Goal: Task Accomplishment & Management: Use online tool/utility

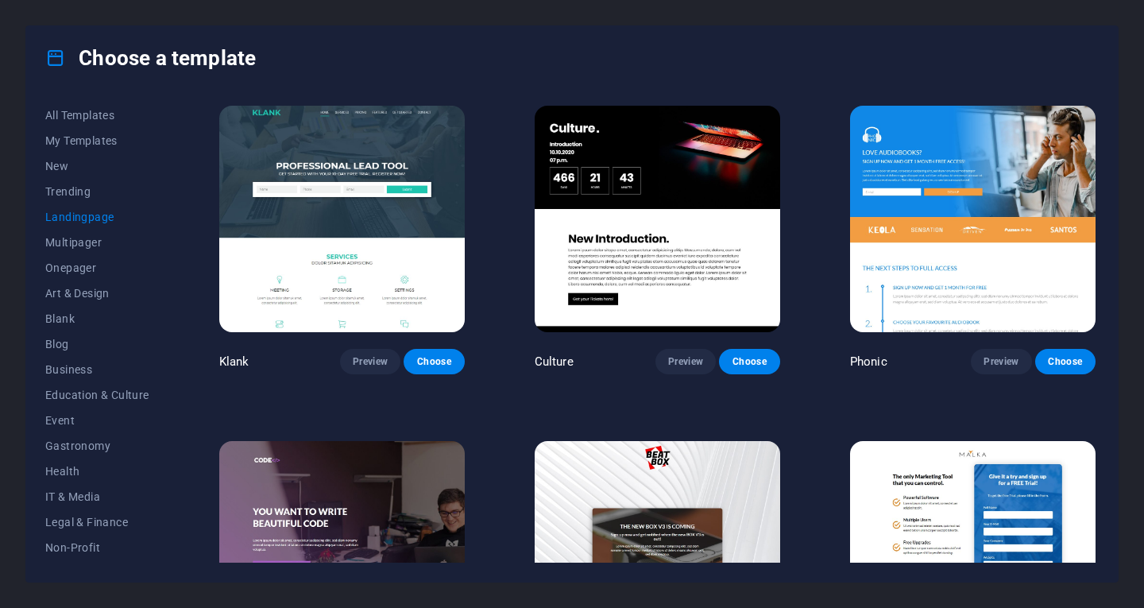
scroll to position [1043, 0]
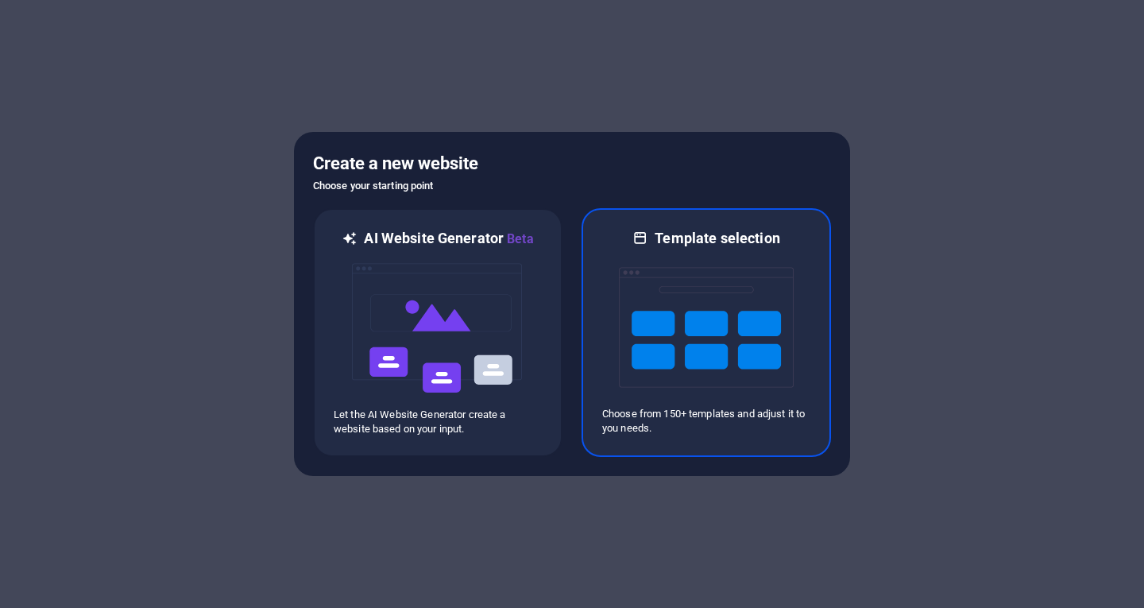
click at [678, 330] on img at bounding box center [706, 327] width 175 height 159
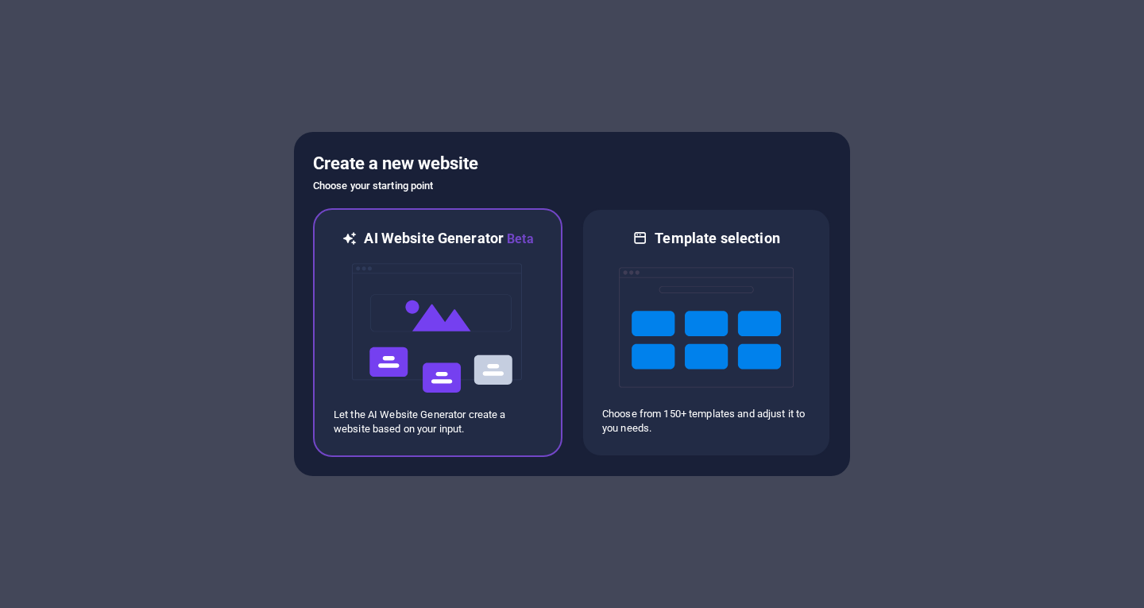
click at [442, 328] on img at bounding box center [437, 328] width 175 height 159
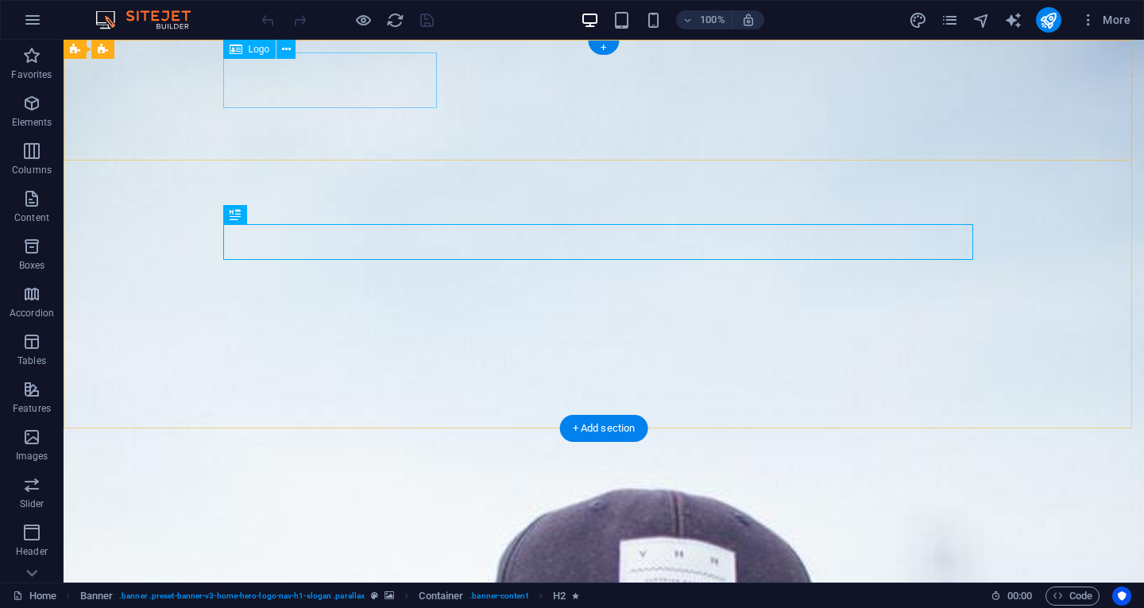
click at [350, 557] on div "[DOMAIN_NAME]" at bounding box center [604, 585] width 750 height 56
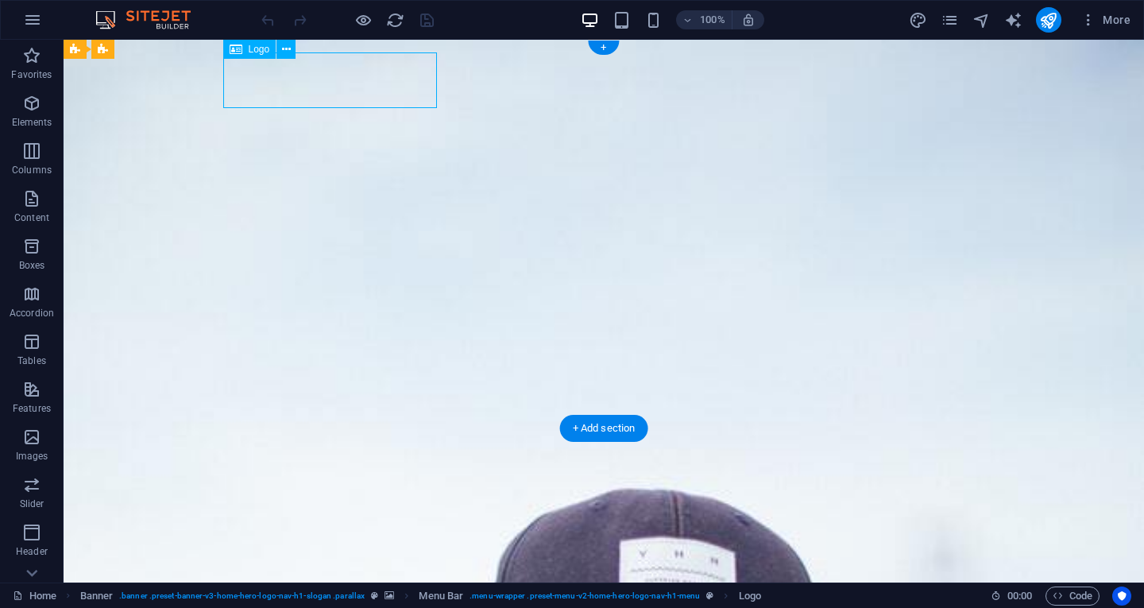
click at [350, 557] on div "[DOMAIN_NAME]" at bounding box center [604, 585] width 750 height 56
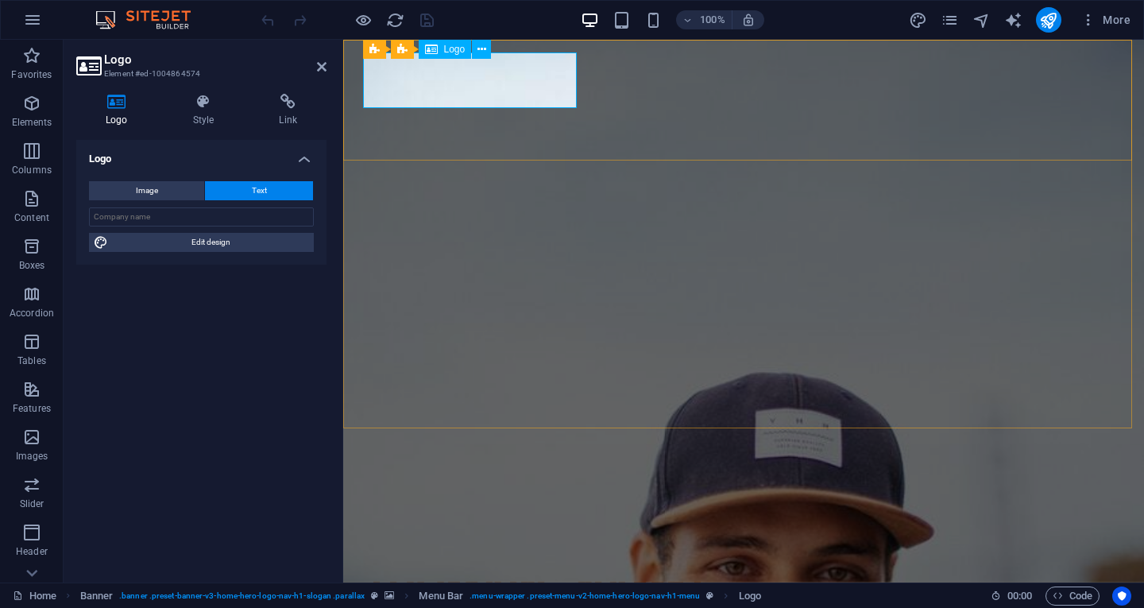
click at [572, 557] on div "[DOMAIN_NAME]" at bounding box center [744, 585] width 750 height 56
click at [437, 557] on div "[DOMAIN_NAME]" at bounding box center [744, 585] width 750 height 56
click at [486, 47] on icon at bounding box center [482, 49] width 9 height 17
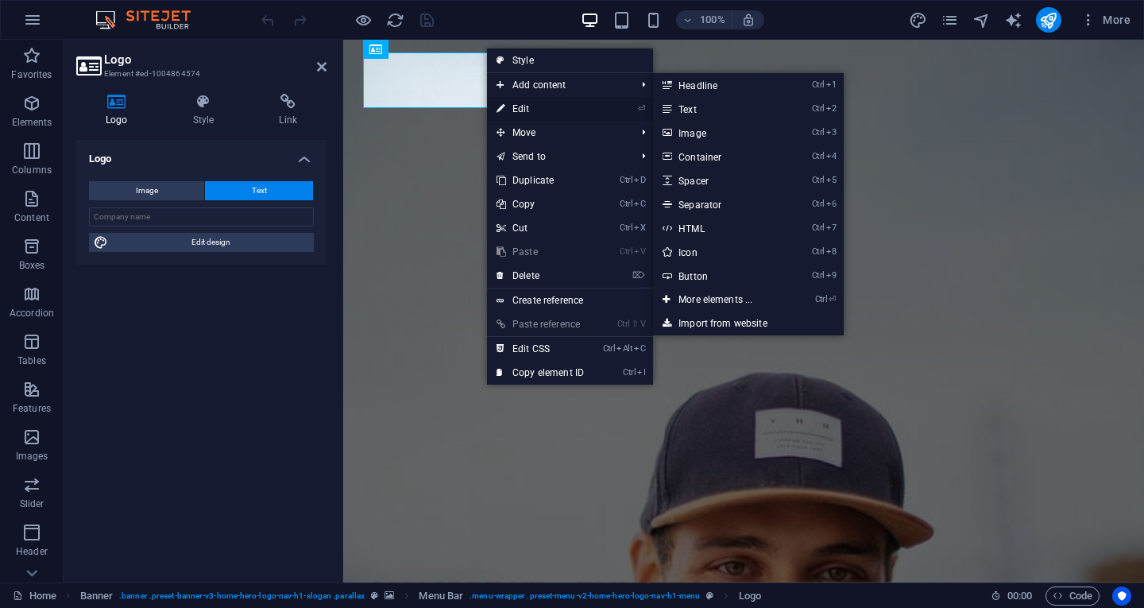
click at [540, 112] on link "⏎ Edit" at bounding box center [540, 109] width 106 height 24
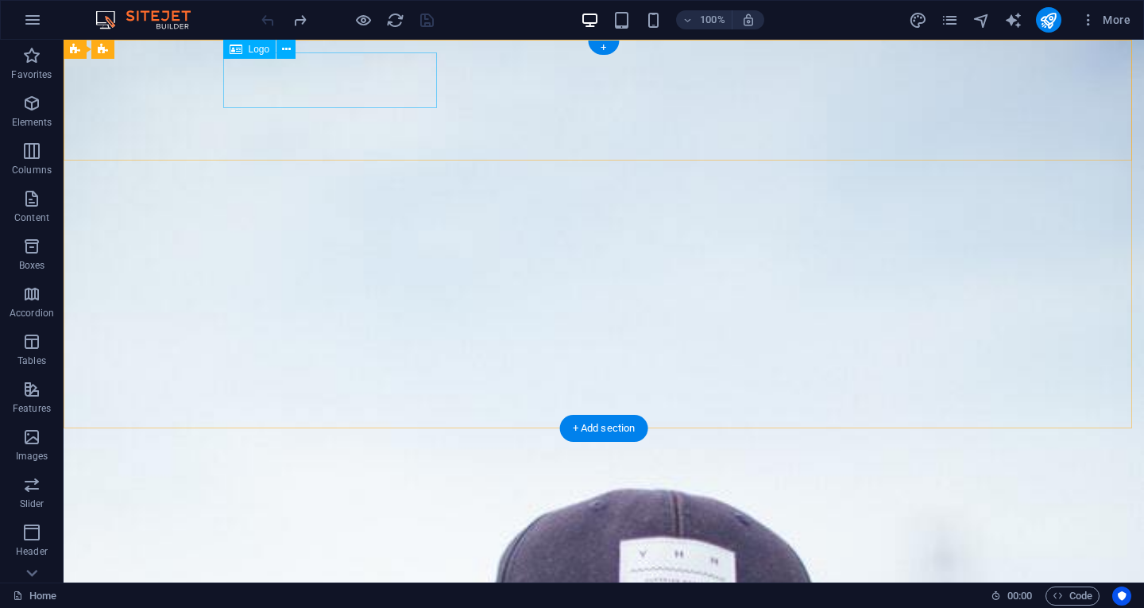
click at [415, 557] on div "[DOMAIN_NAME]" at bounding box center [604, 585] width 750 height 56
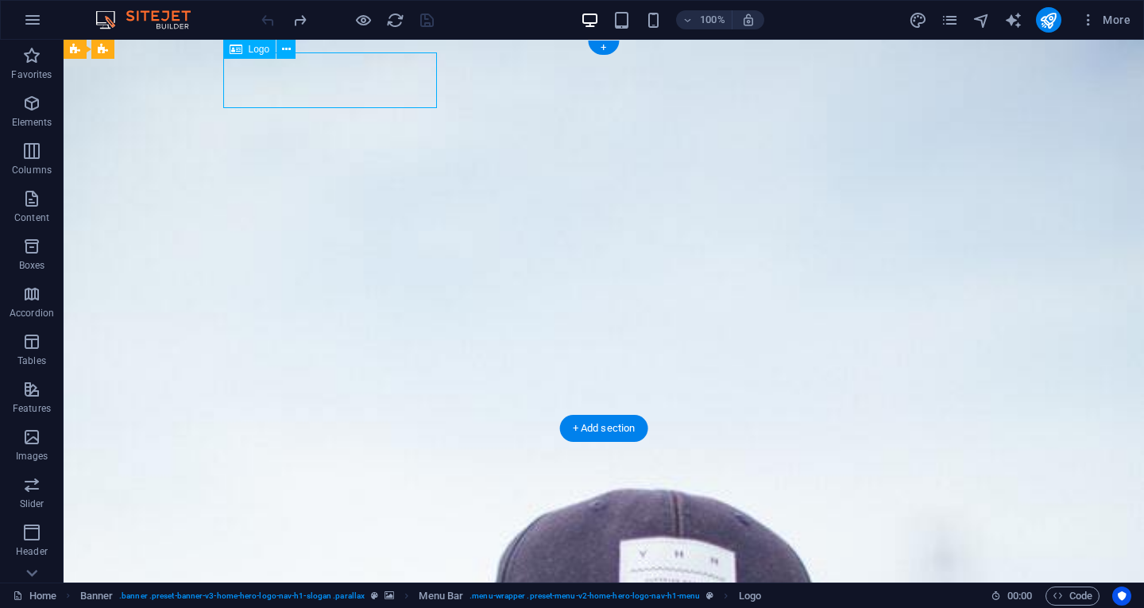
click at [341, 557] on div "[DOMAIN_NAME]" at bounding box center [604, 585] width 750 height 56
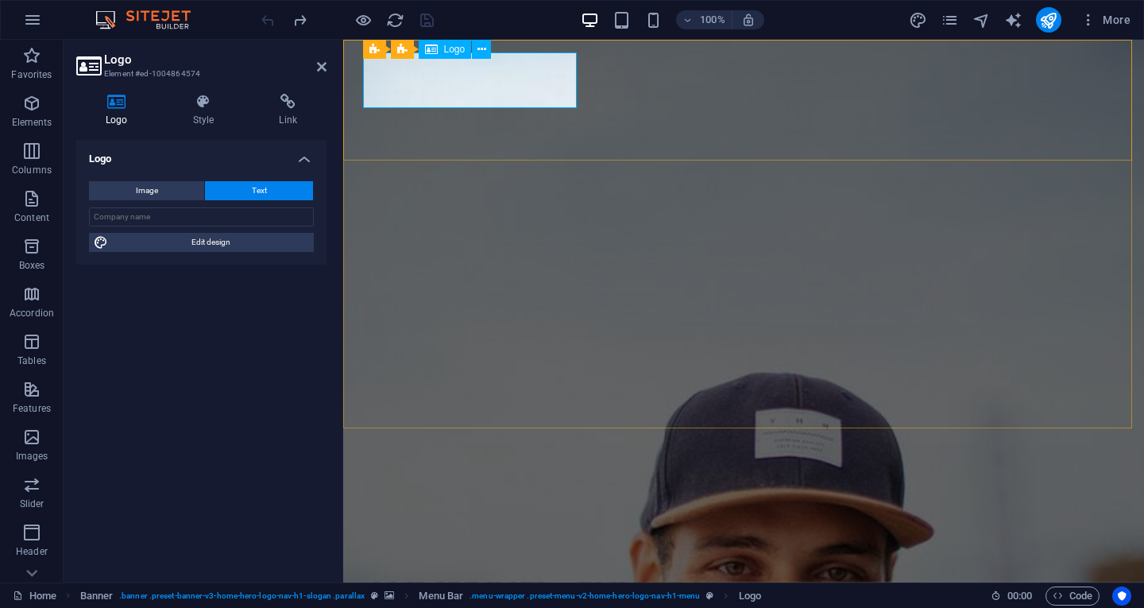
click at [440, 52] on div "Logo" at bounding box center [445, 49] width 53 height 19
click at [481, 43] on icon at bounding box center [482, 49] width 9 height 17
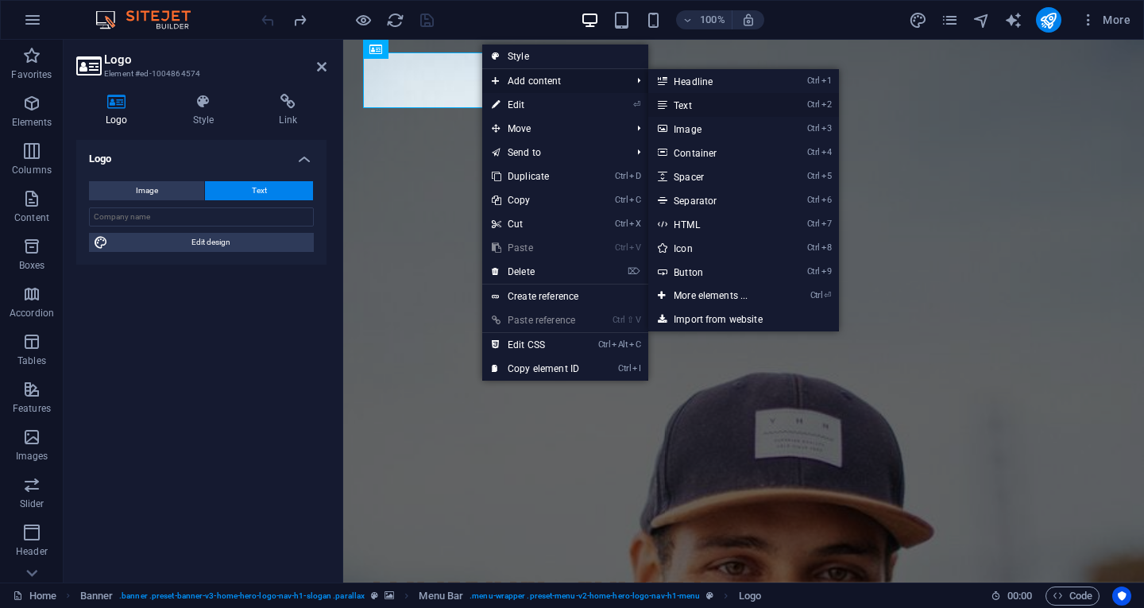
click at [688, 106] on link "Ctrl 2 Text" at bounding box center [714, 105] width 131 height 24
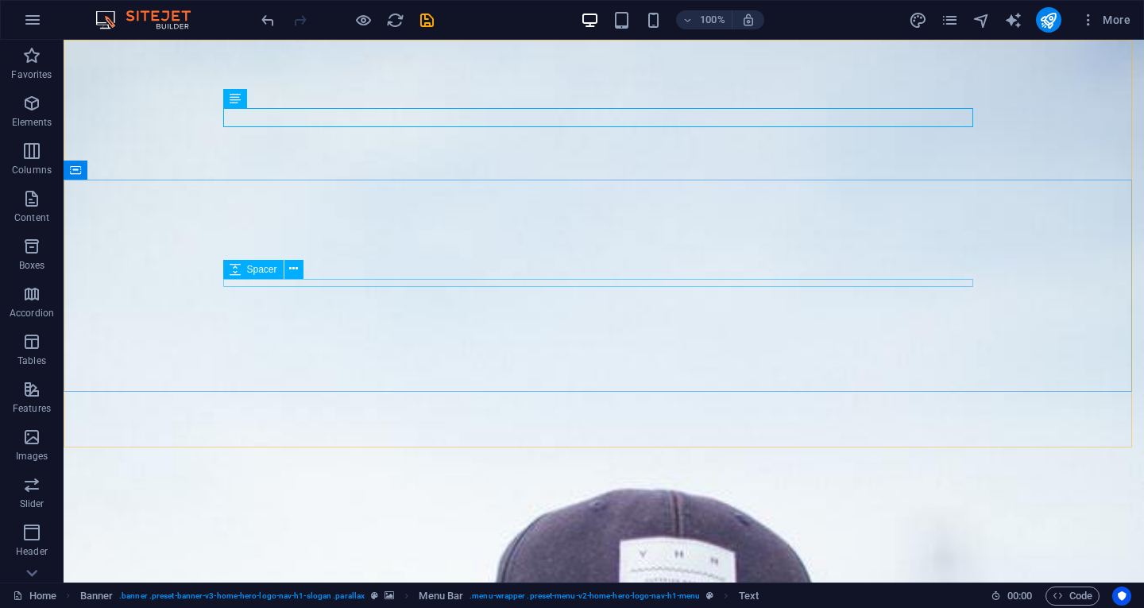
click at [251, 265] on span "Spacer" at bounding box center [262, 270] width 30 height 10
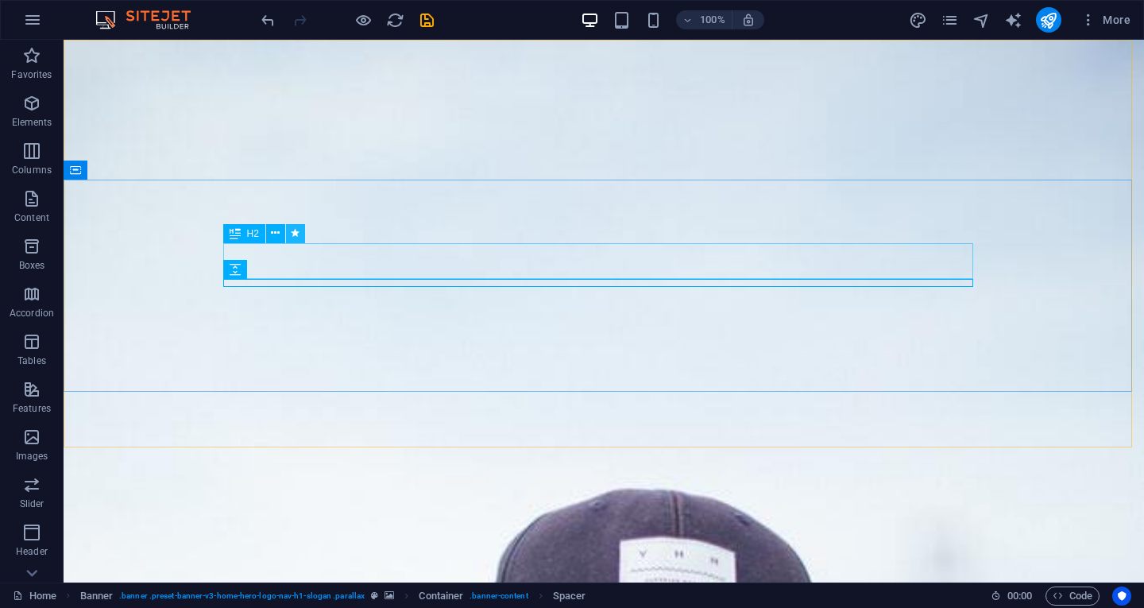
click at [289, 228] on button at bounding box center [295, 233] width 19 height 19
select select "fade"
select select "s"
select select "onload"
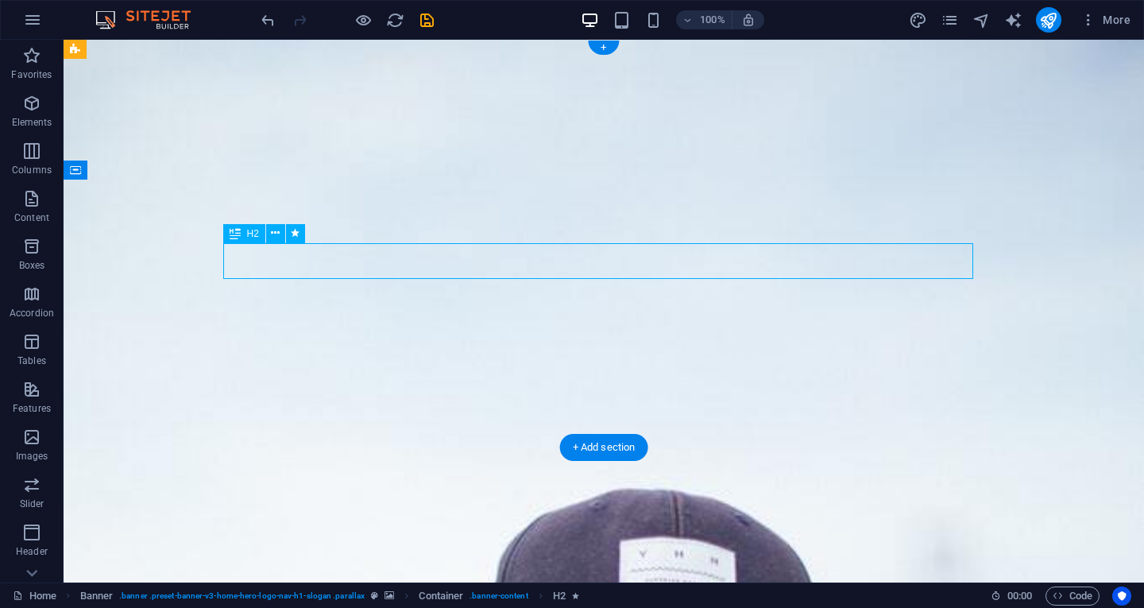
select select "fade"
select select "s"
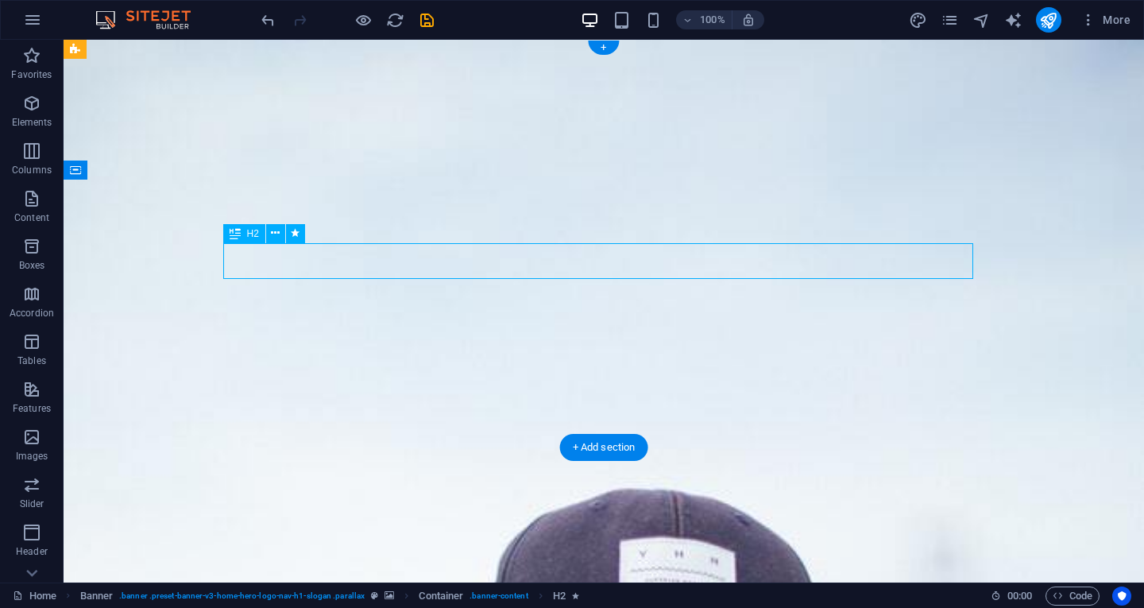
select select "onload"
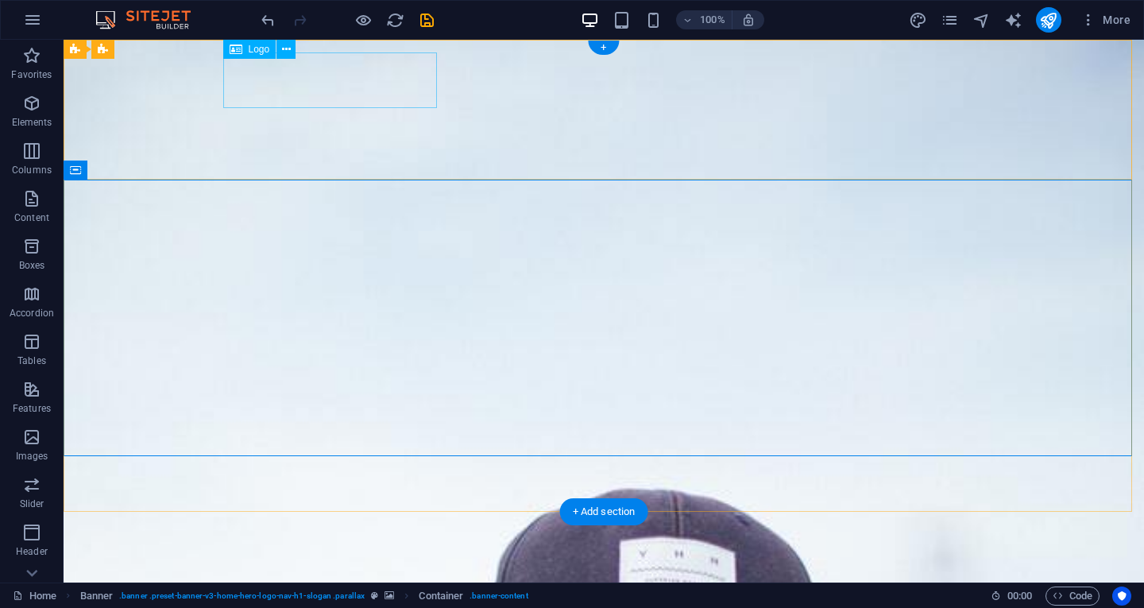
click at [356, 578] on div "[DOMAIN_NAME]" at bounding box center [604, 606] width 750 height 56
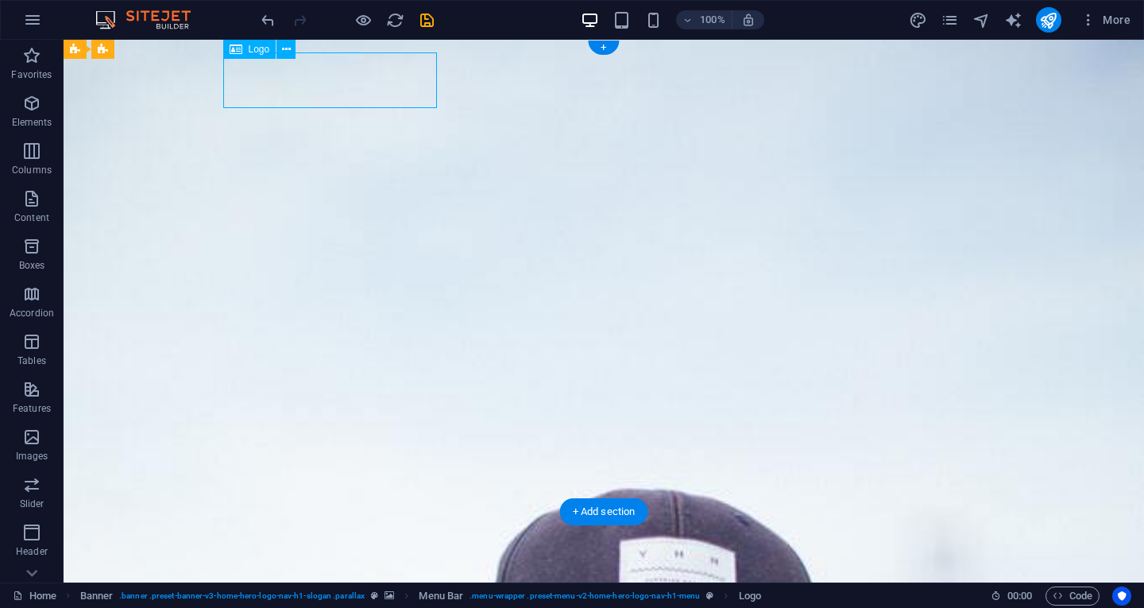
click at [356, 578] on div "[DOMAIN_NAME]" at bounding box center [604, 606] width 750 height 56
select select "px"
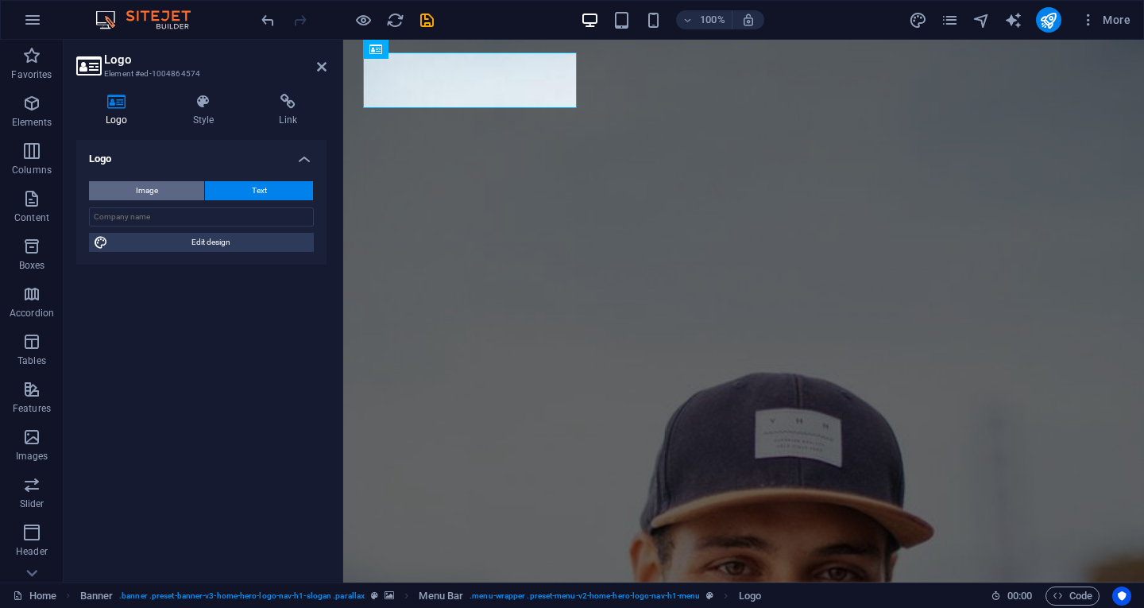
click at [162, 193] on button "Image" at bounding box center [146, 190] width 115 height 19
select select "DISABLED_OPTION_VALUE"
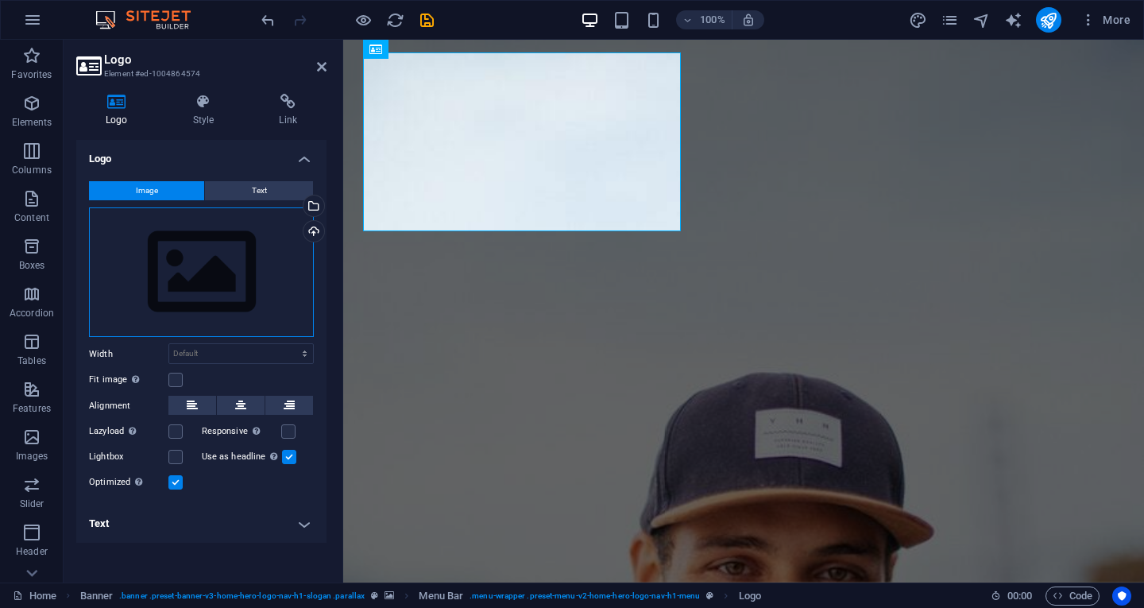
click at [221, 262] on div "Drag files here, click to choose files or select files from Files or our free s…" at bounding box center [201, 272] width 225 height 130
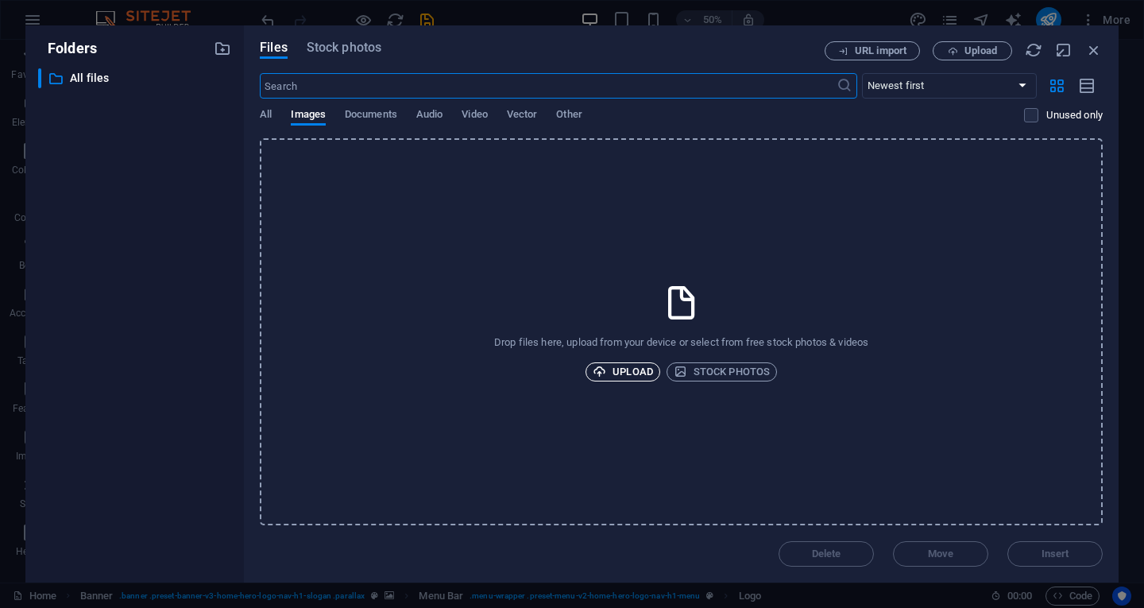
click at [639, 369] on span "Upload" at bounding box center [623, 371] width 60 height 19
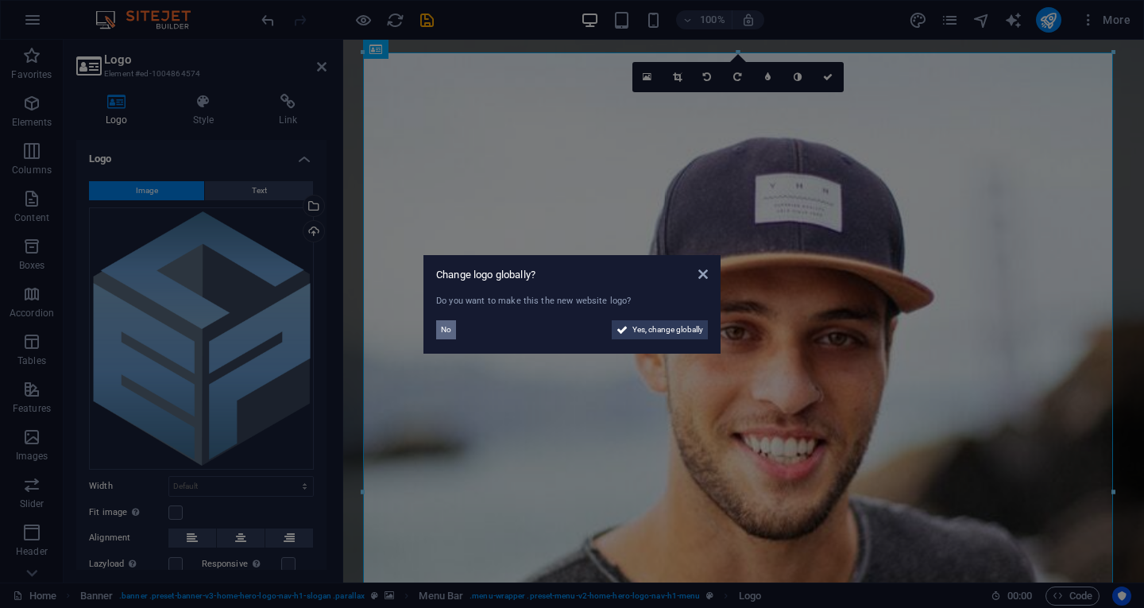
click at [443, 335] on span "No" at bounding box center [446, 329] width 10 height 19
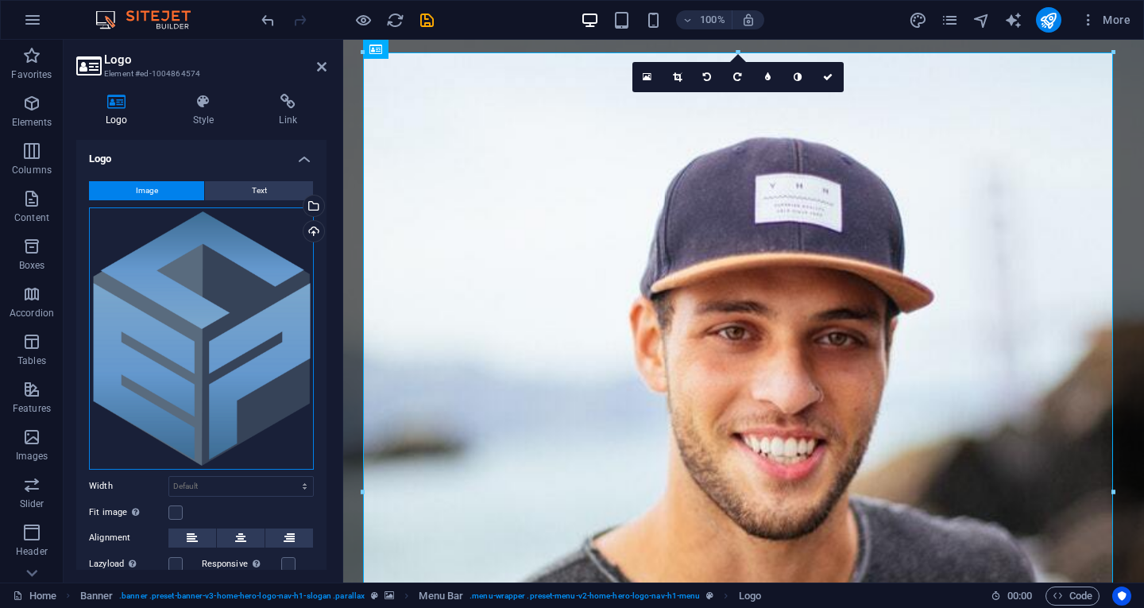
click at [253, 327] on div "Drag files here, click to choose files or select files from Files or our free s…" at bounding box center [201, 338] width 225 height 262
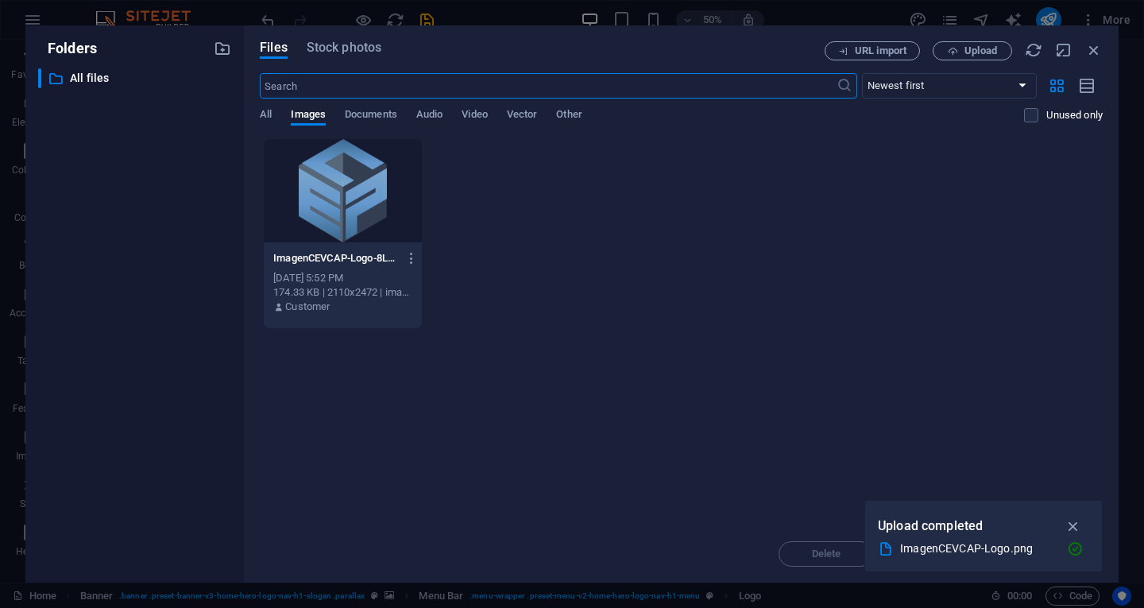
click at [347, 172] on div at bounding box center [343, 190] width 158 height 103
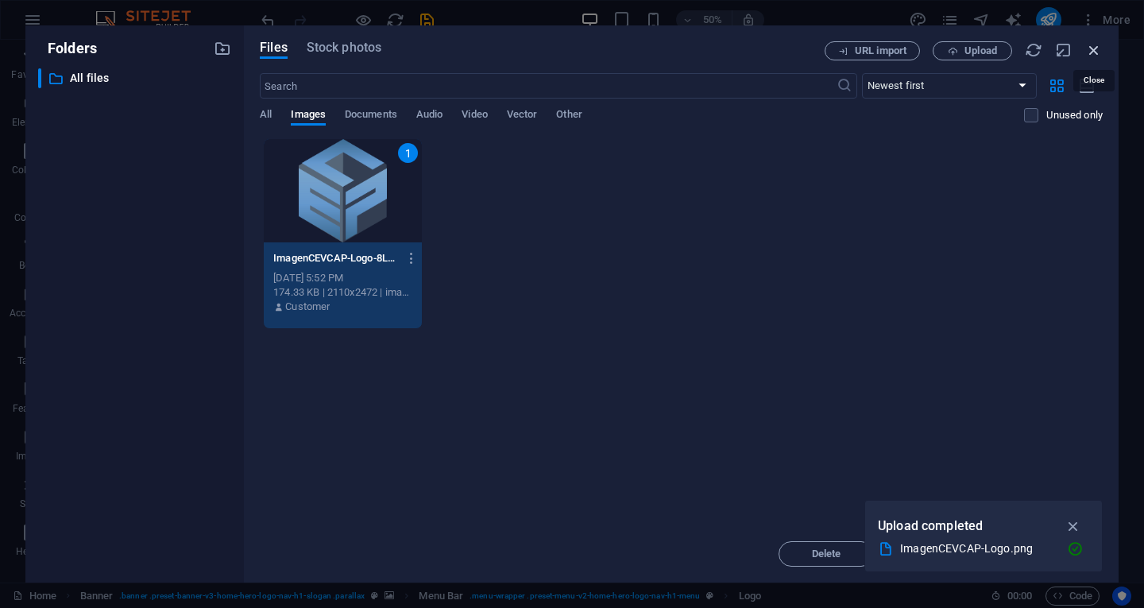
drag, startPoint x: 1088, startPoint y: 52, endPoint x: 717, endPoint y: 21, distance: 372.4
click at [1088, 52] on icon "button" at bounding box center [1094, 49] width 17 height 17
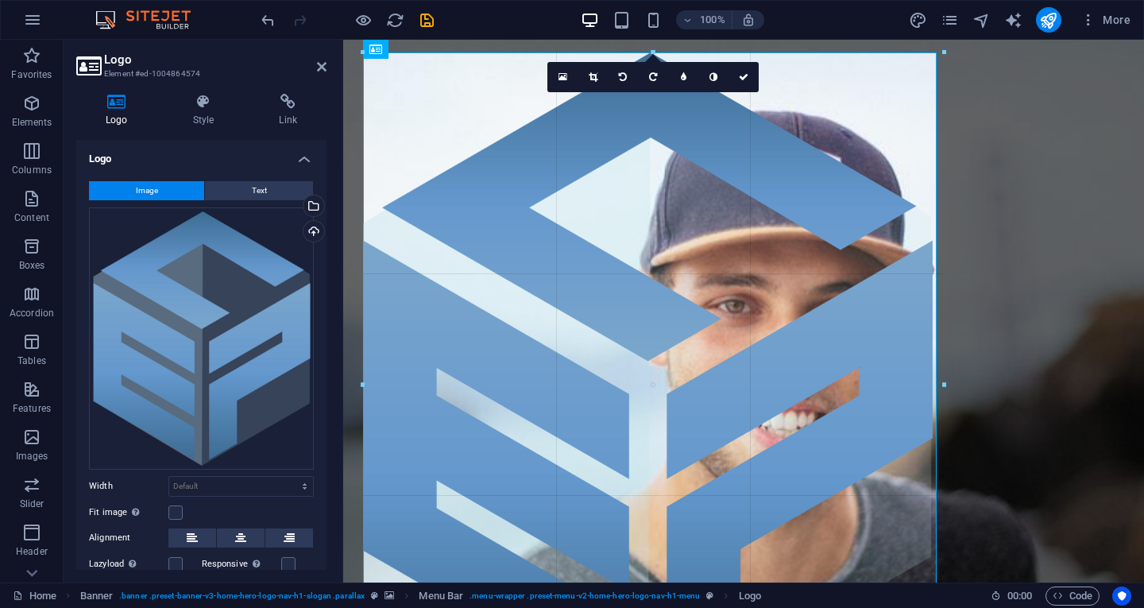
drag, startPoint x: 1113, startPoint y: 53, endPoint x: 315, endPoint y: 258, distance: 823.7
type input "717"
select select "px"
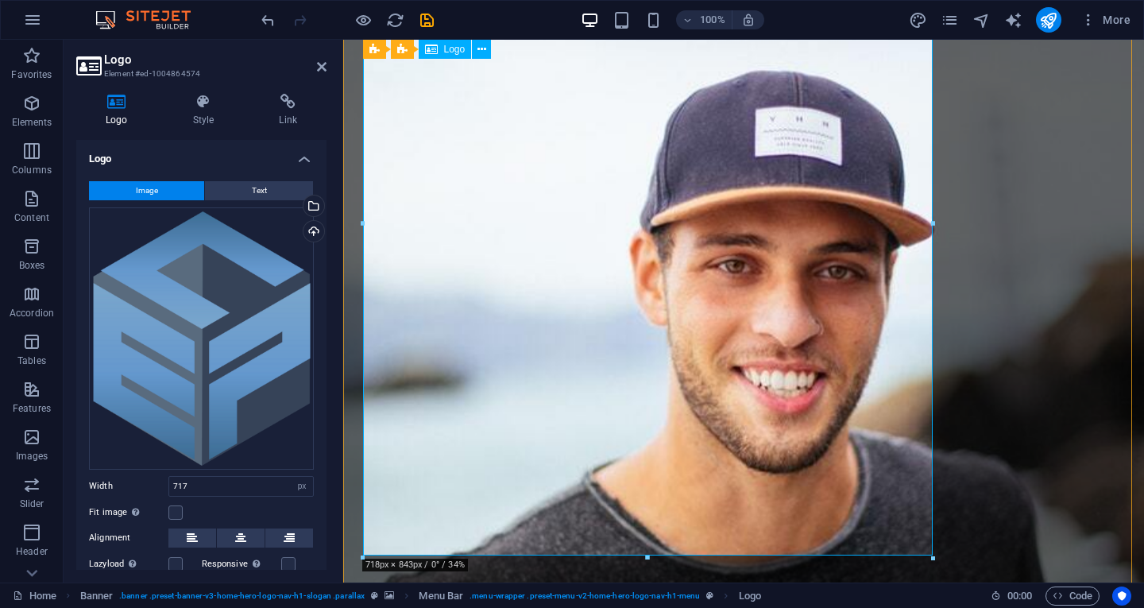
scroll to position [165, 0]
drag, startPoint x: 1277, startPoint y: 594, endPoint x: 656, endPoint y: 261, distance: 704.7
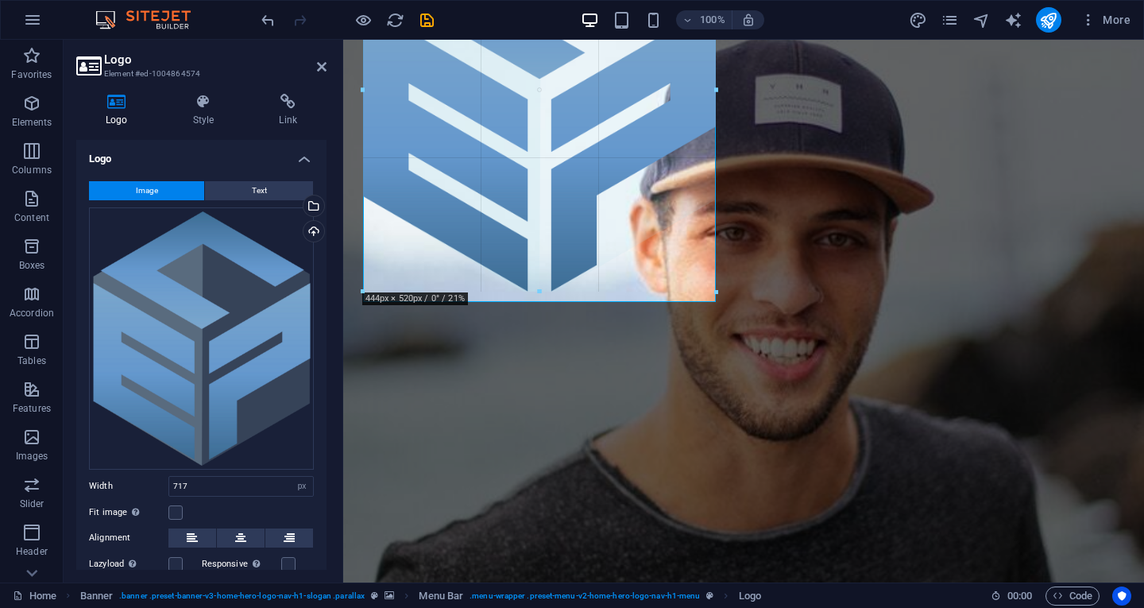
drag, startPoint x: 934, startPoint y: 557, endPoint x: 708, endPoint y: 71, distance: 536.2
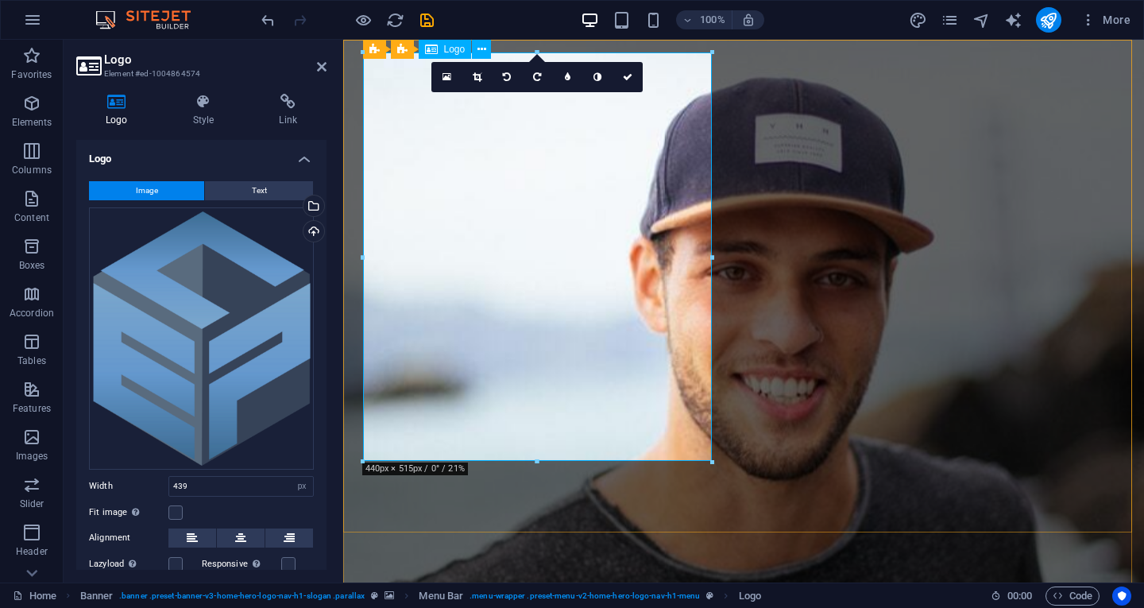
scroll to position [0, 0]
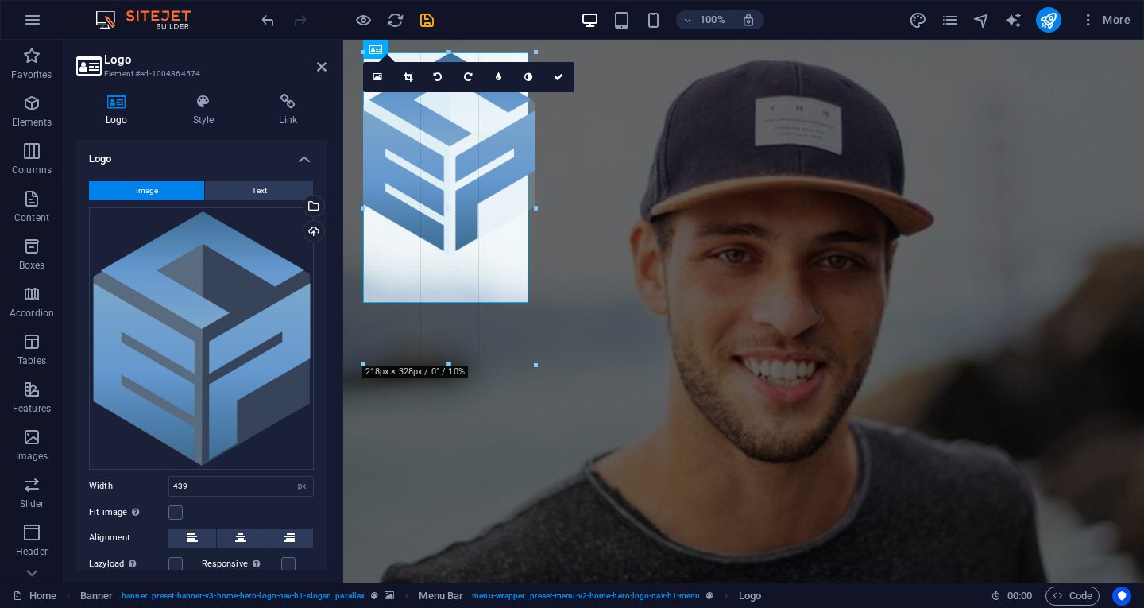
drag, startPoint x: 713, startPoint y: 460, endPoint x: 571, endPoint y: 200, distance: 296.3
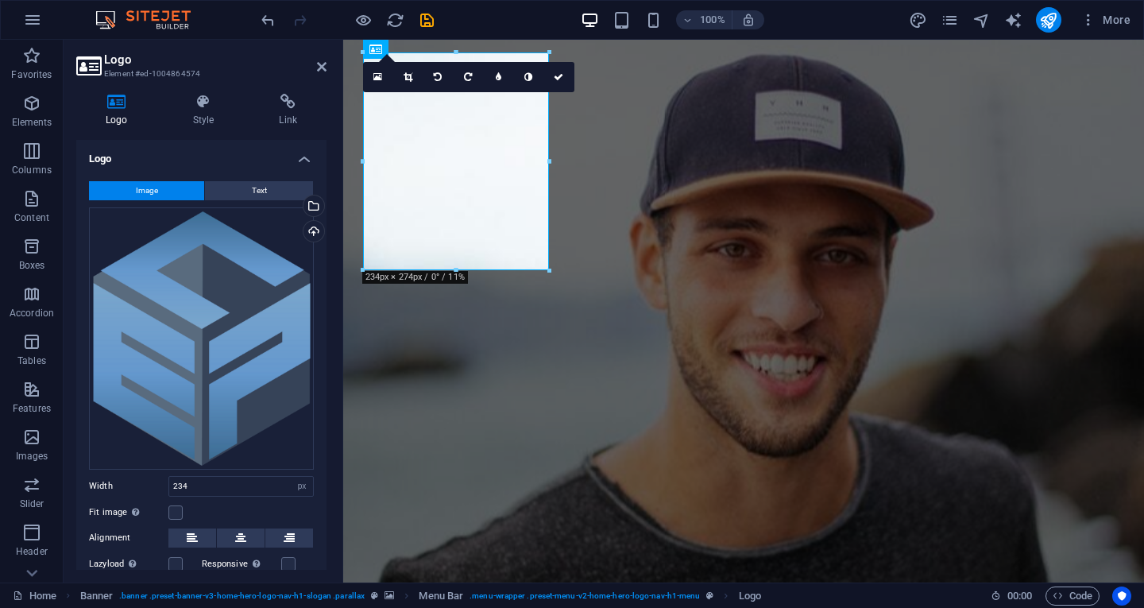
click at [551, 271] on div at bounding box center [550, 271] width 10 height 10
click at [168, 511] on label at bounding box center [175, 512] width 14 height 14
click at [0, 0] on input "Fit image Automatically fit image to a fixed width and height" at bounding box center [0, 0] width 0 height 0
click at [168, 511] on label at bounding box center [175, 512] width 14 height 14
click at [0, 0] on input "Fit image Automatically fit image to a fixed width and height" at bounding box center [0, 0] width 0 height 0
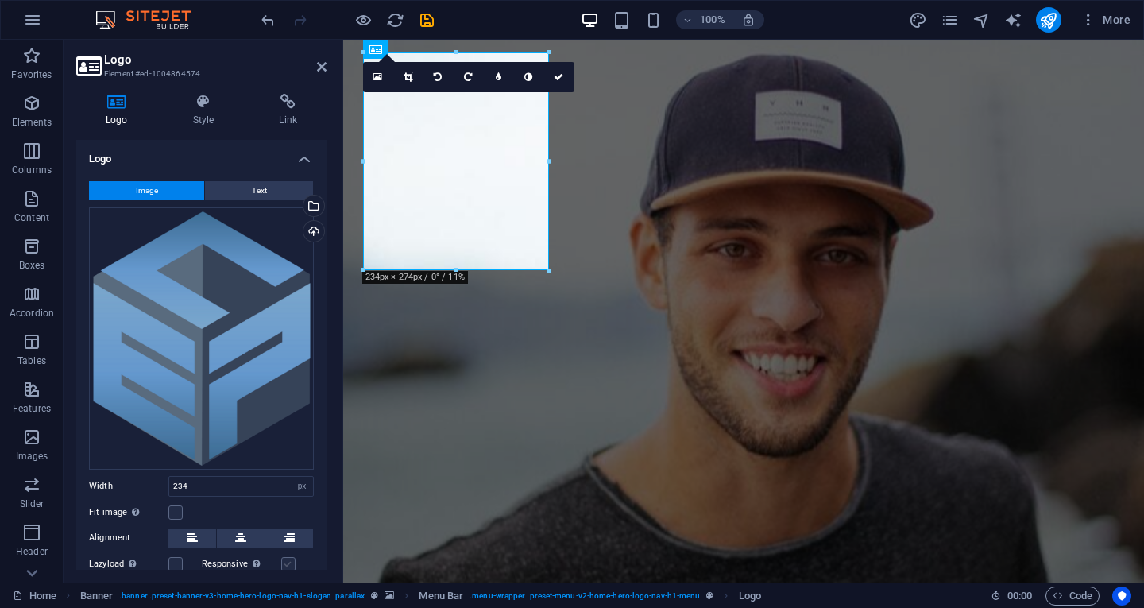
click at [291, 561] on label at bounding box center [288, 564] width 14 height 14
click at [0, 0] on input "Responsive Automatically load retina image and smartphone optimized sizes." at bounding box center [0, 0] width 0 height 0
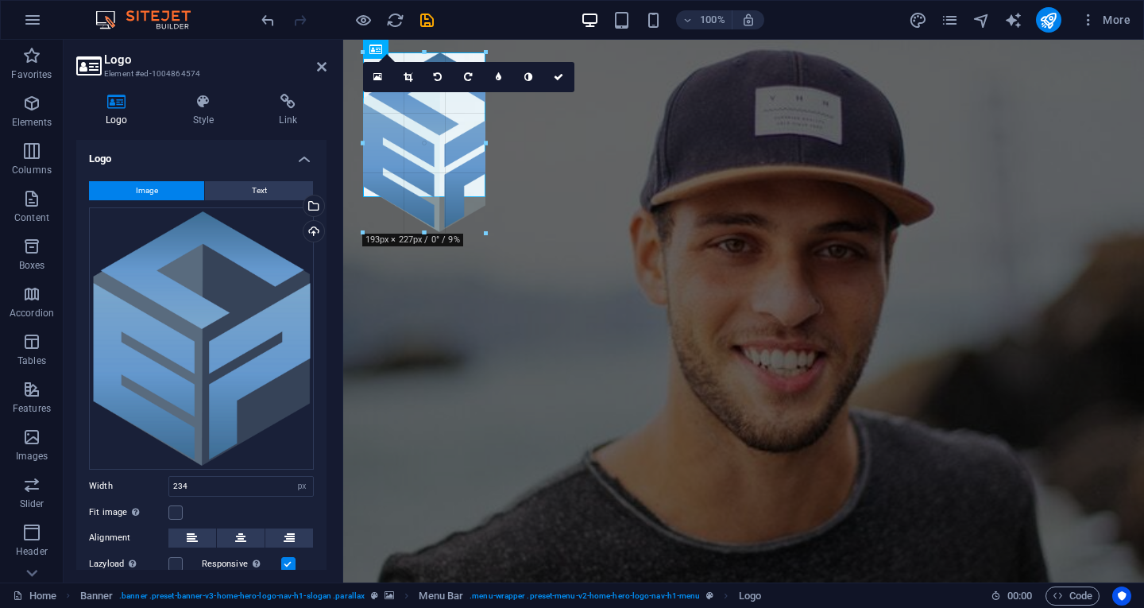
drag, startPoint x: 459, startPoint y: 269, endPoint x: 469, endPoint y: 196, distance: 73.8
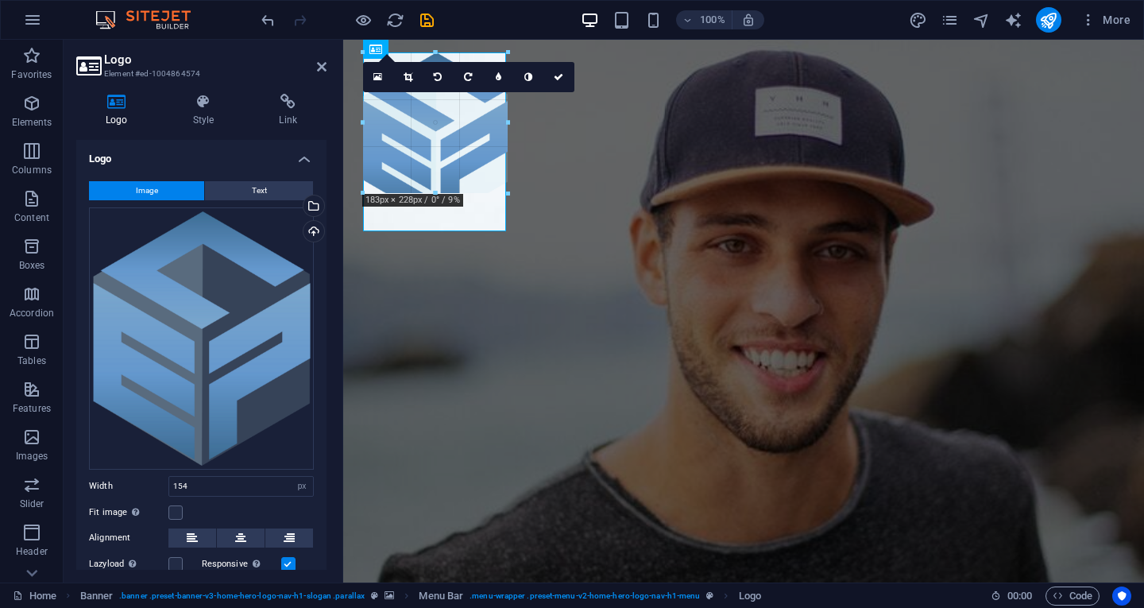
drag, startPoint x: 486, startPoint y: 126, endPoint x: 475, endPoint y: 141, distance: 18.3
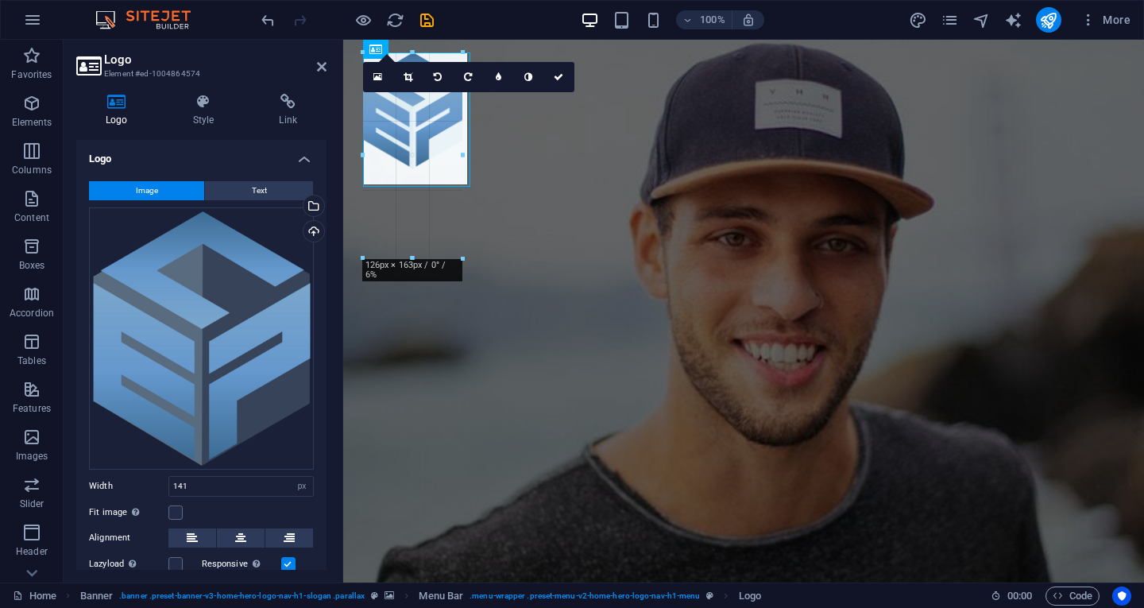
drag, startPoint x: 477, startPoint y: 185, endPoint x: 523, endPoint y: 131, distance: 71.0
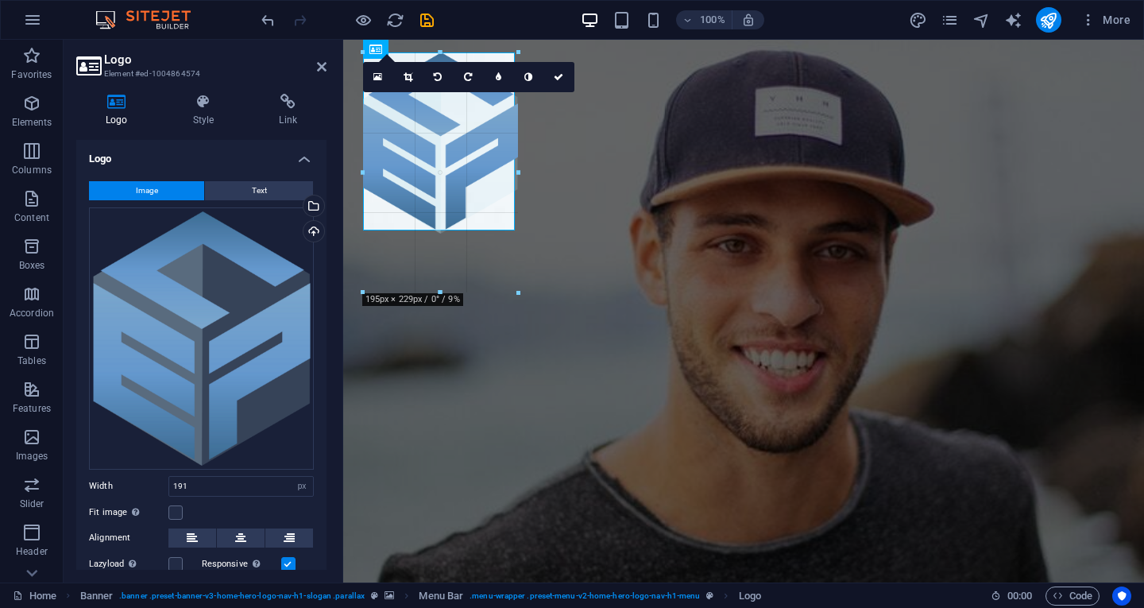
drag, startPoint x: 544, startPoint y: 140, endPoint x: 571, endPoint y: 139, distance: 27.0
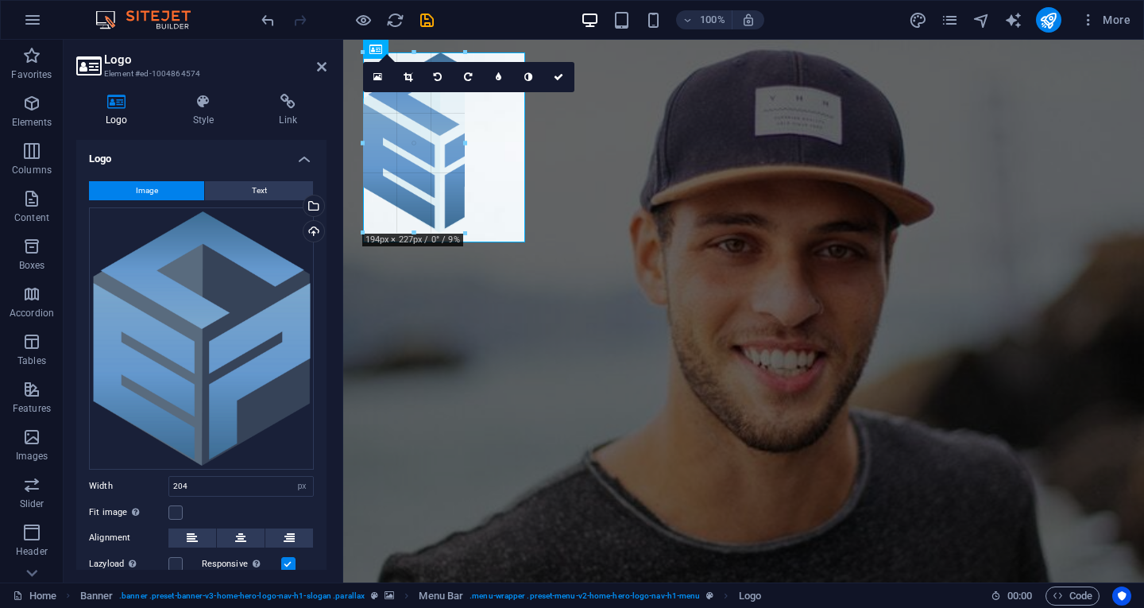
drag, startPoint x: 439, startPoint y: 245, endPoint x: 447, endPoint y: 164, distance: 81.5
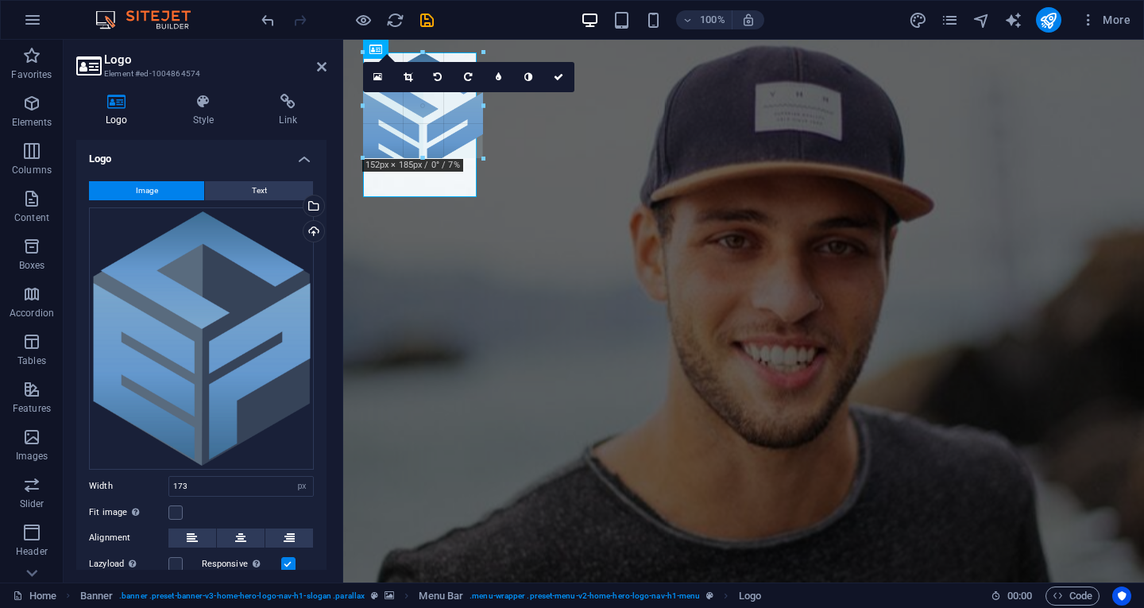
drag, startPoint x: 383, startPoint y: 185, endPoint x: 69, endPoint y: 103, distance: 324.6
type input "111"
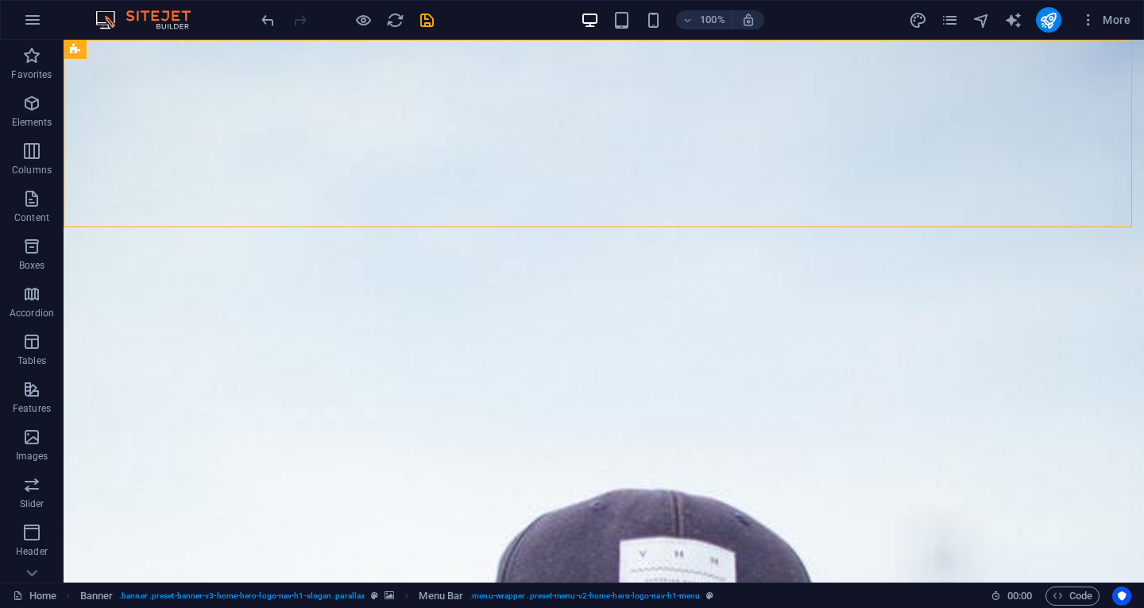
click at [822, 19] on div "100% More" at bounding box center [697, 19] width 879 height 25
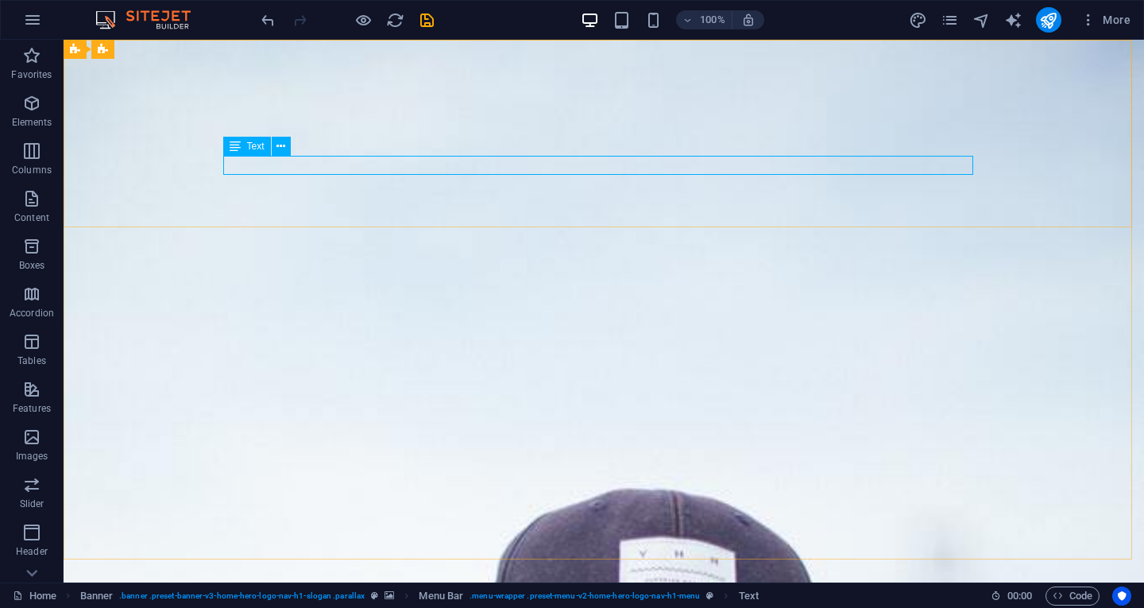
click at [234, 149] on icon at bounding box center [235, 146] width 11 height 19
click at [287, 145] on button at bounding box center [281, 146] width 19 height 19
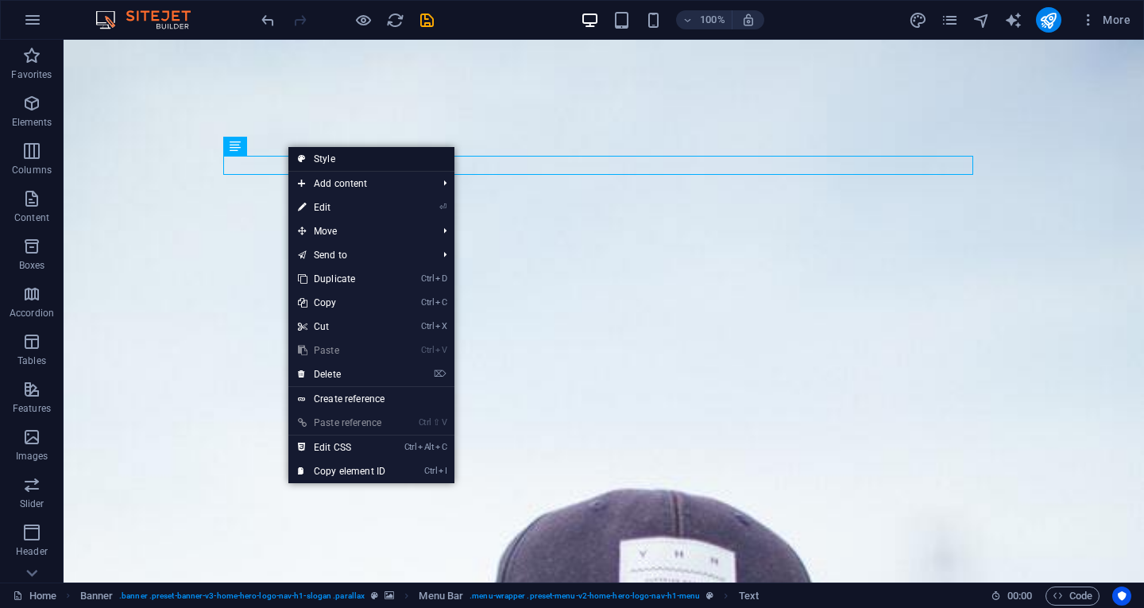
click at [391, 153] on link "Style" at bounding box center [371, 159] width 166 height 24
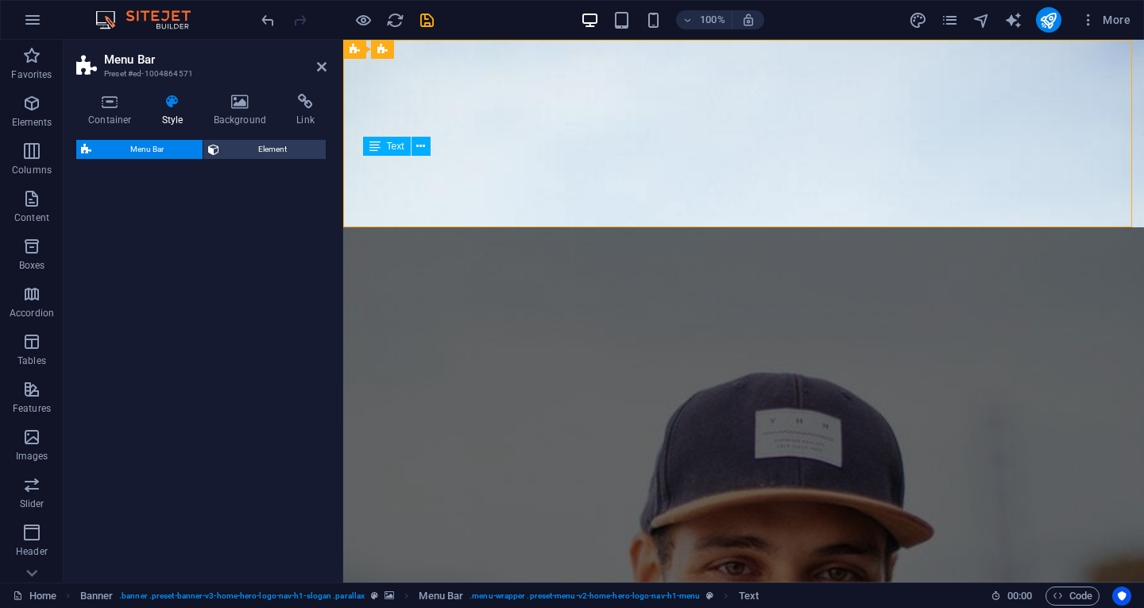
select select "rem"
select select "preset-menu-v2-home-hero-logo-nav-h1-menu"
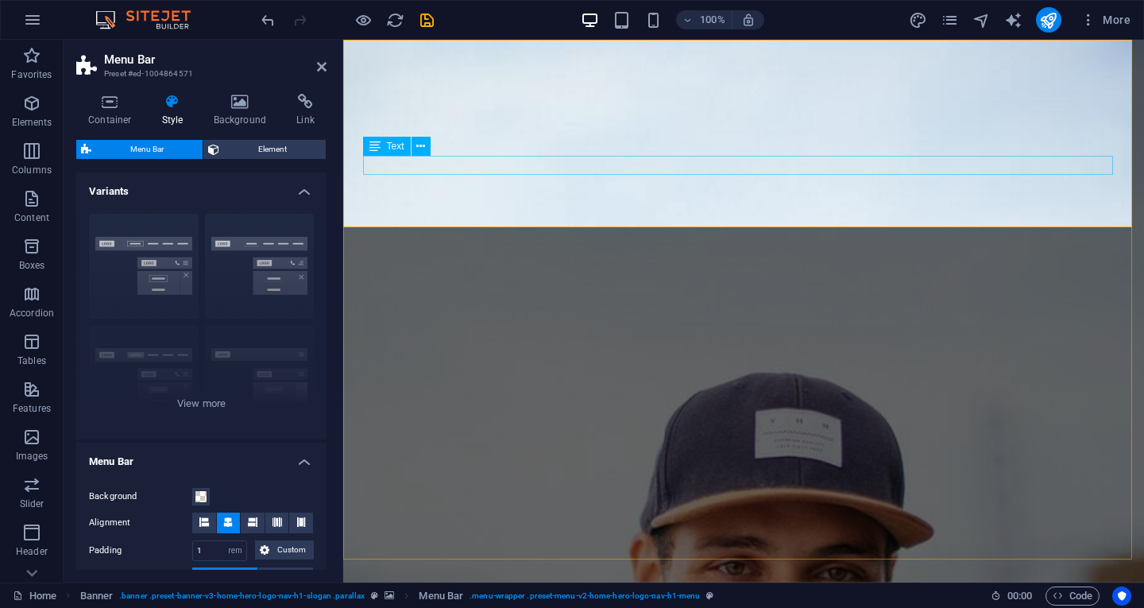
click at [382, 145] on div "Text" at bounding box center [387, 146] width 48 height 19
click at [376, 147] on icon at bounding box center [375, 146] width 11 height 19
click at [420, 146] on icon at bounding box center [420, 146] width 9 height 17
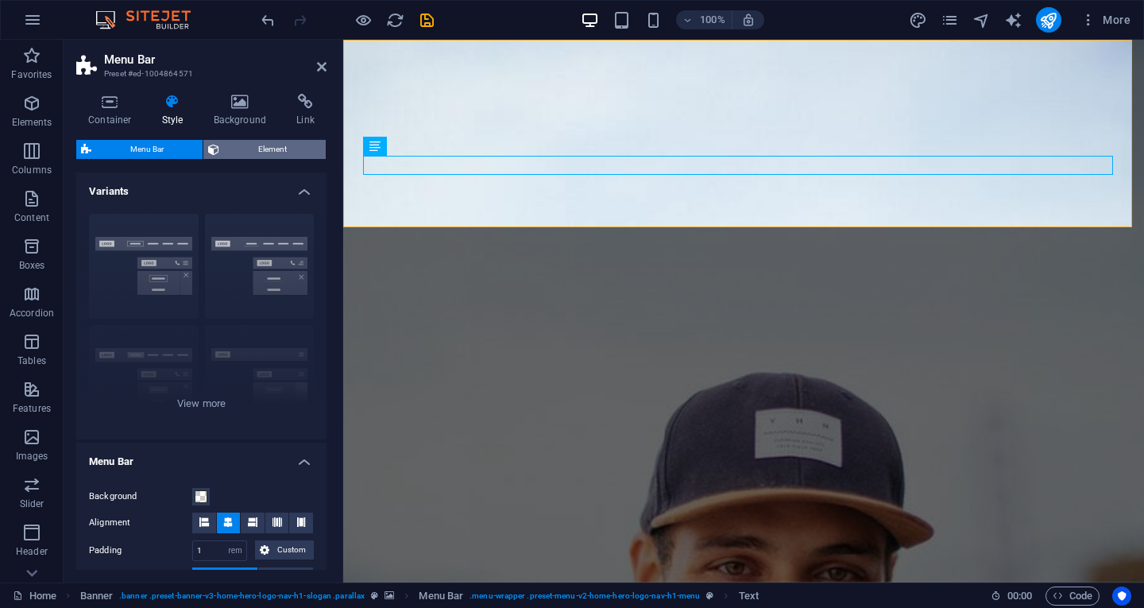
click at [274, 145] on span "Element" at bounding box center [272, 149] width 97 height 19
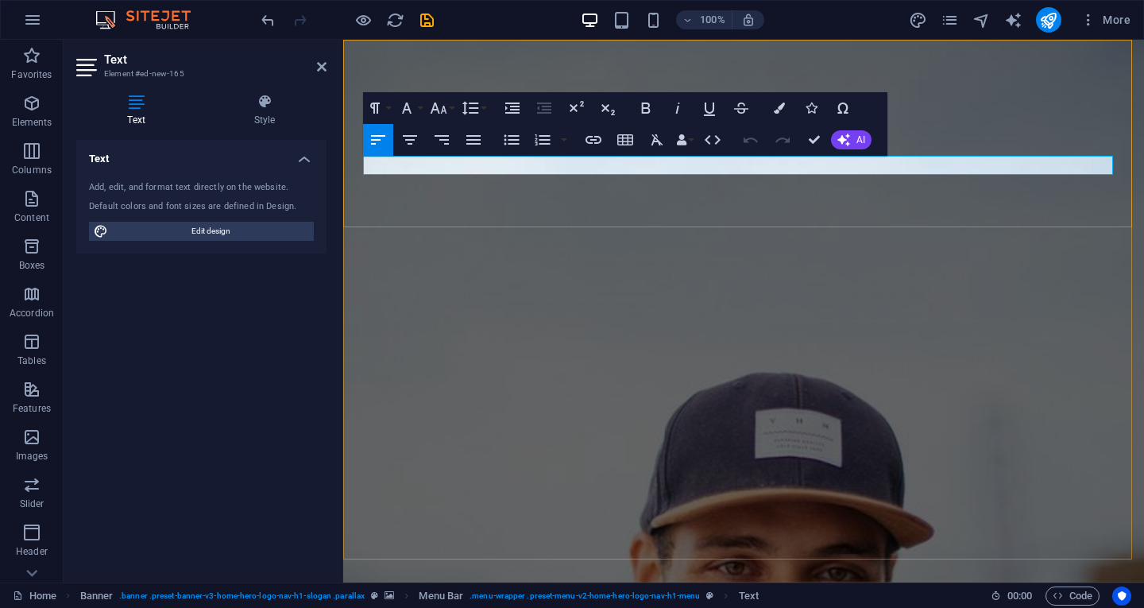
click at [444, 109] on icon "button" at bounding box center [438, 108] width 17 height 11
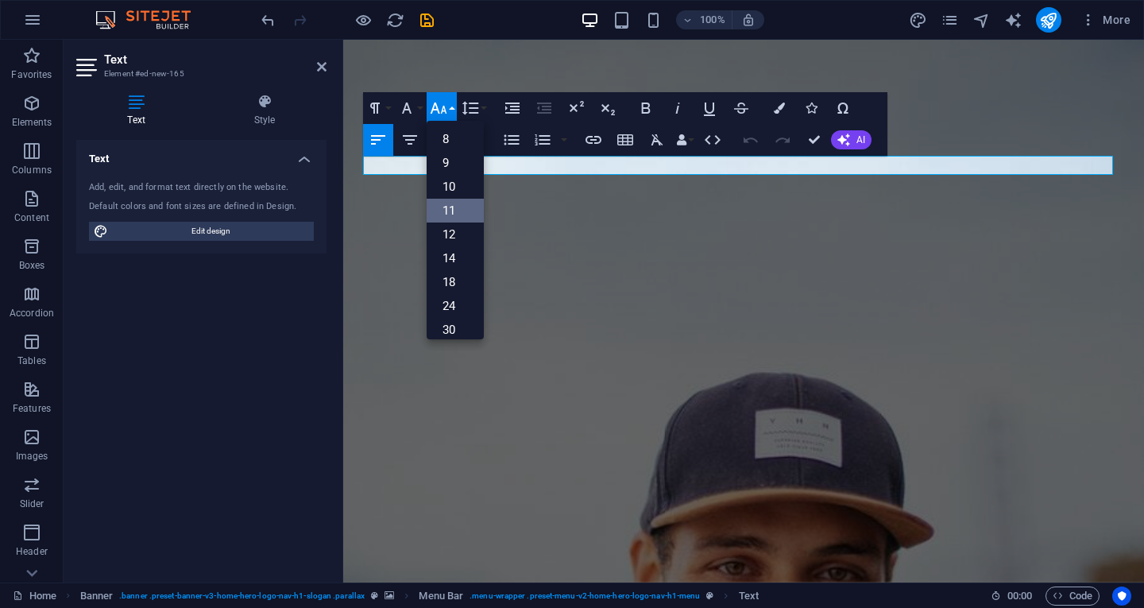
click at [450, 219] on link "11" at bounding box center [455, 211] width 57 height 24
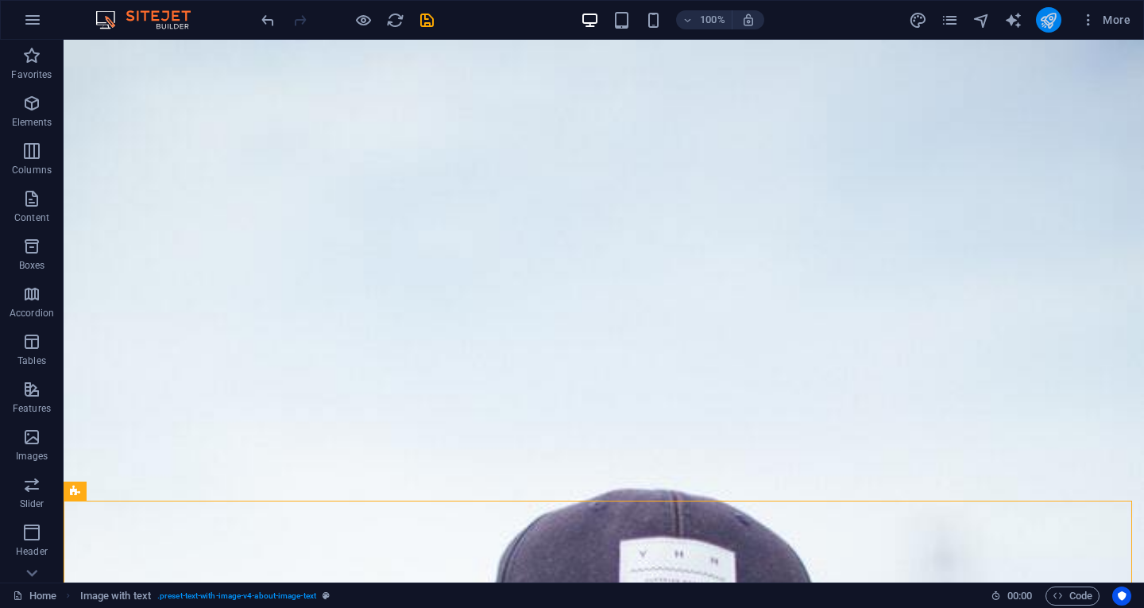
click at [1052, 27] on icon "publish" at bounding box center [1049, 20] width 18 height 18
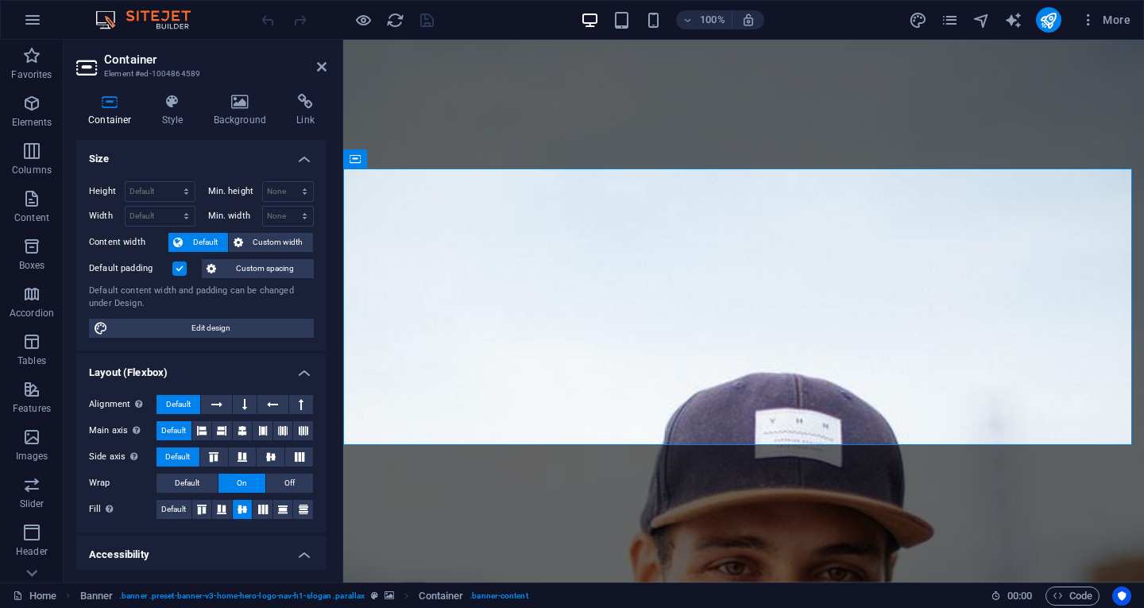
click at [239, 87] on div "Container Style Background Link Size Height Default px rem % vh vw Min. height …" at bounding box center [202, 331] width 276 height 501
click at [238, 99] on icon at bounding box center [240, 102] width 77 height 16
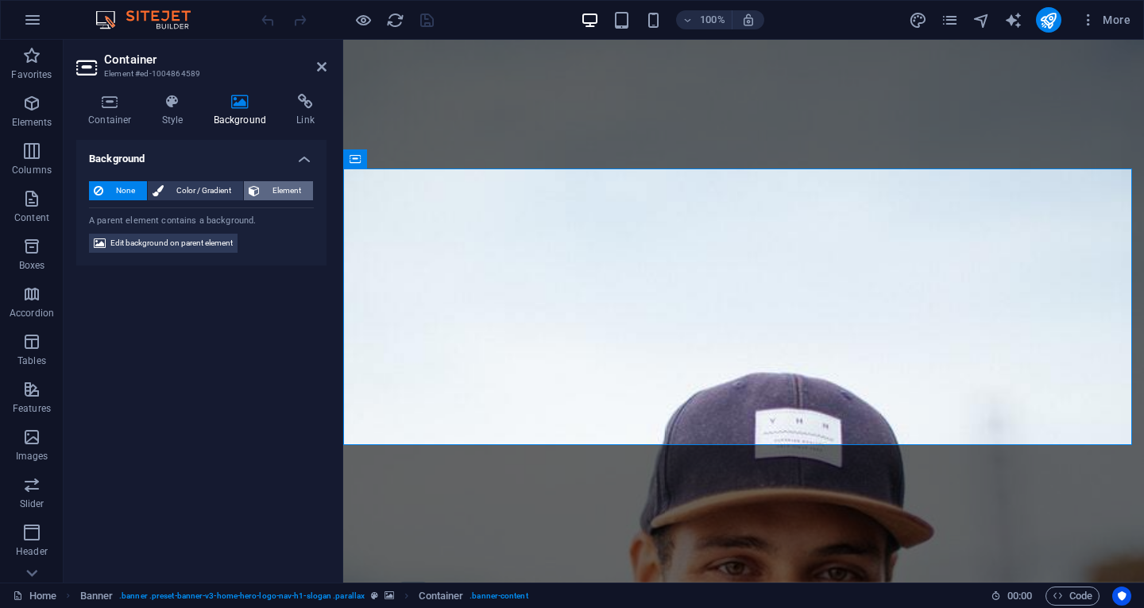
click at [283, 192] on span "Element" at bounding box center [287, 190] width 44 height 19
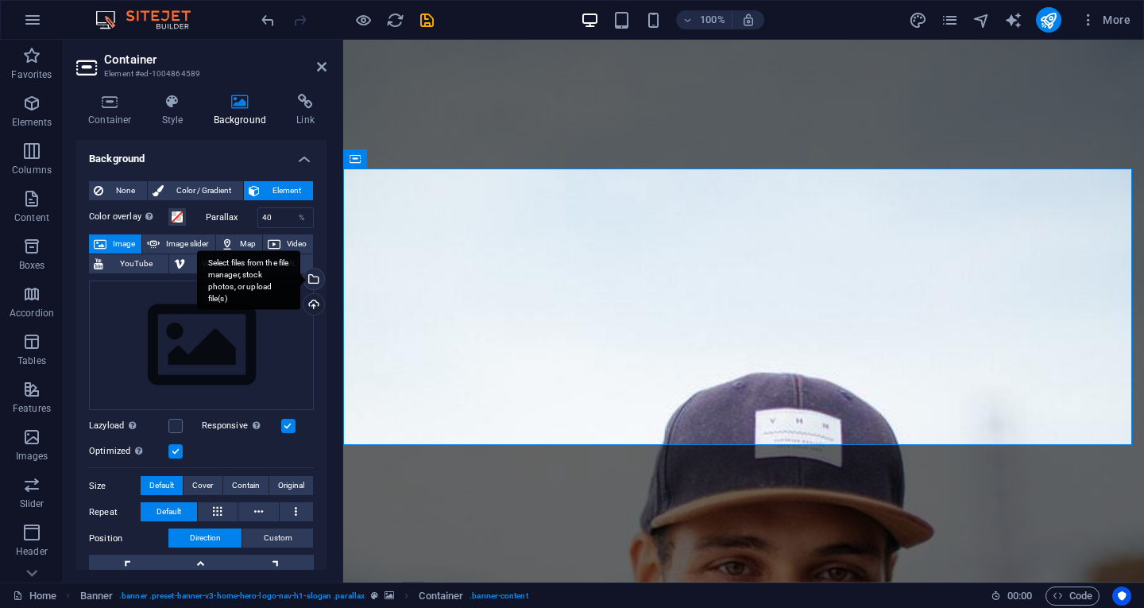
click at [312, 276] on div "Select files from the file manager, stock photos, or upload file(s)" at bounding box center [312, 281] width 24 height 24
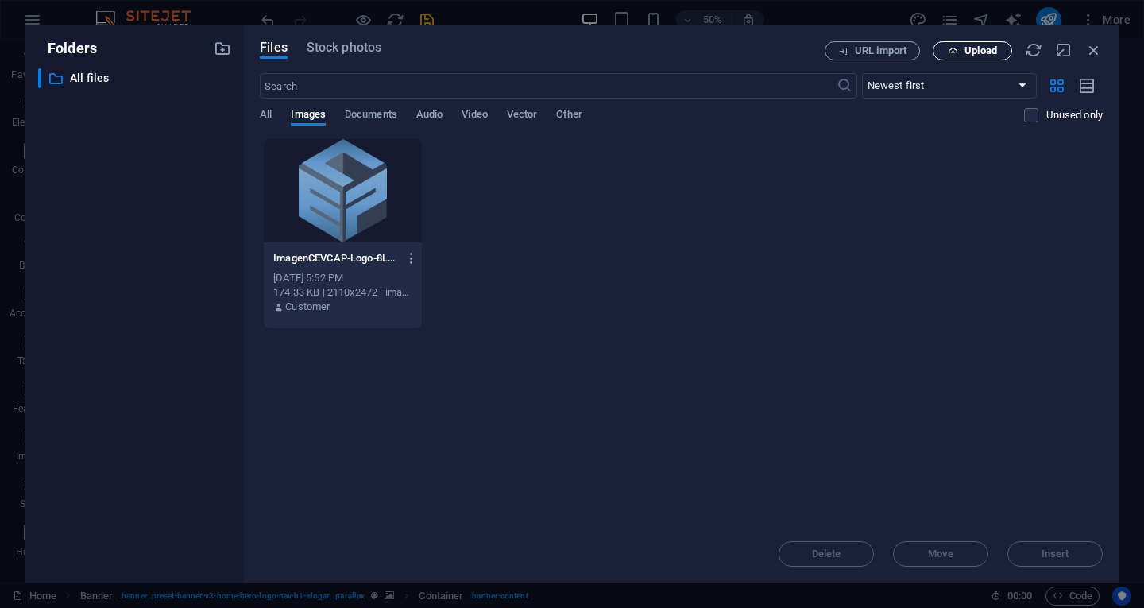
click at [981, 53] on span "Upload" at bounding box center [981, 51] width 33 height 10
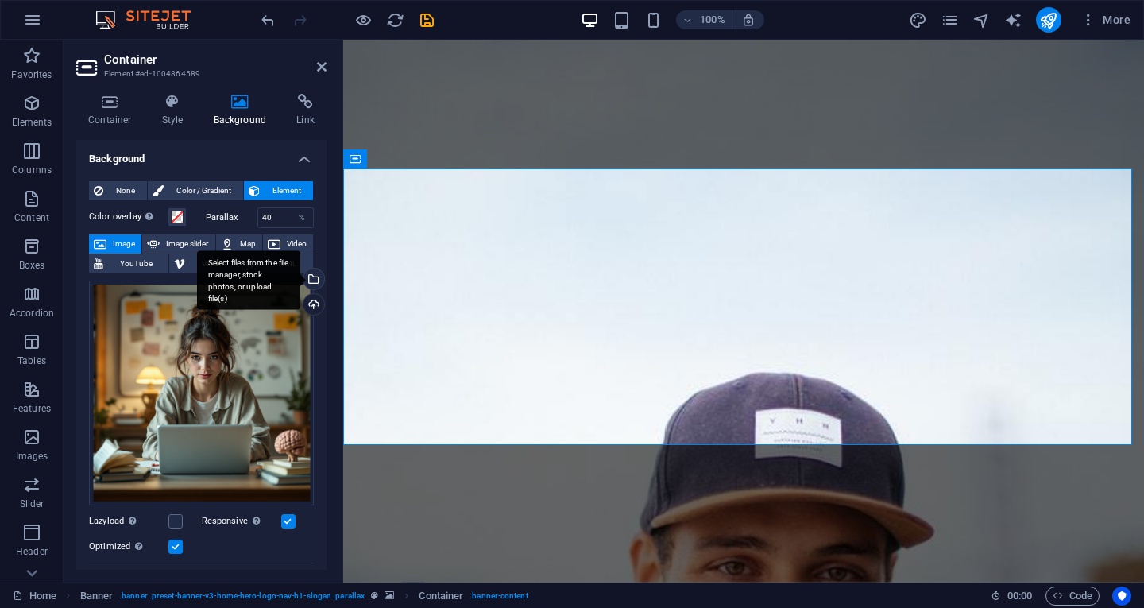
click at [311, 279] on div "Select files from the file manager, stock photos, or upload file(s)" at bounding box center [312, 281] width 24 height 24
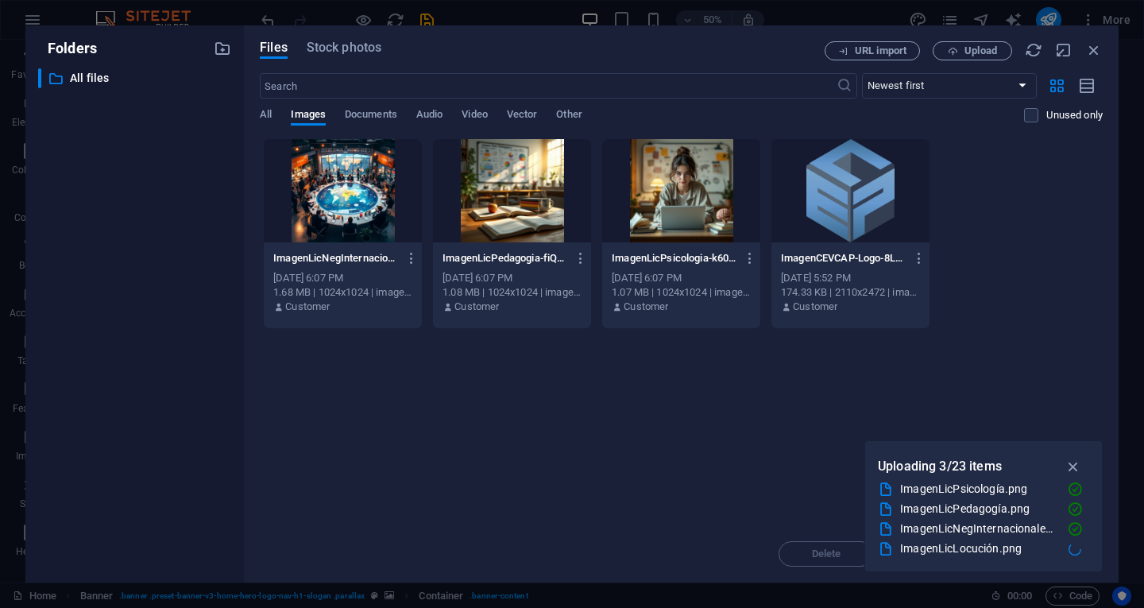
click at [877, 214] on div at bounding box center [851, 190] width 158 height 103
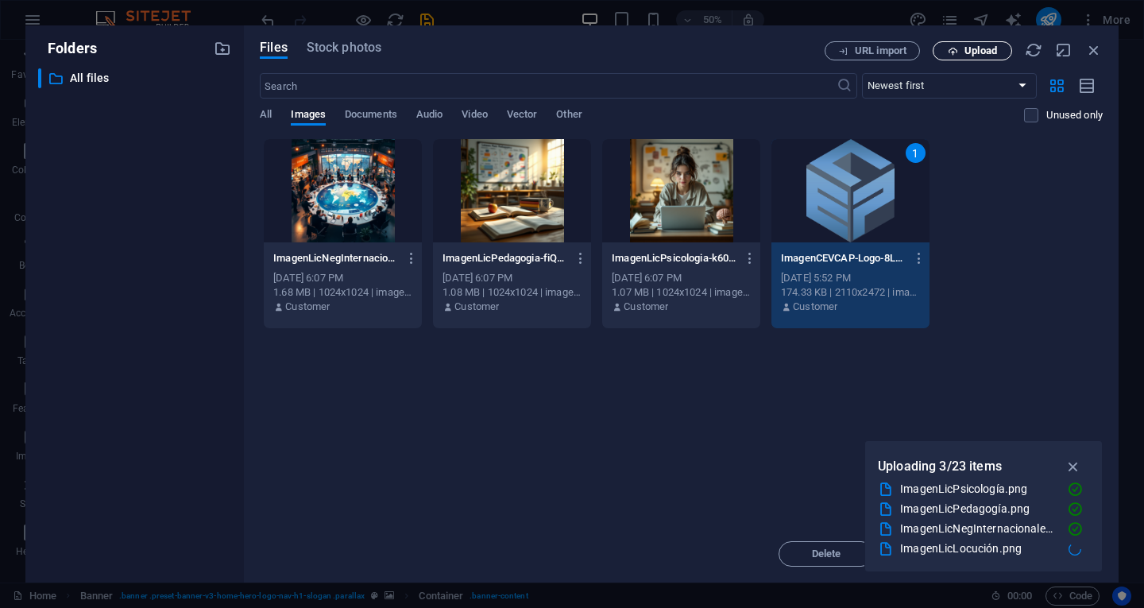
click at [984, 51] on span "Upload" at bounding box center [981, 51] width 33 height 10
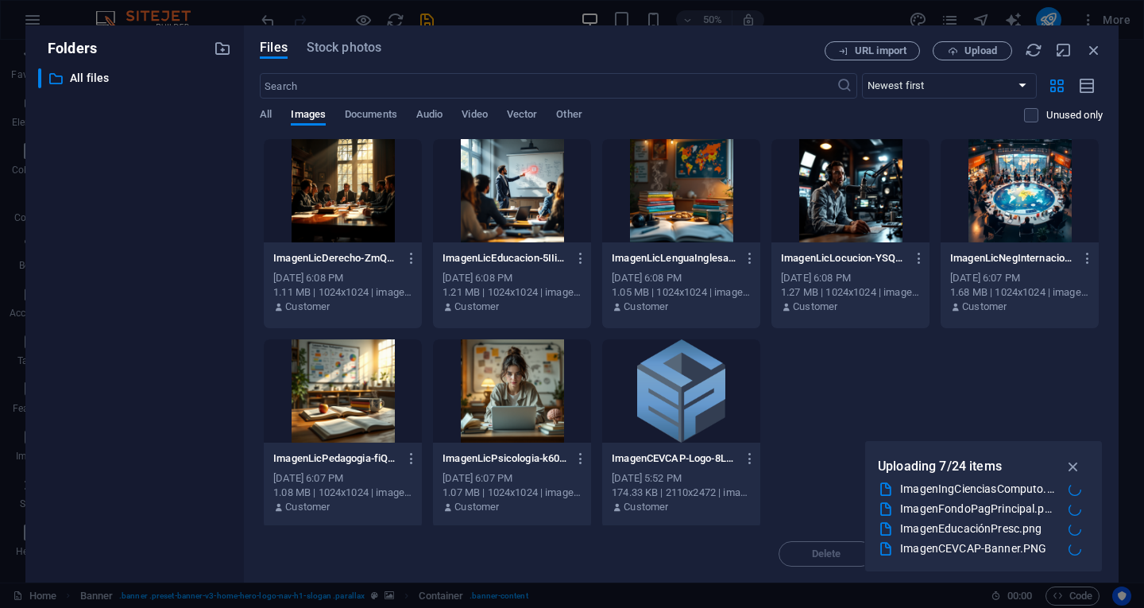
scroll to position [397, 0]
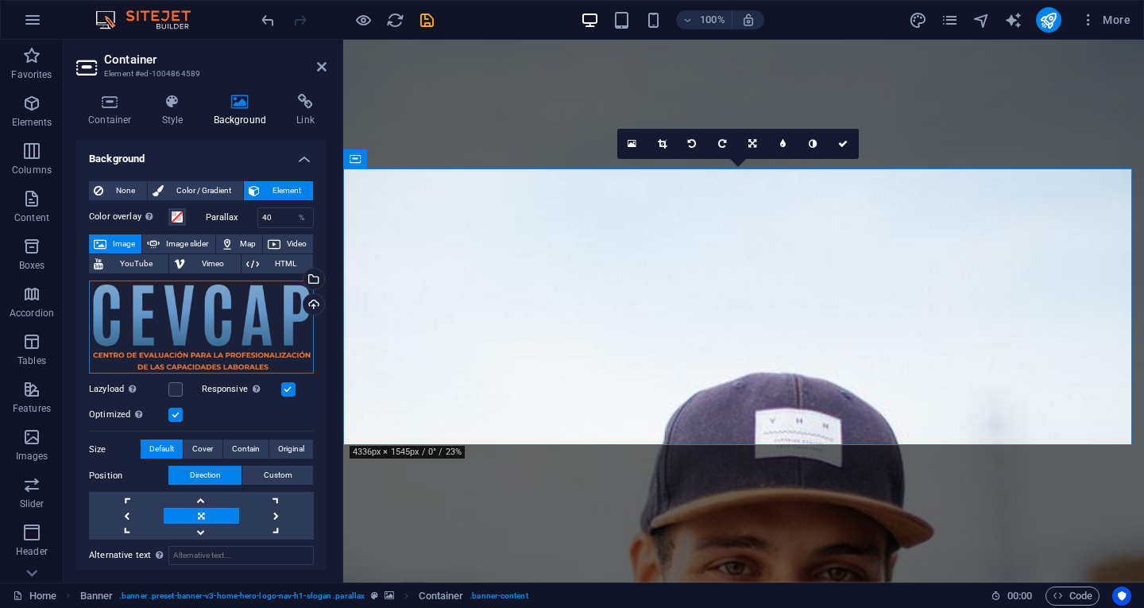
click at [192, 310] on div "Drag files here, click to choose files or select files from Files or our free s…" at bounding box center [201, 328] width 225 height 94
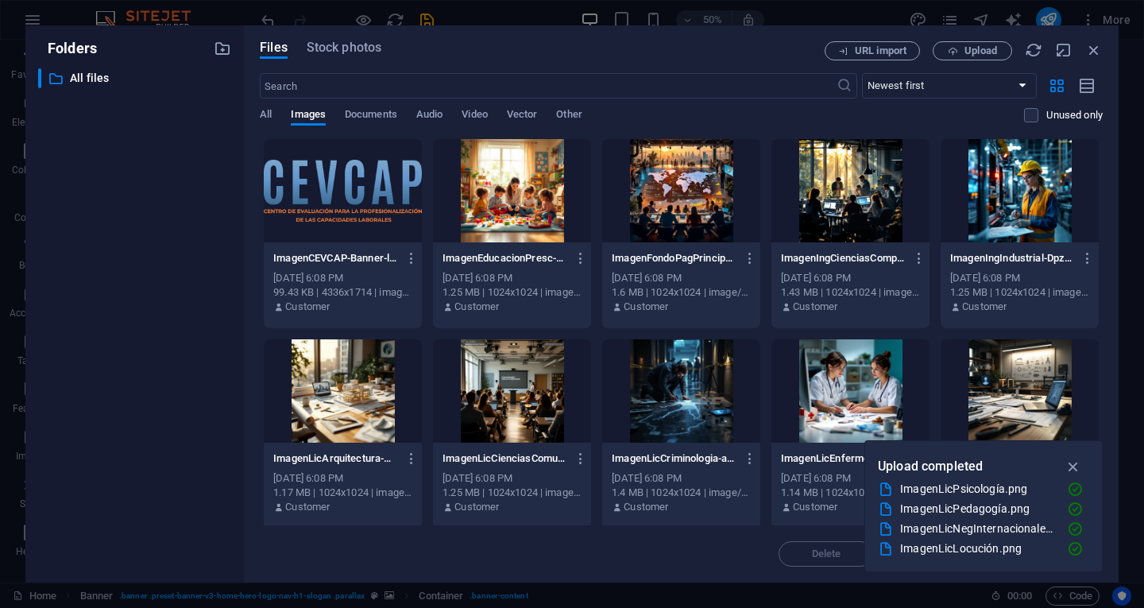
click at [672, 187] on div at bounding box center [681, 190] width 158 height 103
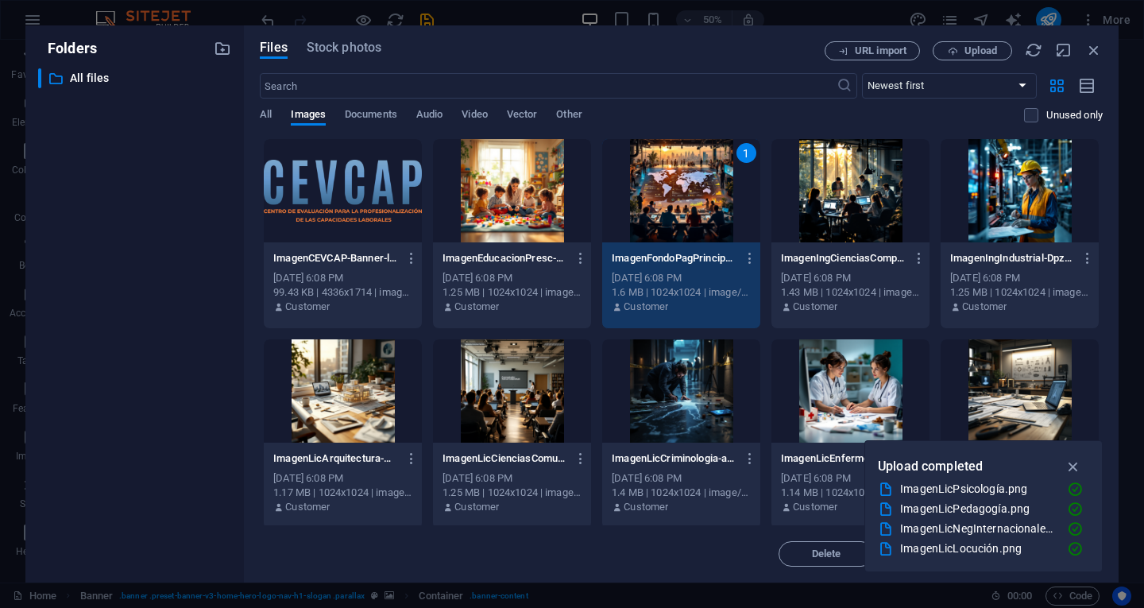
click at [684, 189] on div "1" at bounding box center [681, 190] width 158 height 103
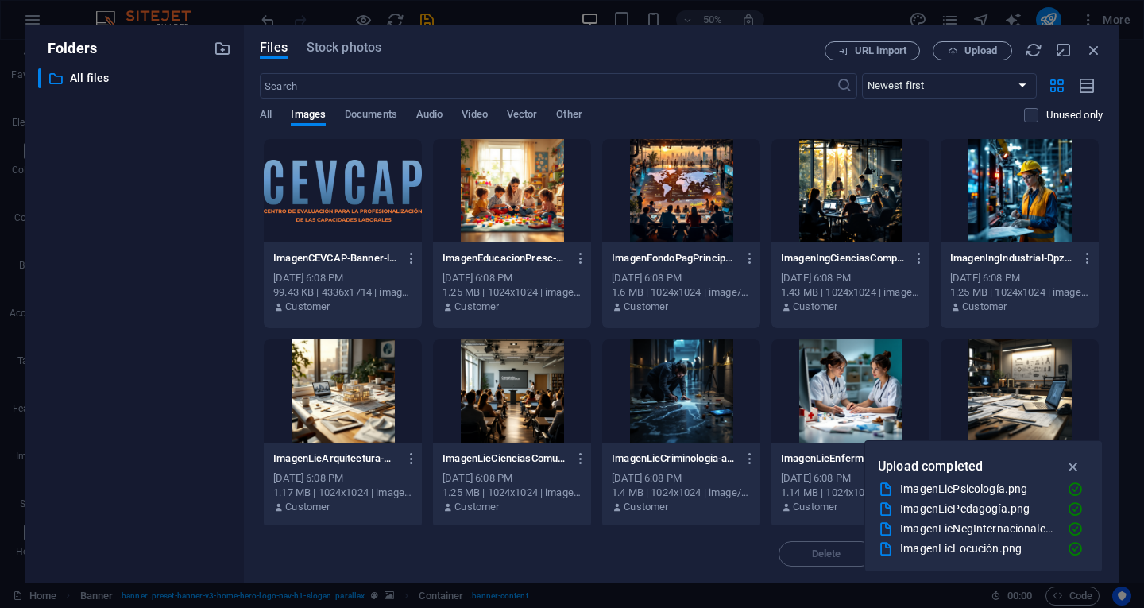
click at [684, 189] on div at bounding box center [681, 190] width 158 height 103
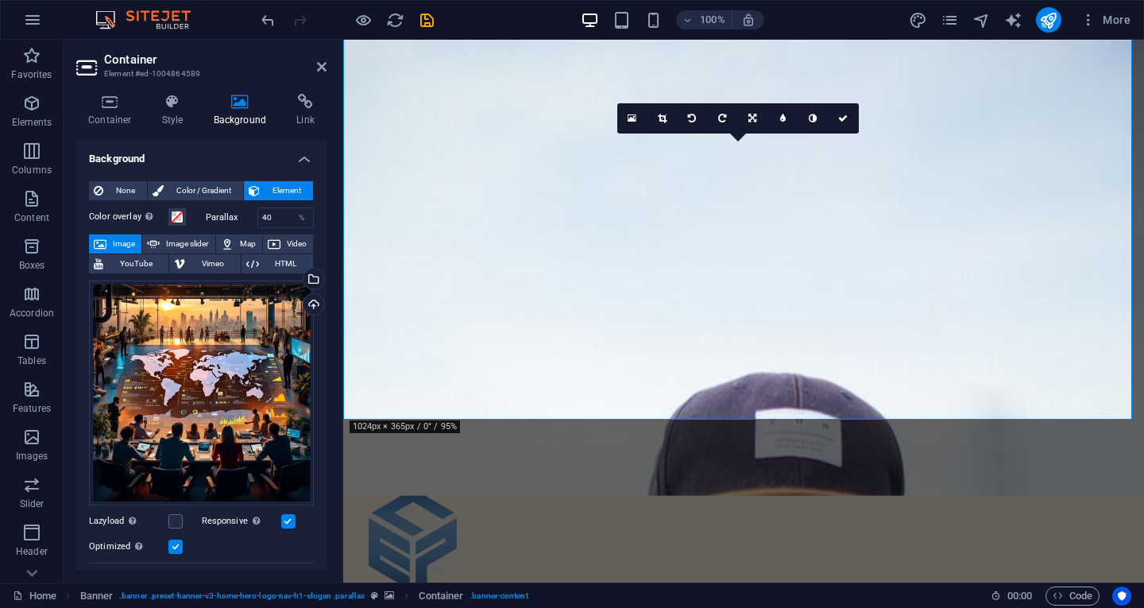
scroll to position [0, 0]
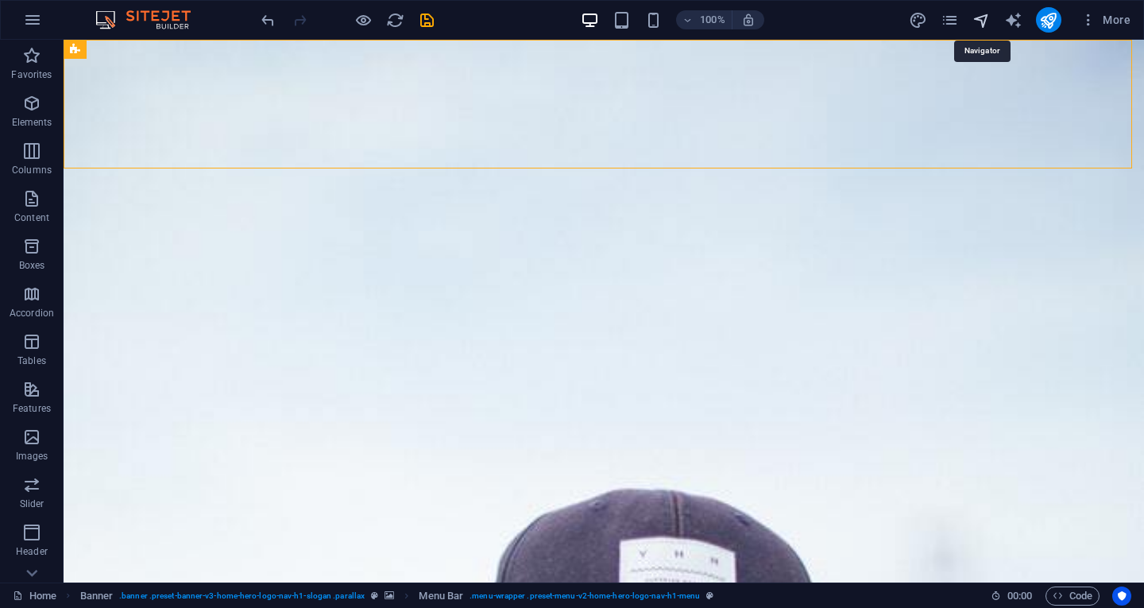
click at [979, 24] on icon "navigator" at bounding box center [982, 20] width 18 height 18
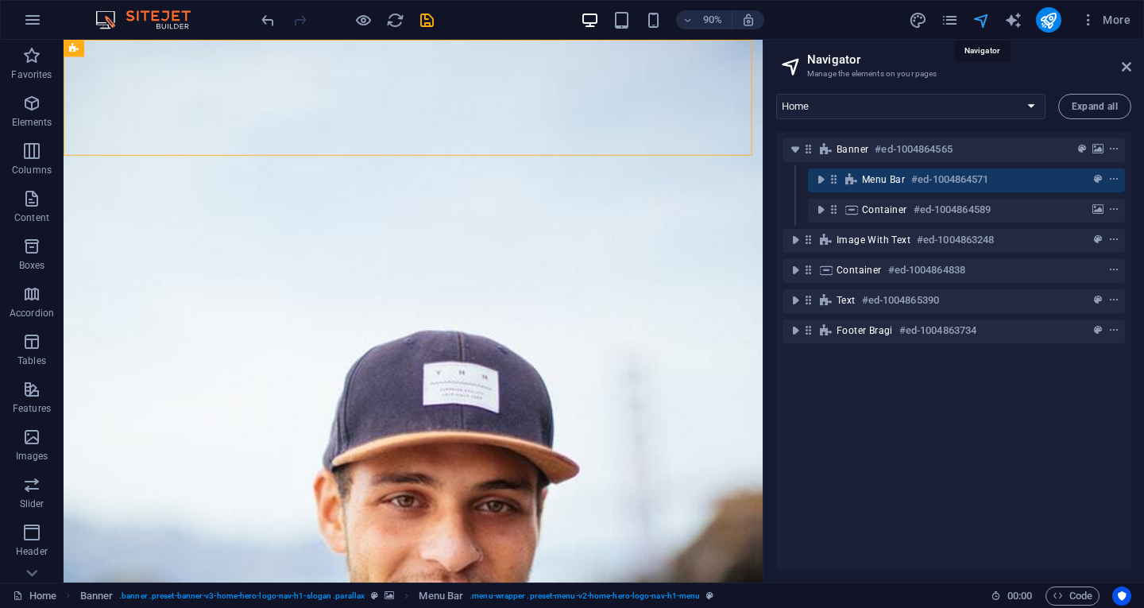
click at [979, 24] on icon "navigator" at bounding box center [982, 20] width 18 height 18
click at [1126, 68] on icon at bounding box center [1127, 66] width 10 height 13
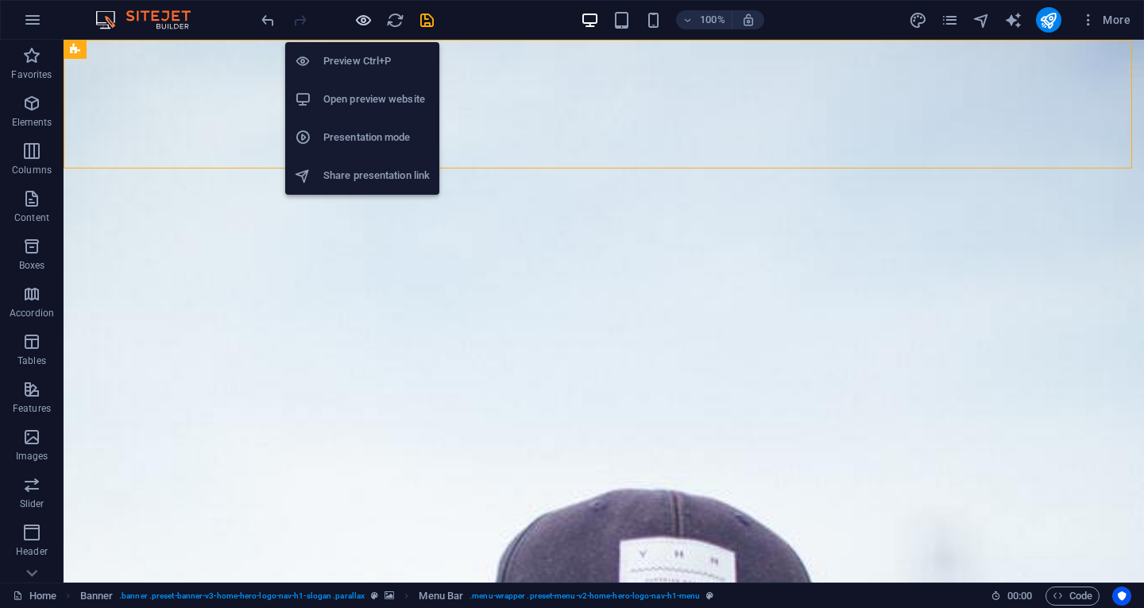
click at [360, 24] on icon "button" at bounding box center [363, 20] width 18 height 18
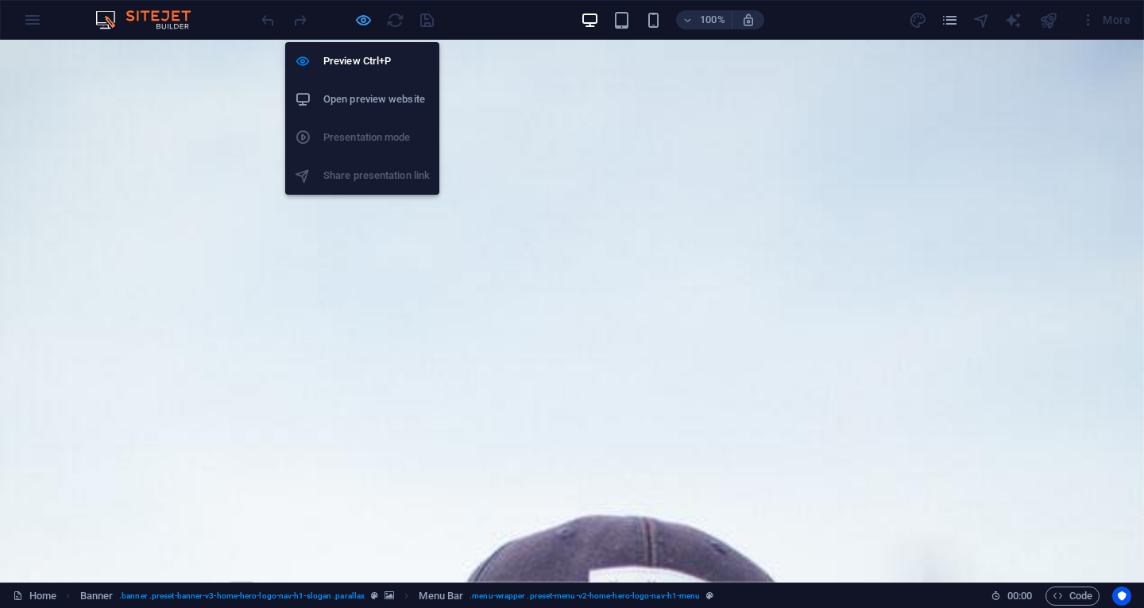
click at [366, 19] on icon "button" at bounding box center [363, 20] width 18 height 18
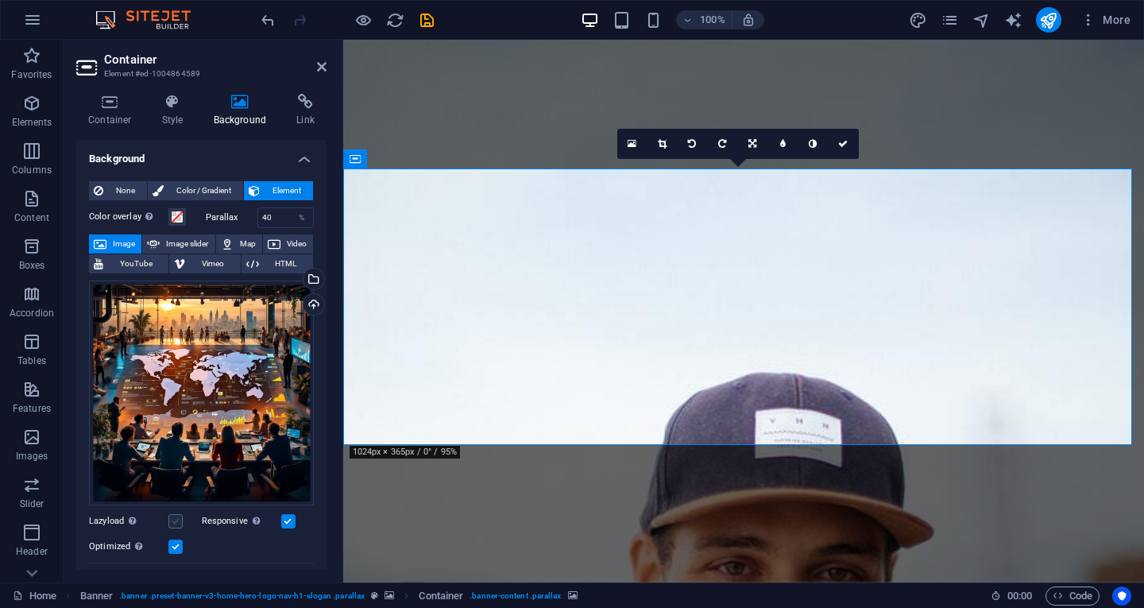
click at [172, 518] on label at bounding box center [175, 521] width 14 height 14
click at [0, 0] on input "Lazyload Loading images after the page loads improves page speed." at bounding box center [0, 0] width 0 height 0
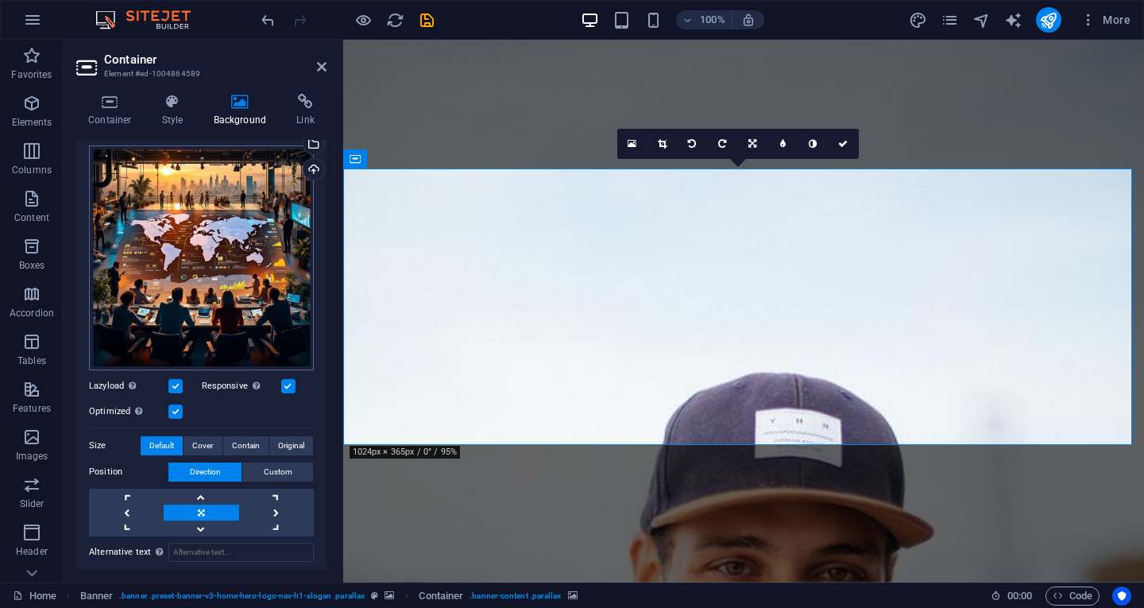
scroll to position [136, 0]
click at [198, 494] on link at bounding box center [201, 496] width 75 height 16
click at [130, 506] on link at bounding box center [126, 512] width 75 height 16
click at [206, 508] on link at bounding box center [201, 512] width 75 height 16
click at [202, 494] on link at bounding box center [201, 496] width 75 height 16
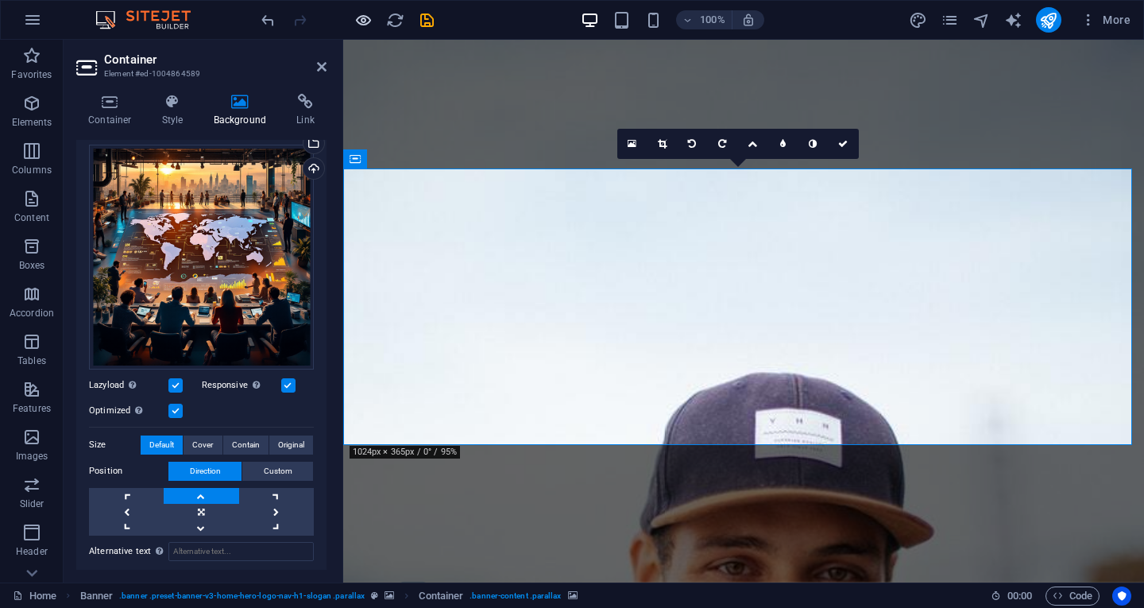
click at [362, 21] on icon "button" at bounding box center [363, 20] width 18 height 18
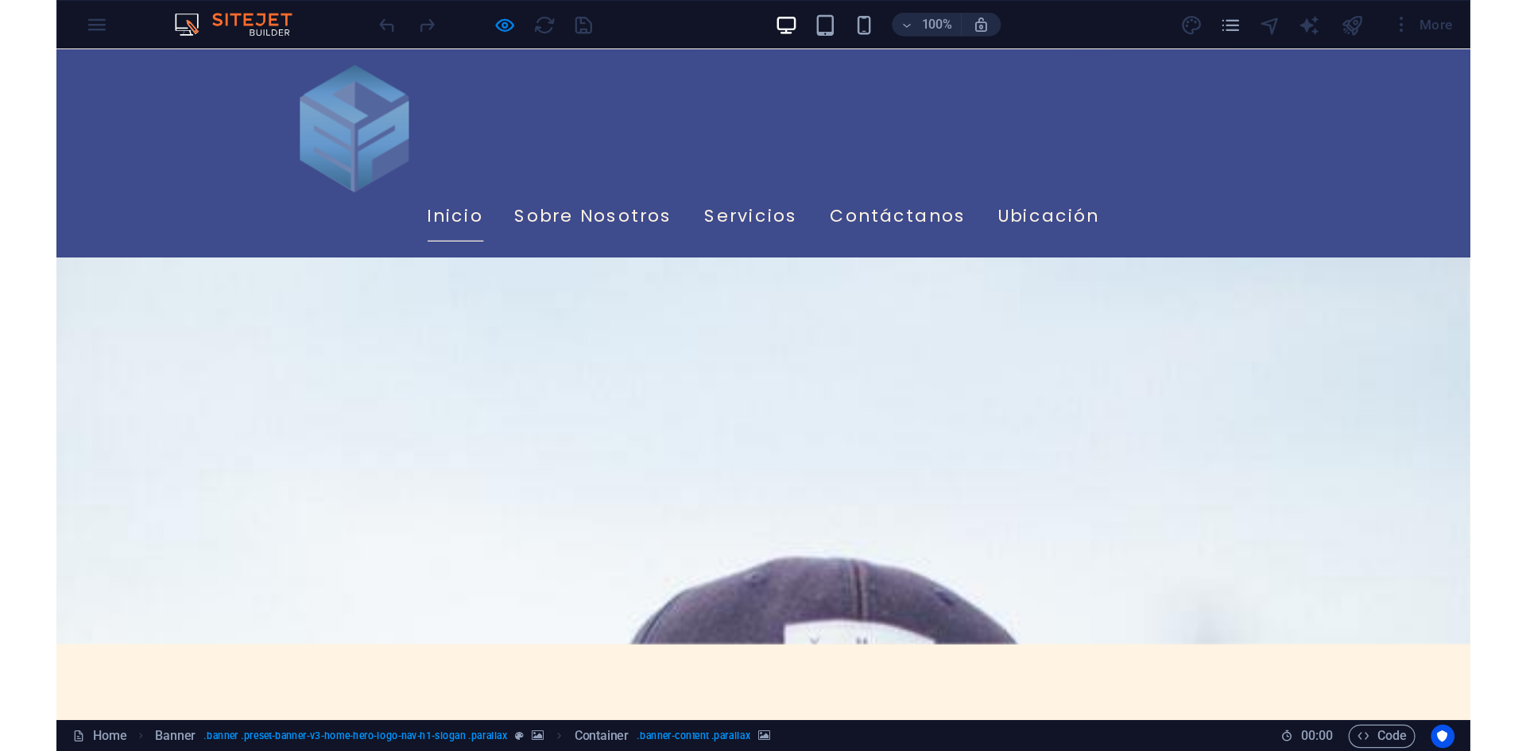
scroll to position [0, 0]
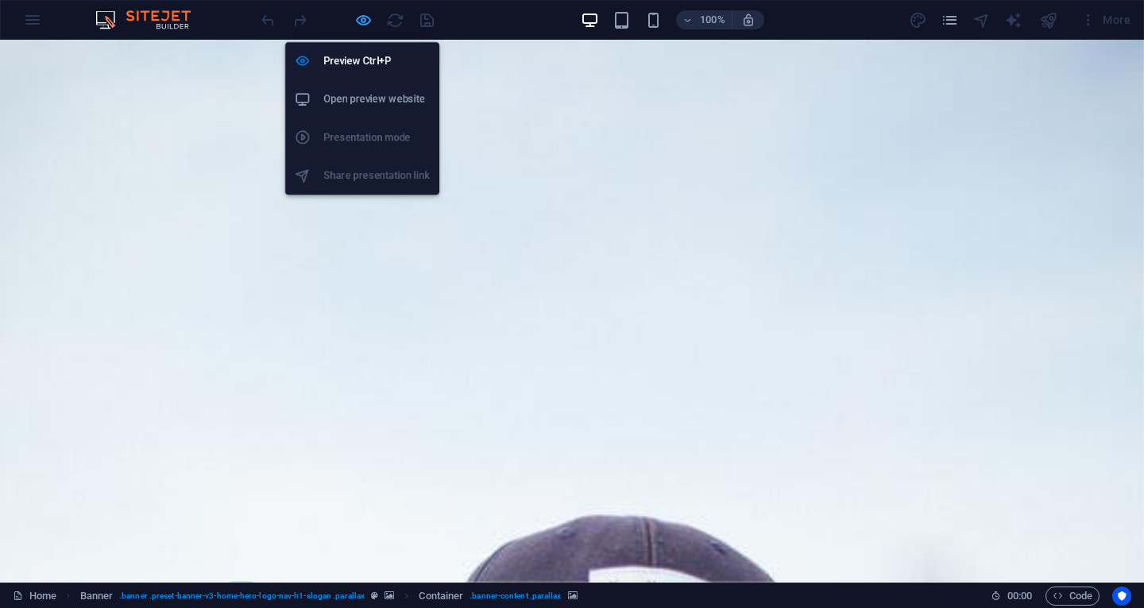
click at [358, 17] on icon "button" at bounding box center [363, 20] width 18 height 18
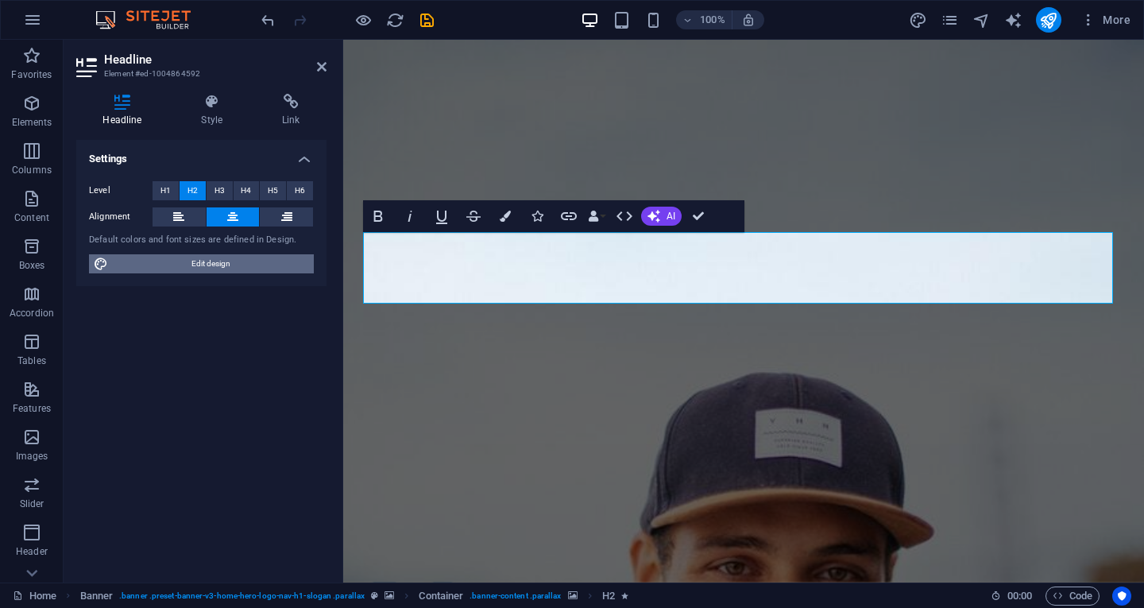
drag, startPoint x: 217, startPoint y: 261, endPoint x: 17, endPoint y: 579, distance: 375.3
click at [217, 261] on span "Edit design" at bounding box center [211, 263] width 196 height 19
select select "px"
select select "200"
select select "px"
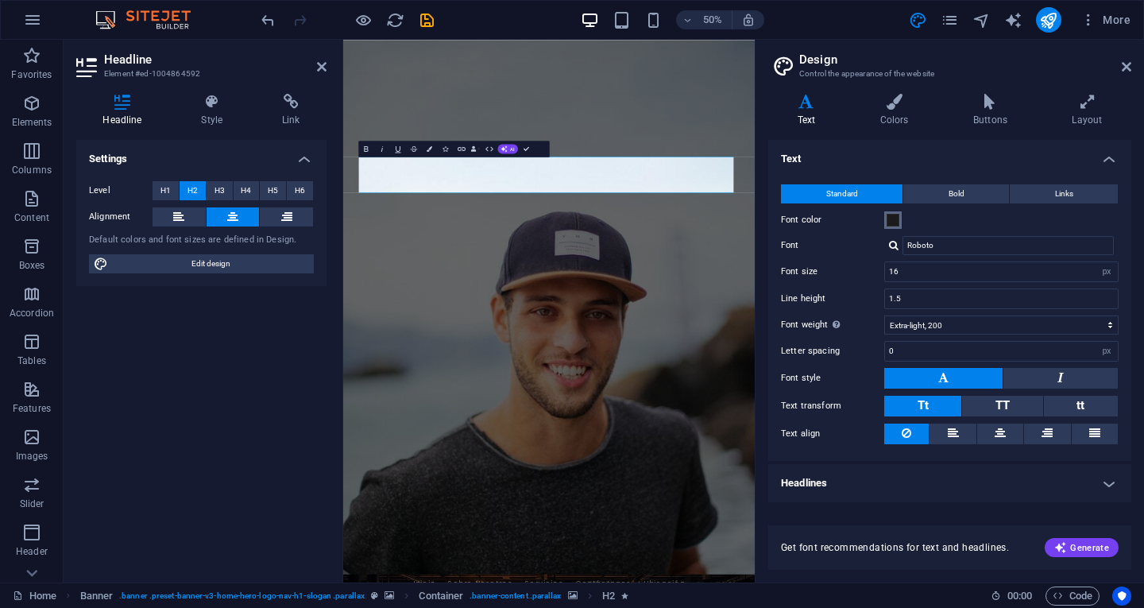
click at [894, 219] on span at bounding box center [893, 220] width 13 height 13
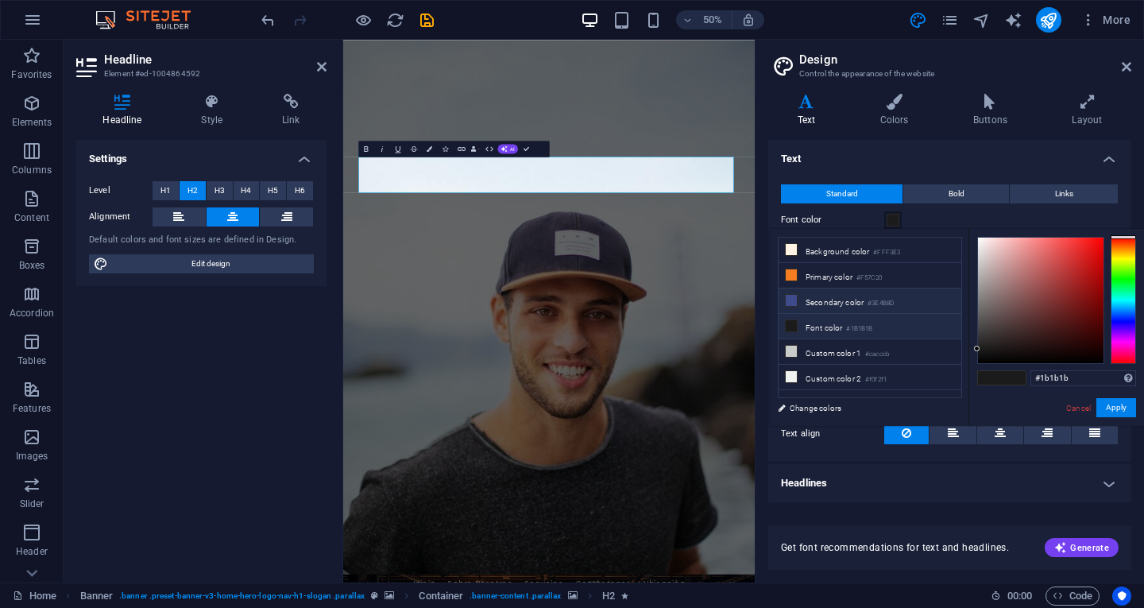
click at [852, 294] on li "Secondary color #3E4B8D" at bounding box center [870, 300] width 183 height 25
type input "#3e4b8d"
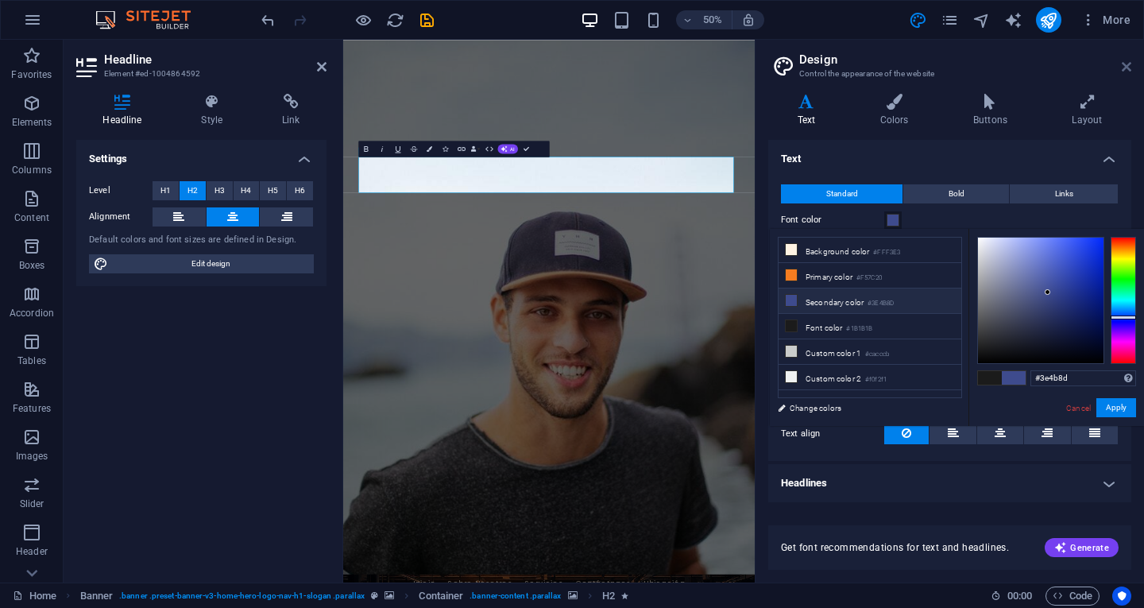
click at [1126, 65] on icon at bounding box center [1127, 66] width 10 height 13
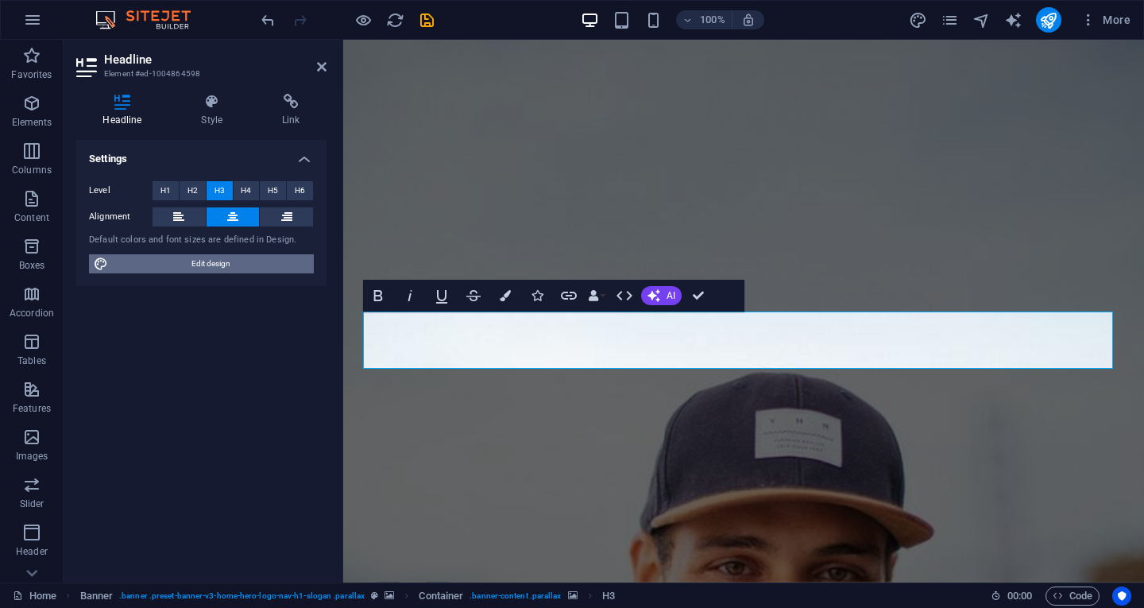
click at [255, 263] on span "Edit design" at bounding box center [211, 263] width 196 height 19
select select "px"
select select "200"
select select "px"
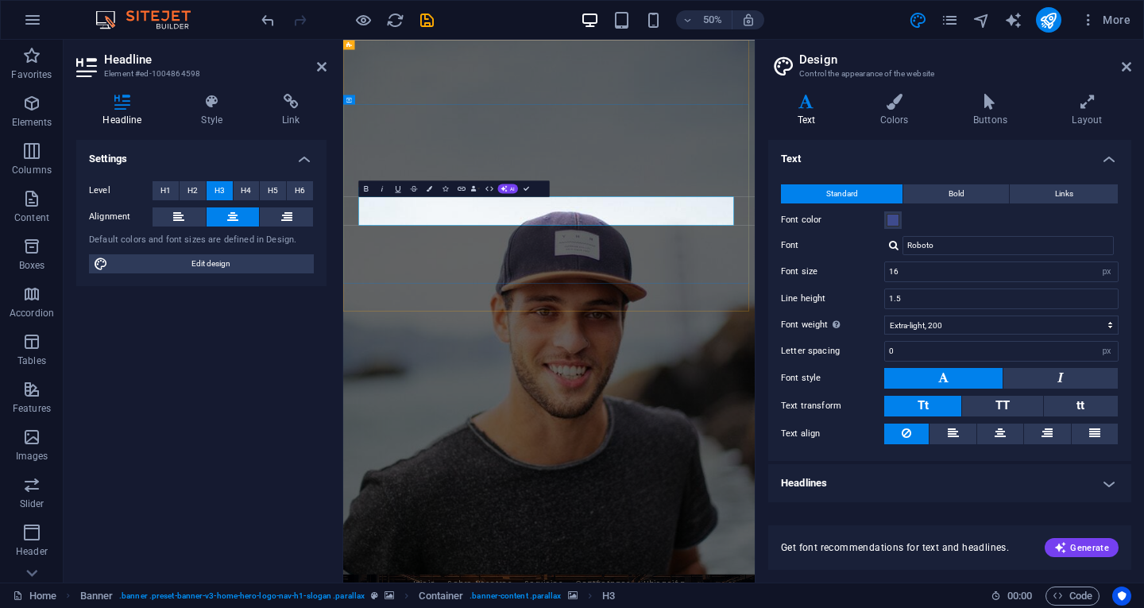
click at [893, 220] on span at bounding box center [893, 220] width 13 height 13
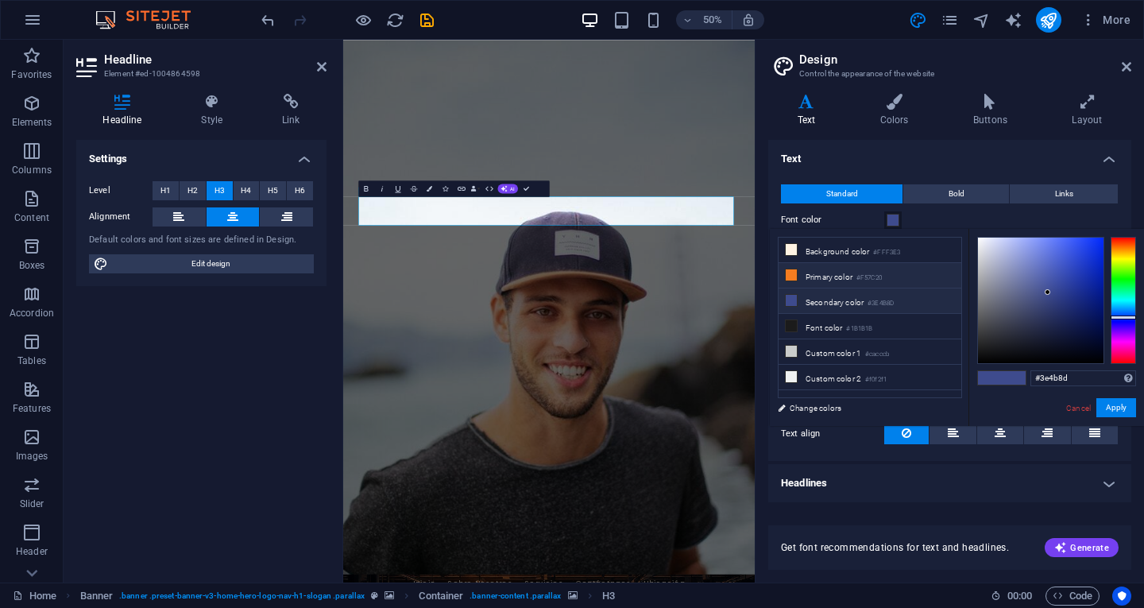
click at [838, 271] on li "Primary color #F57C20" at bounding box center [870, 275] width 183 height 25
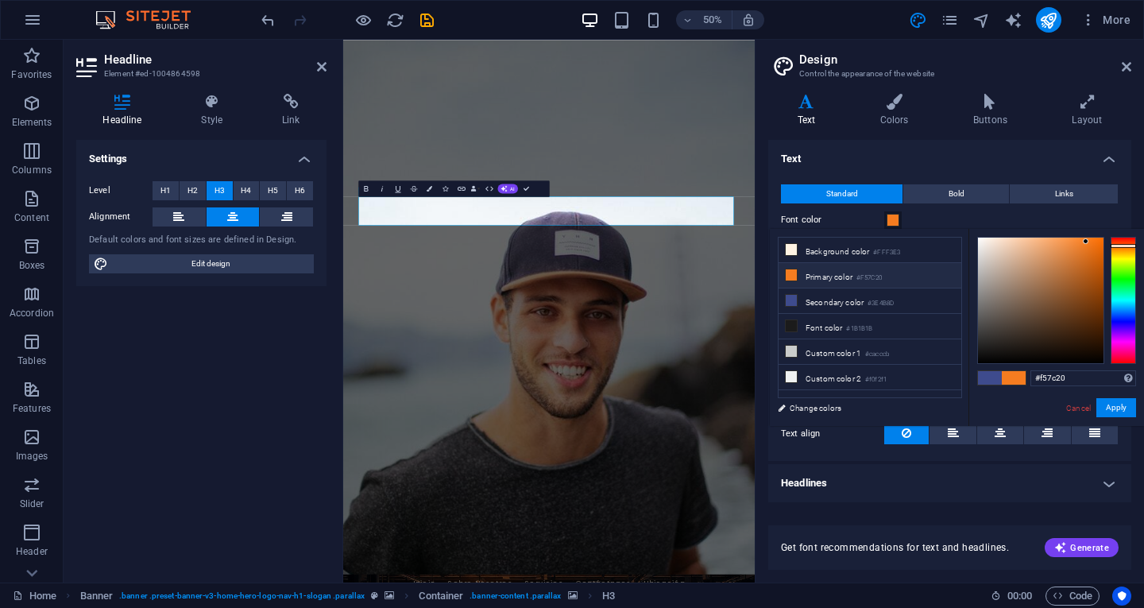
click at [200, 402] on div "Settings Level H1 H2 H3 H4 H5 H6 Alignment Default colors and font sizes are de…" at bounding box center [201, 355] width 250 height 430
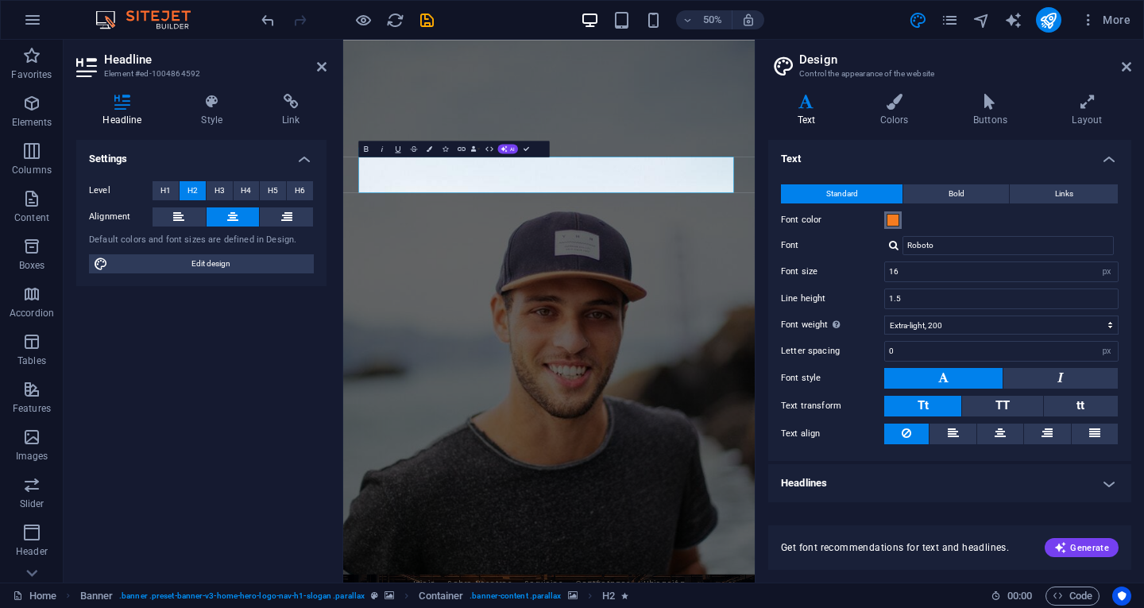
click at [896, 214] on span at bounding box center [893, 220] width 13 height 13
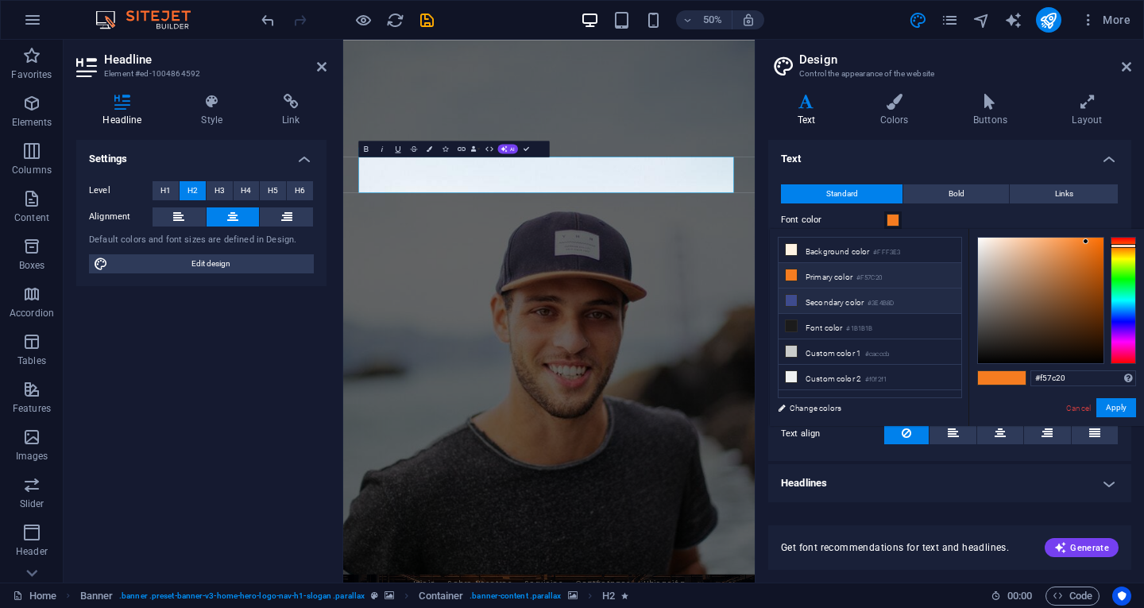
click at [852, 305] on li "Secondary color #3E4B8D" at bounding box center [870, 300] width 183 height 25
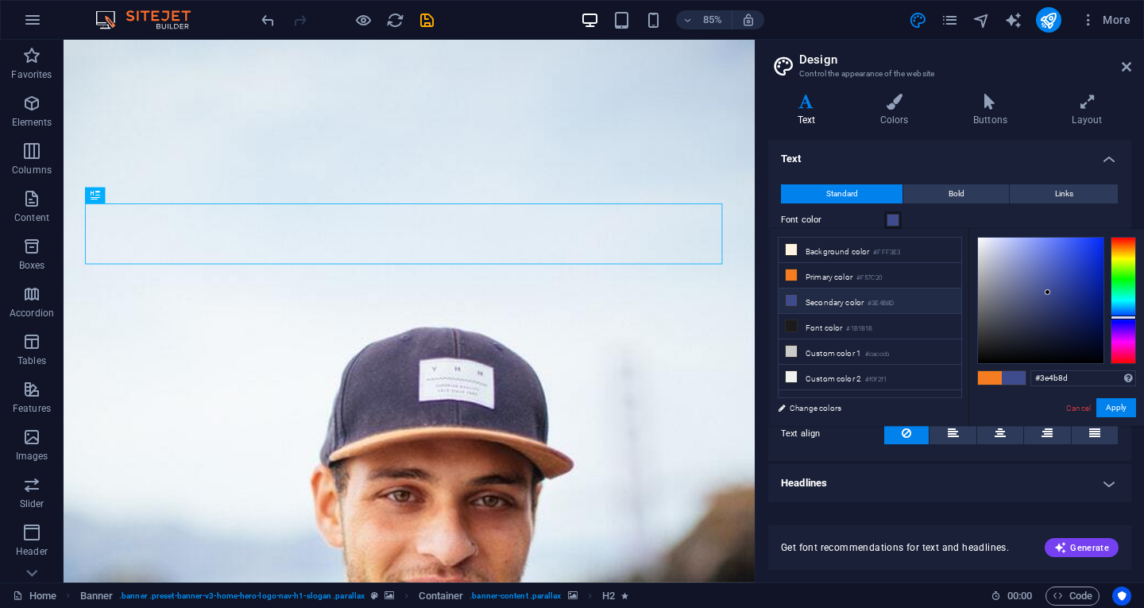
click at [885, 216] on button "Font color" at bounding box center [893, 219] width 17 height 17
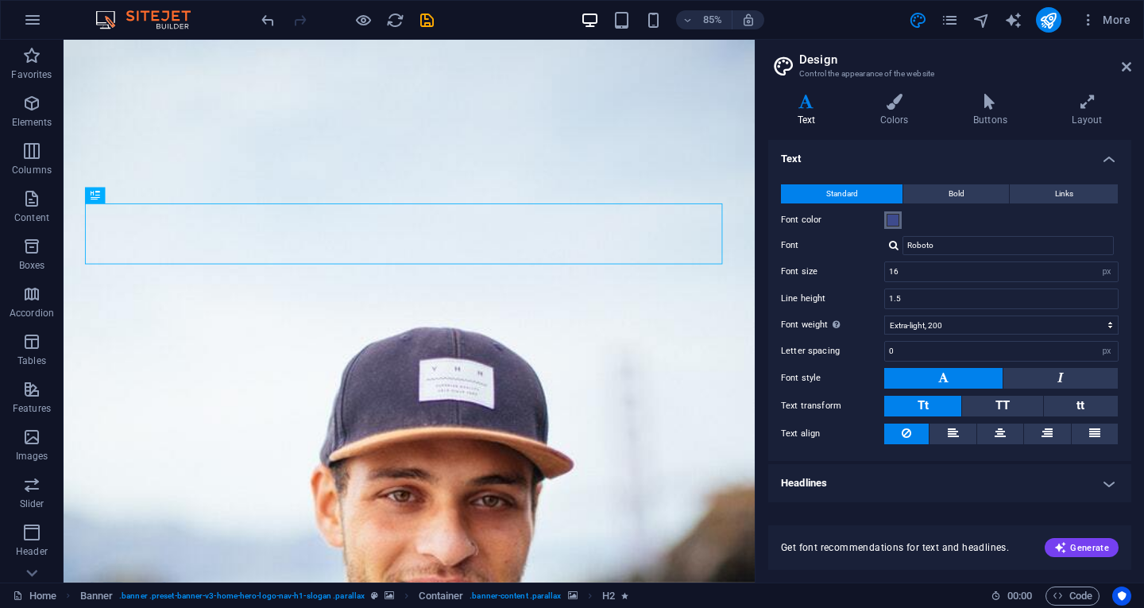
click at [885, 216] on button "Font color" at bounding box center [893, 219] width 17 height 17
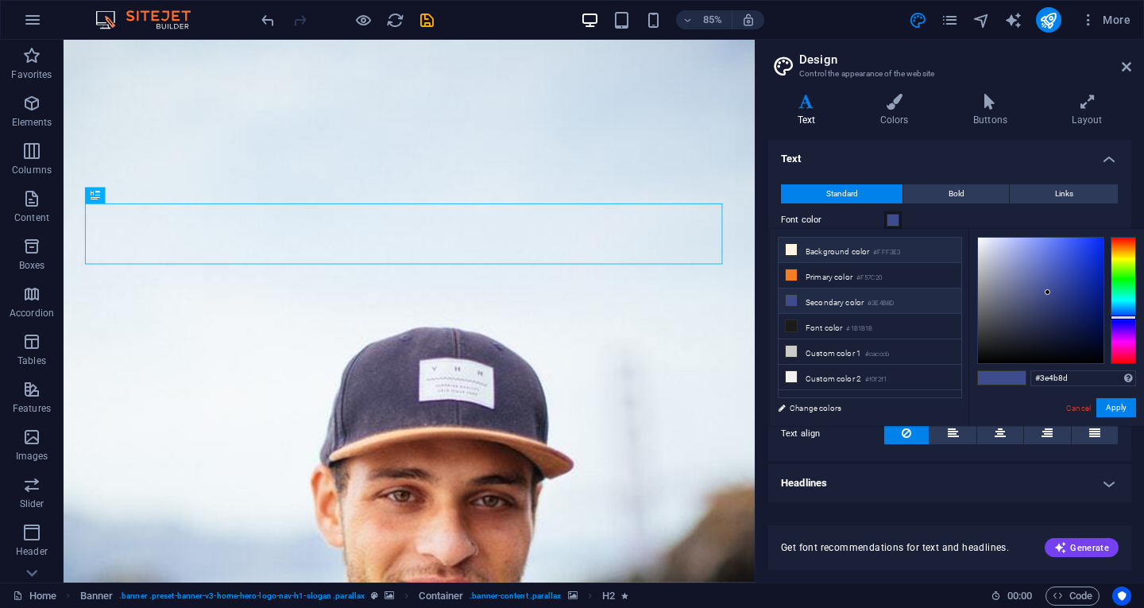
click at [834, 244] on li "Background color #FFF3E3" at bounding box center [870, 250] width 183 height 25
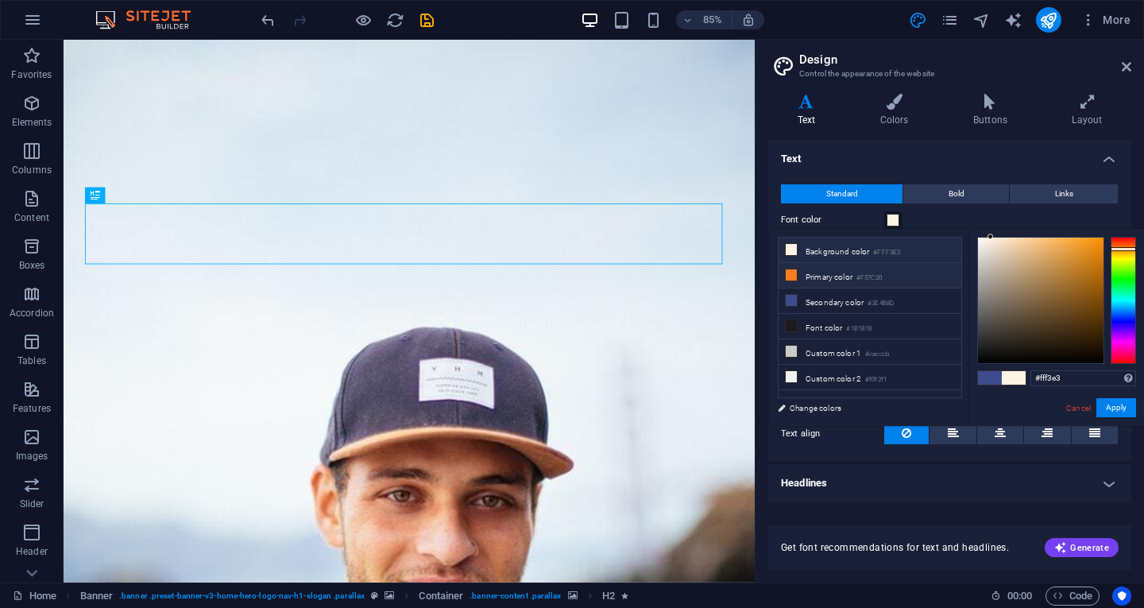
click at [831, 281] on li "Primary color #F57C20" at bounding box center [870, 275] width 183 height 25
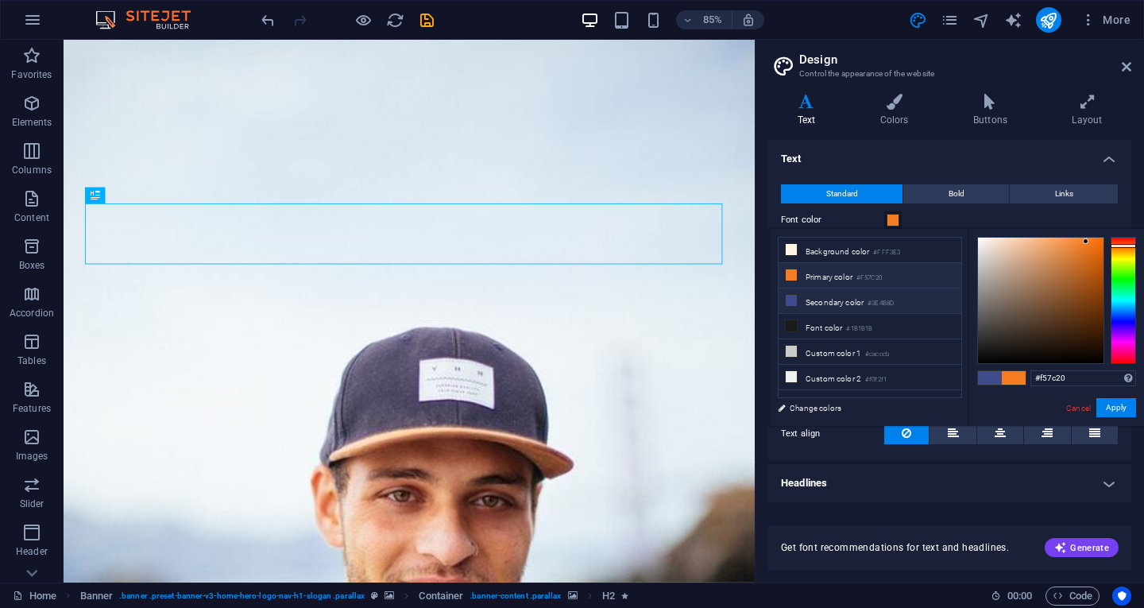
click at [831, 290] on li "Secondary color #3E4B8D" at bounding box center [870, 300] width 183 height 25
type input "#3e4b8d"
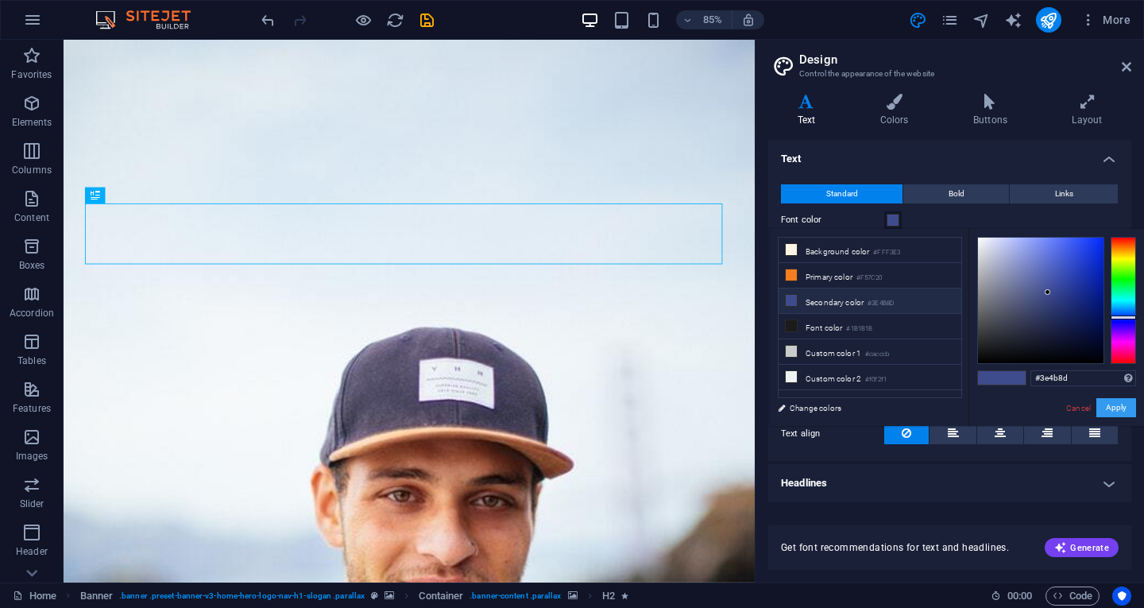
click at [1109, 405] on button "Apply" at bounding box center [1117, 407] width 40 height 19
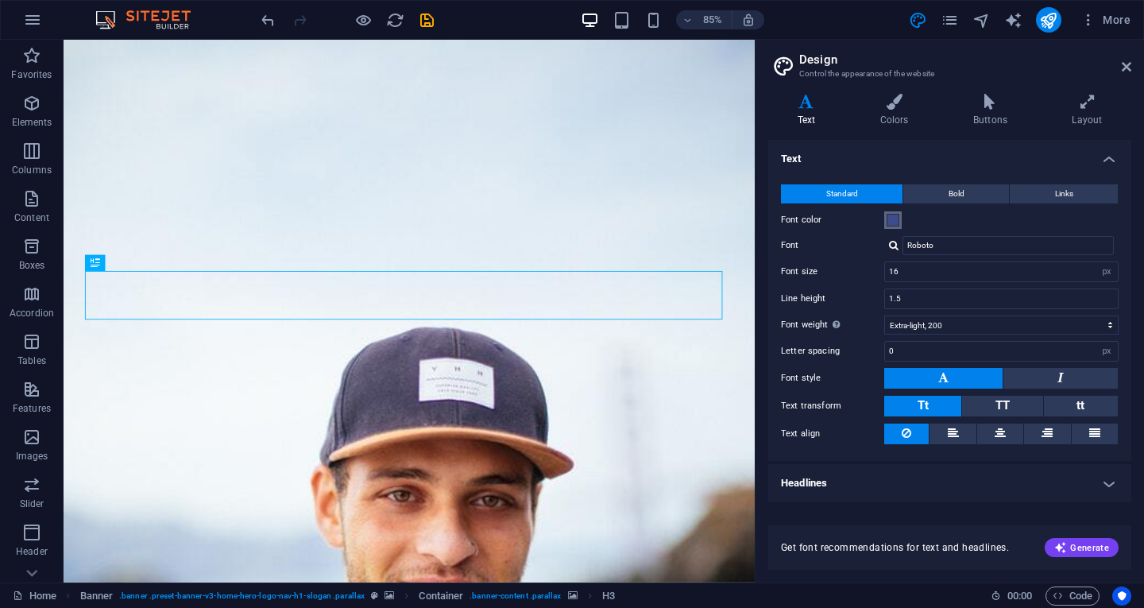
click at [893, 217] on span at bounding box center [893, 220] width 13 height 13
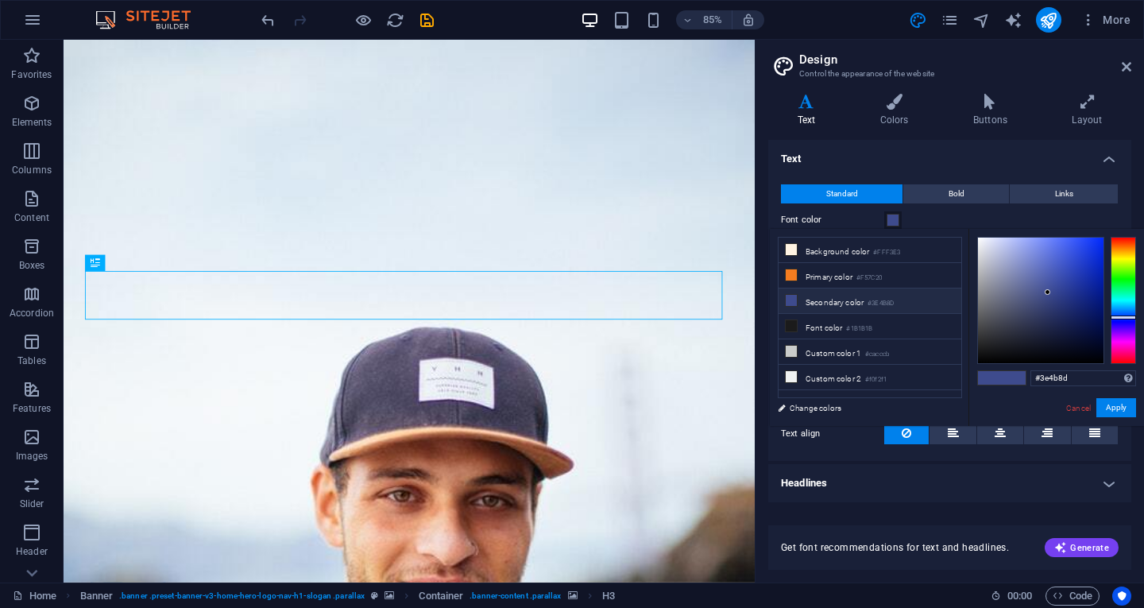
click at [834, 297] on li "Secondary color #3E4B8D" at bounding box center [870, 300] width 183 height 25
click at [1113, 407] on button "Apply" at bounding box center [1117, 407] width 40 height 19
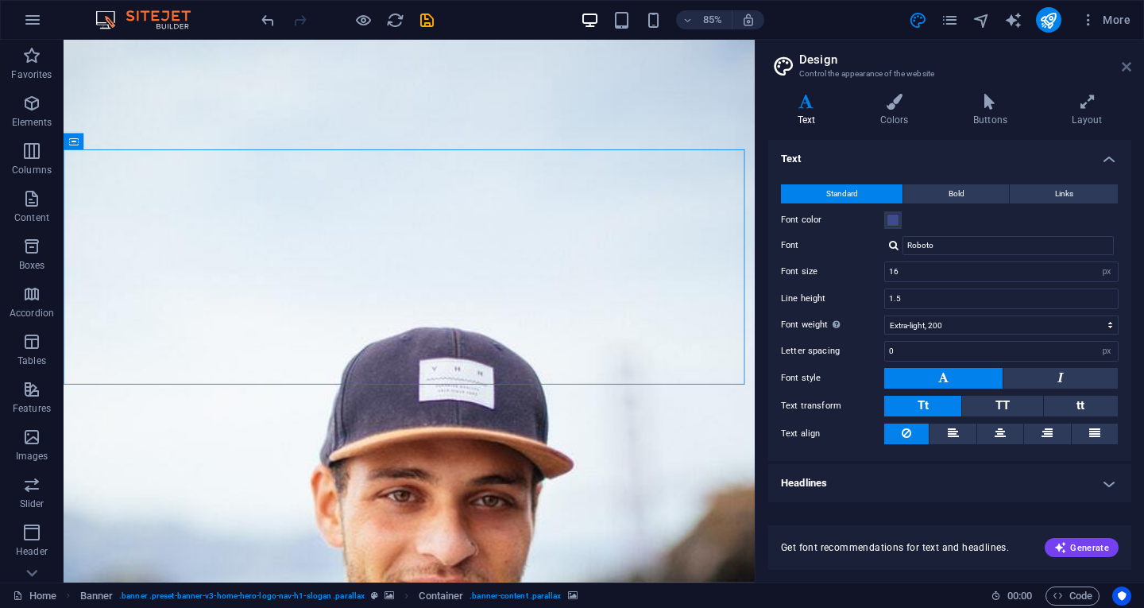
click at [1129, 68] on icon at bounding box center [1127, 66] width 10 height 13
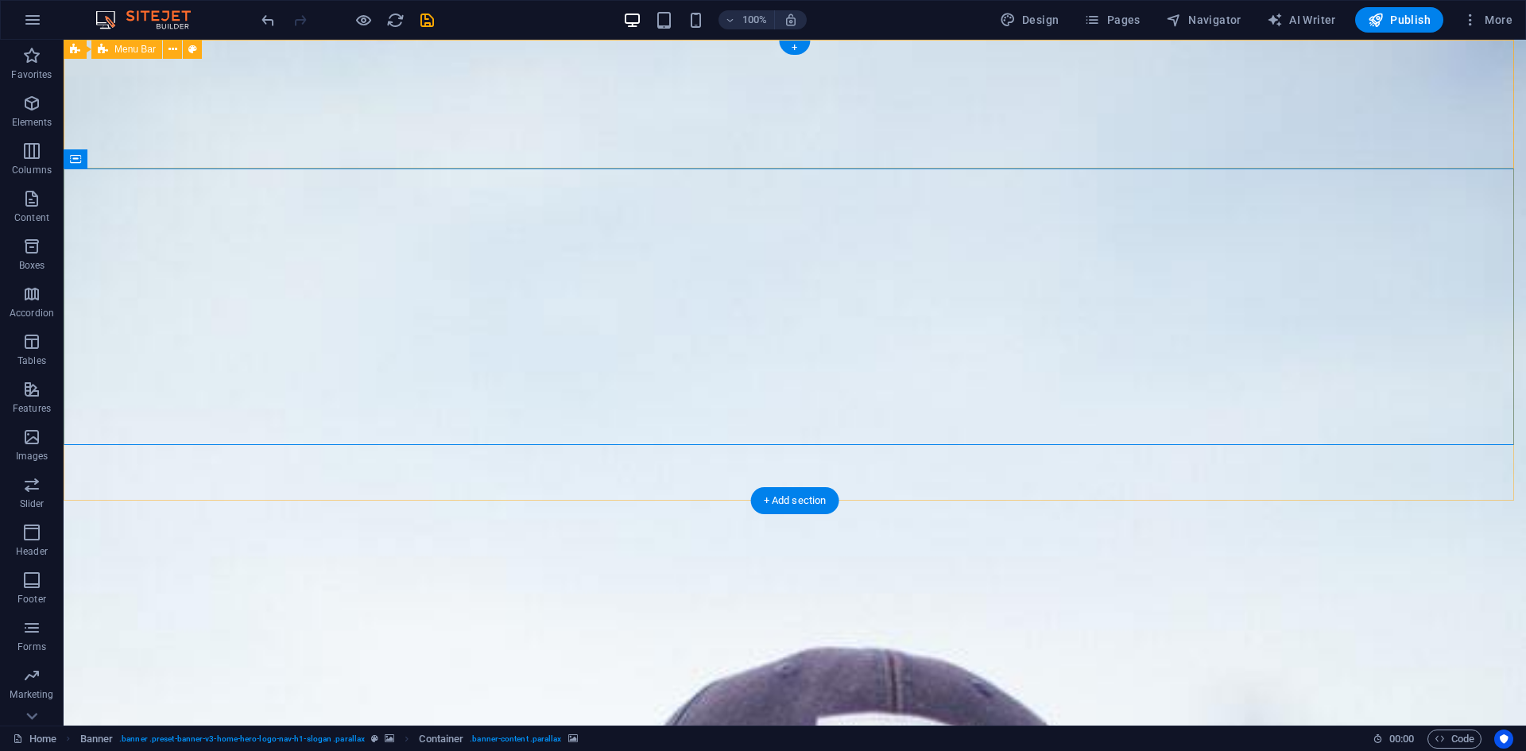
click at [1144, 607] on div "Inicio Sobre Nosotros Servicios Contáctanos Ubicación" at bounding box center [795, 754] width 1462 height 168
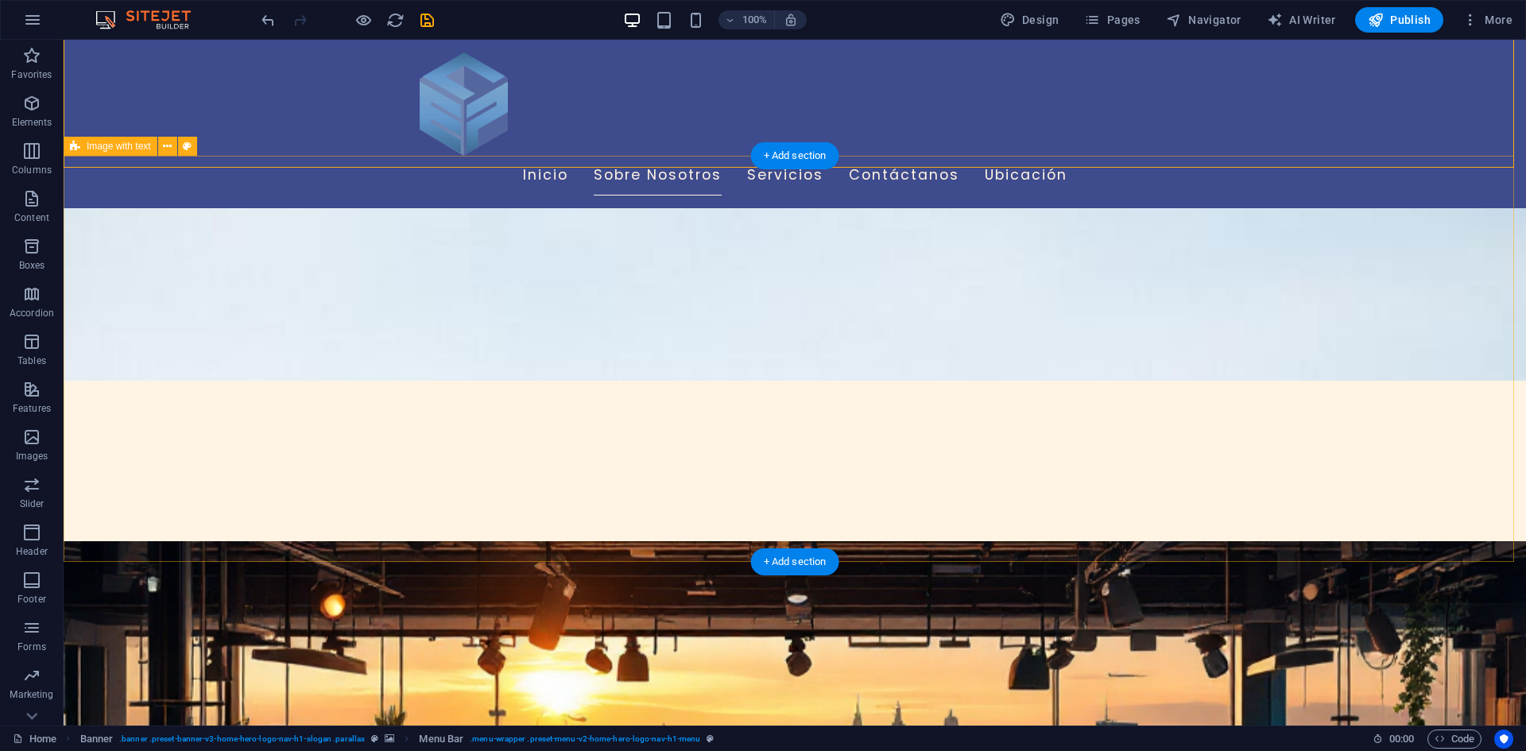
scroll to position [349, 0]
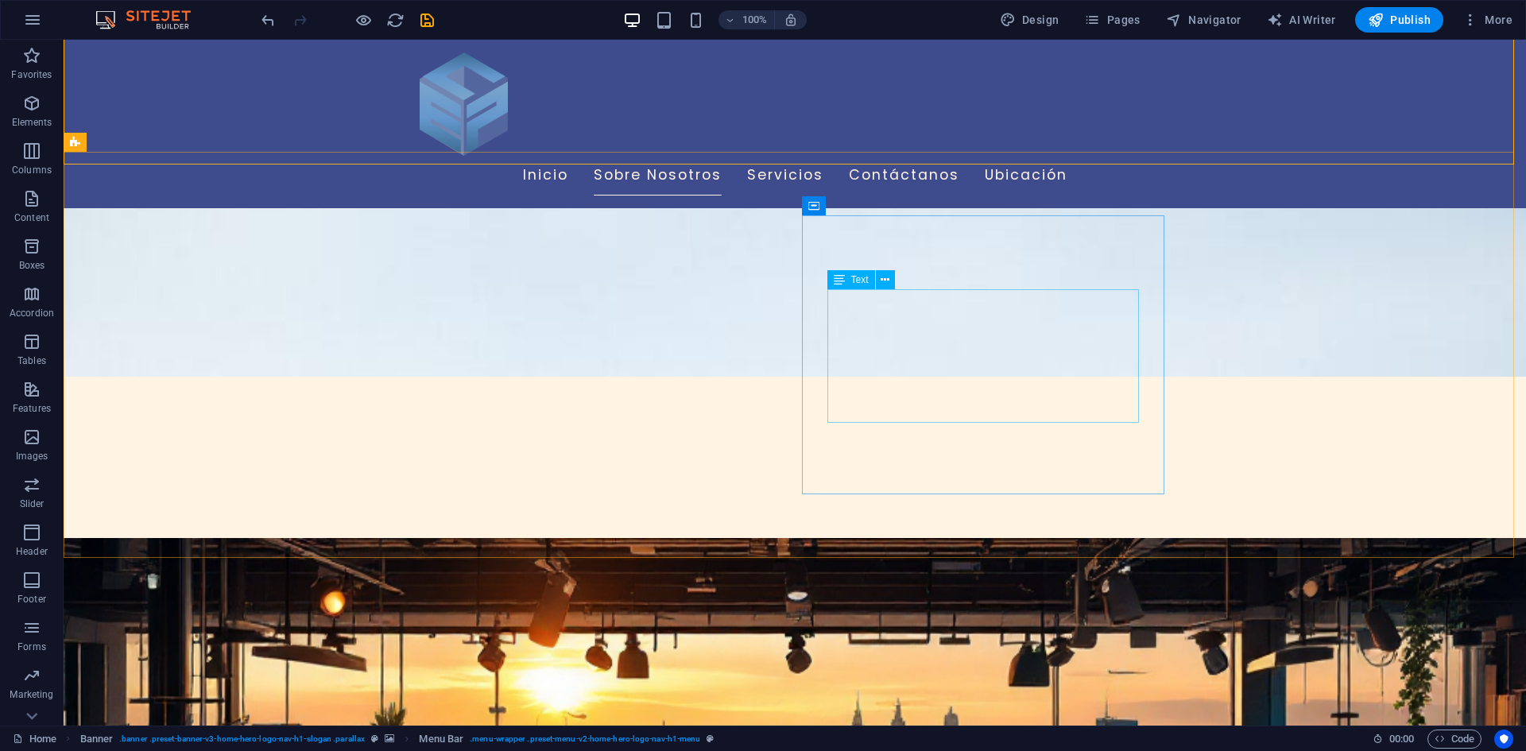
click at [851, 282] on span "Text" at bounding box center [859, 280] width 17 height 10
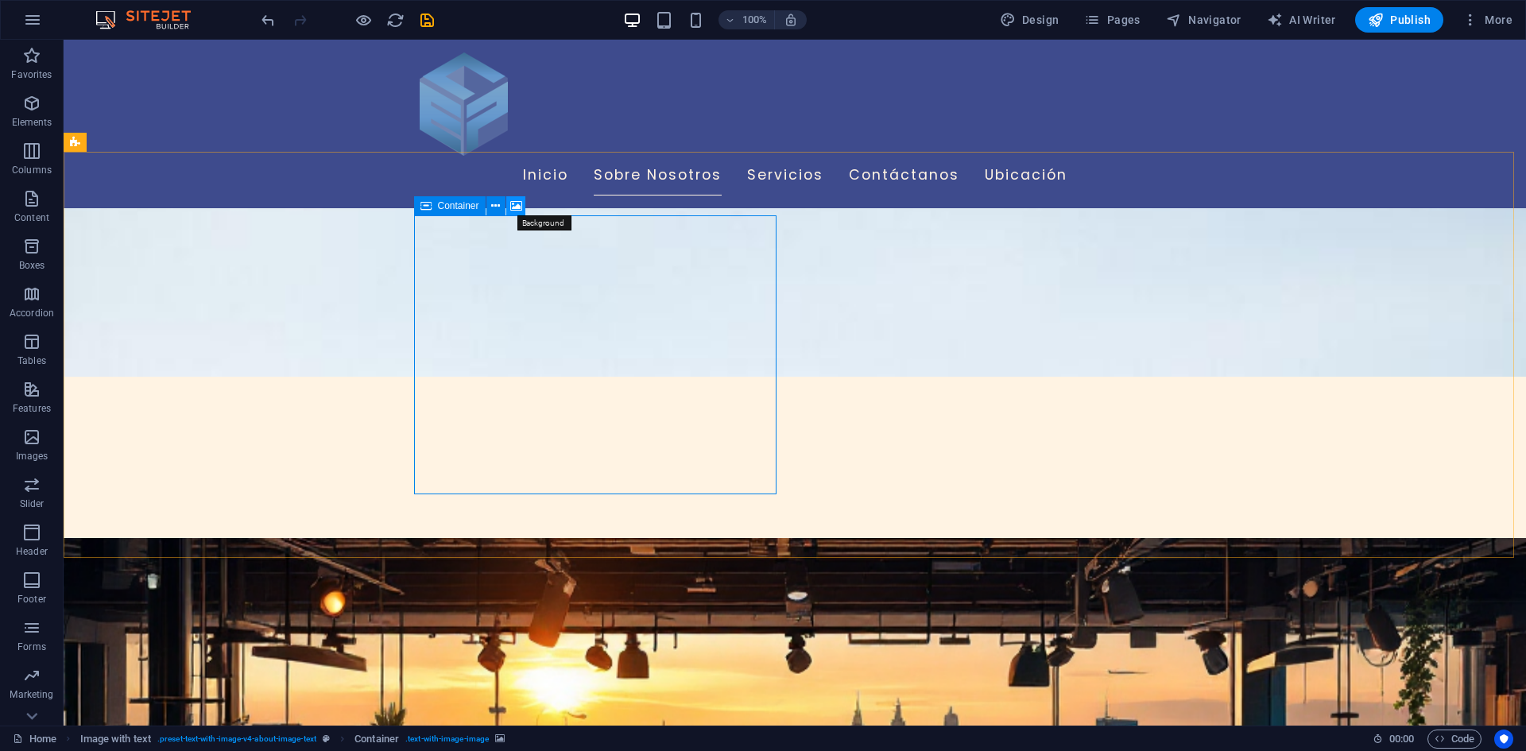
click at [519, 199] on icon at bounding box center [516, 206] width 12 height 17
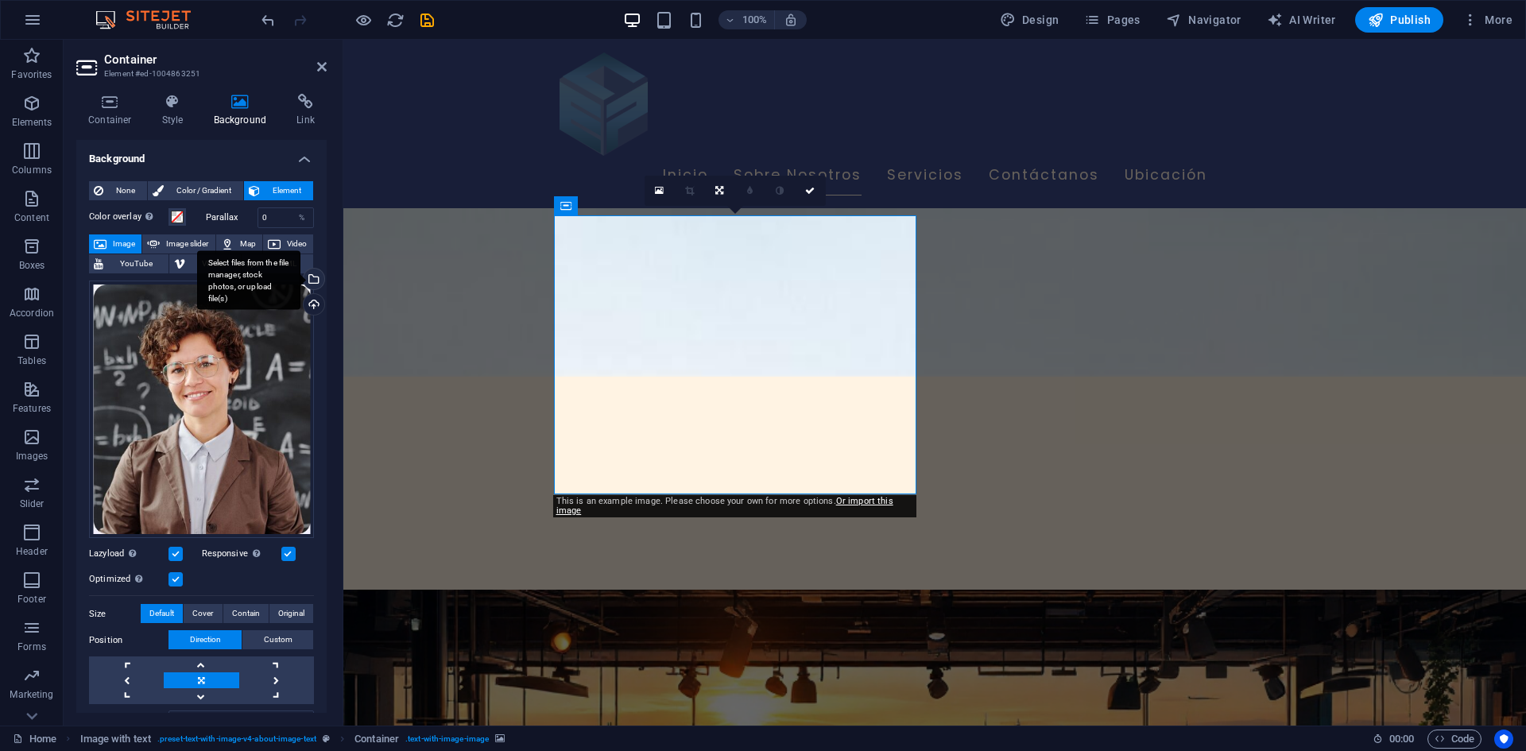
click at [309, 282] on div "Select files from the file manager, stock photos, or upload file(s)" at bounding box center [312, 281] width 24 height 24
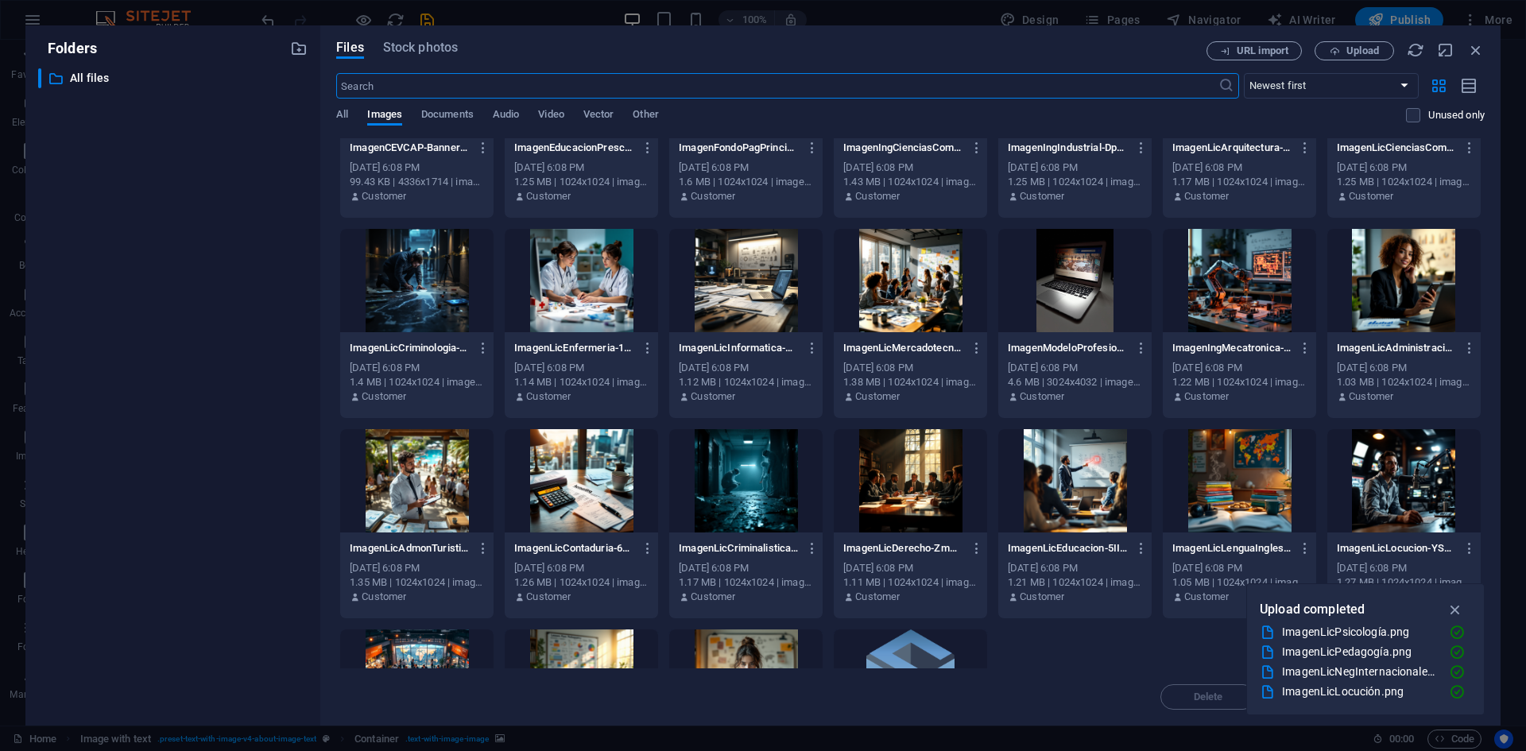
scroll to position [110, 0]
click at [1066, 451] on div at bounding box center [1074, 481] width 153 height 103
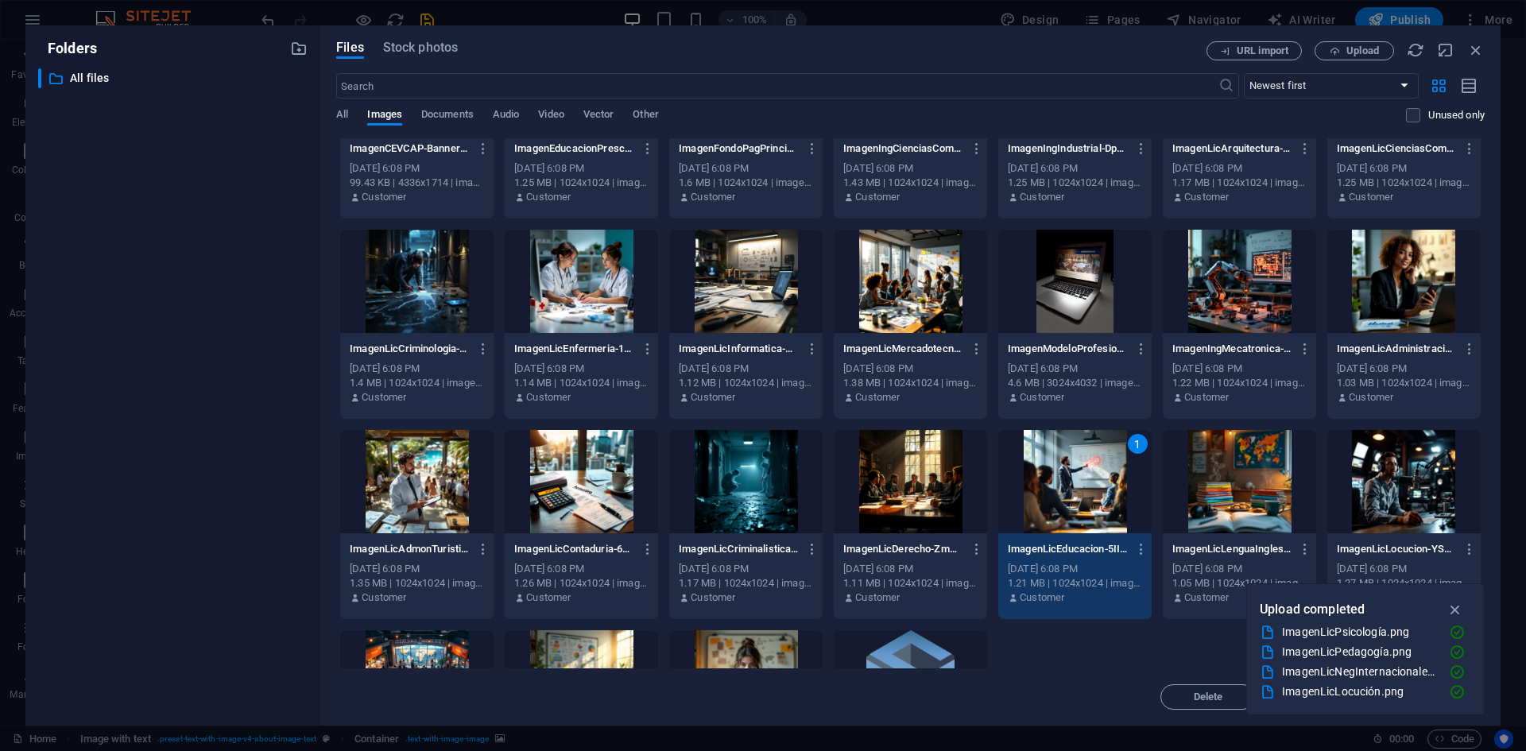
click at [1066, 451] on div "1" at bounding box center [1074, 481] width 153 height 103
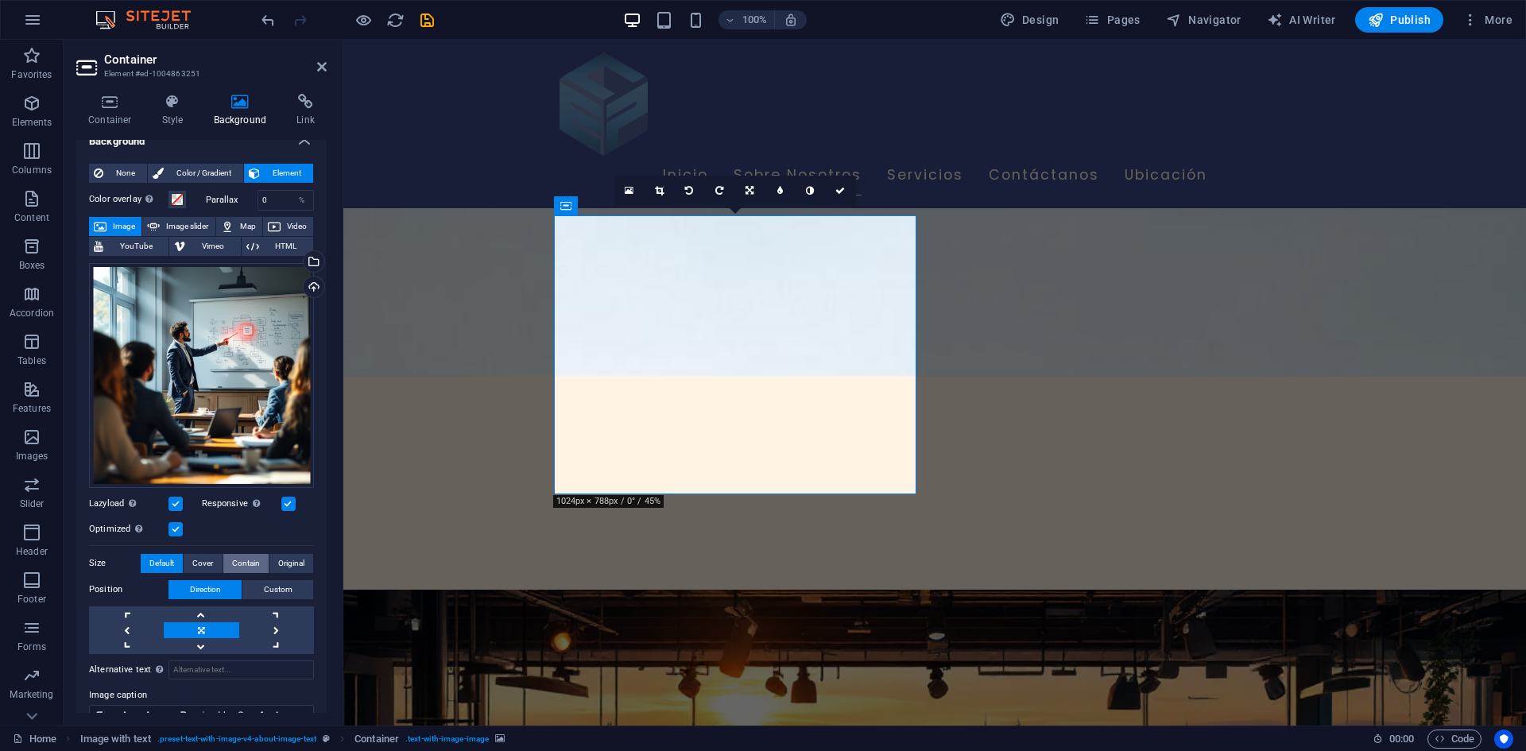
scroll to position [19, 0]
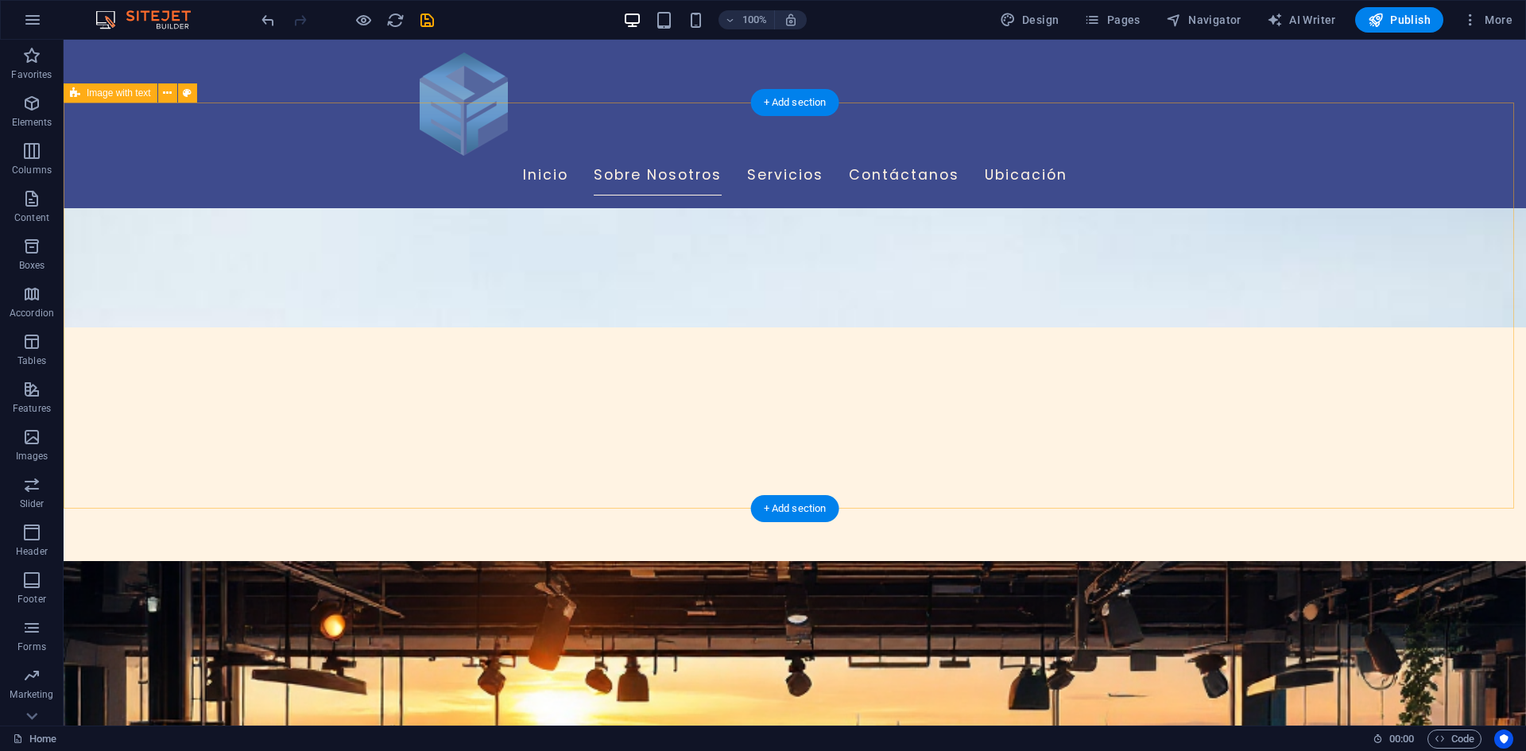
scroll to position [402, 0]
